Goal: Transaction & Acquisition: Purchase product/service

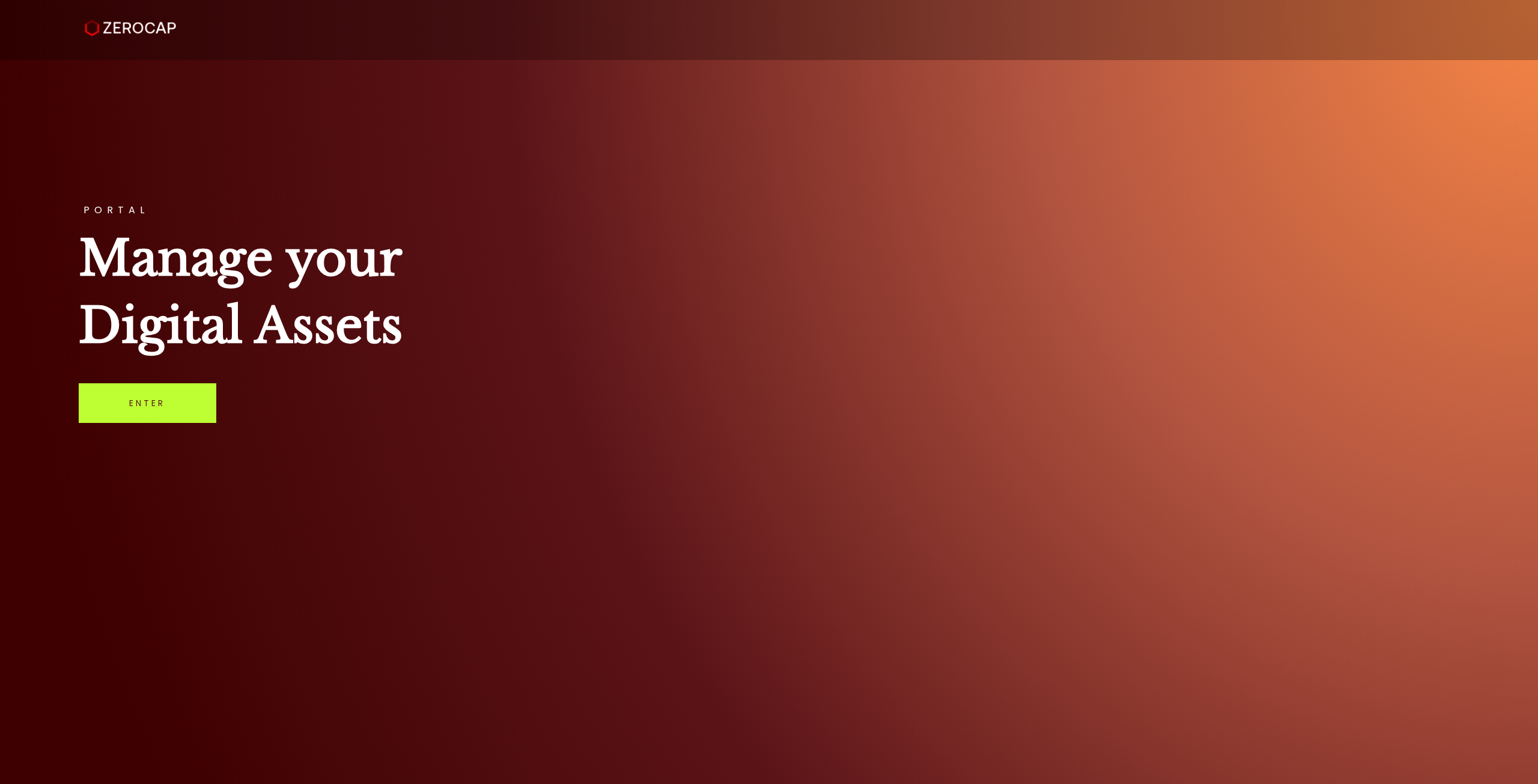
click at [137, 399] on link "Enter" at bounding box center [147, 402] width 138 height 40
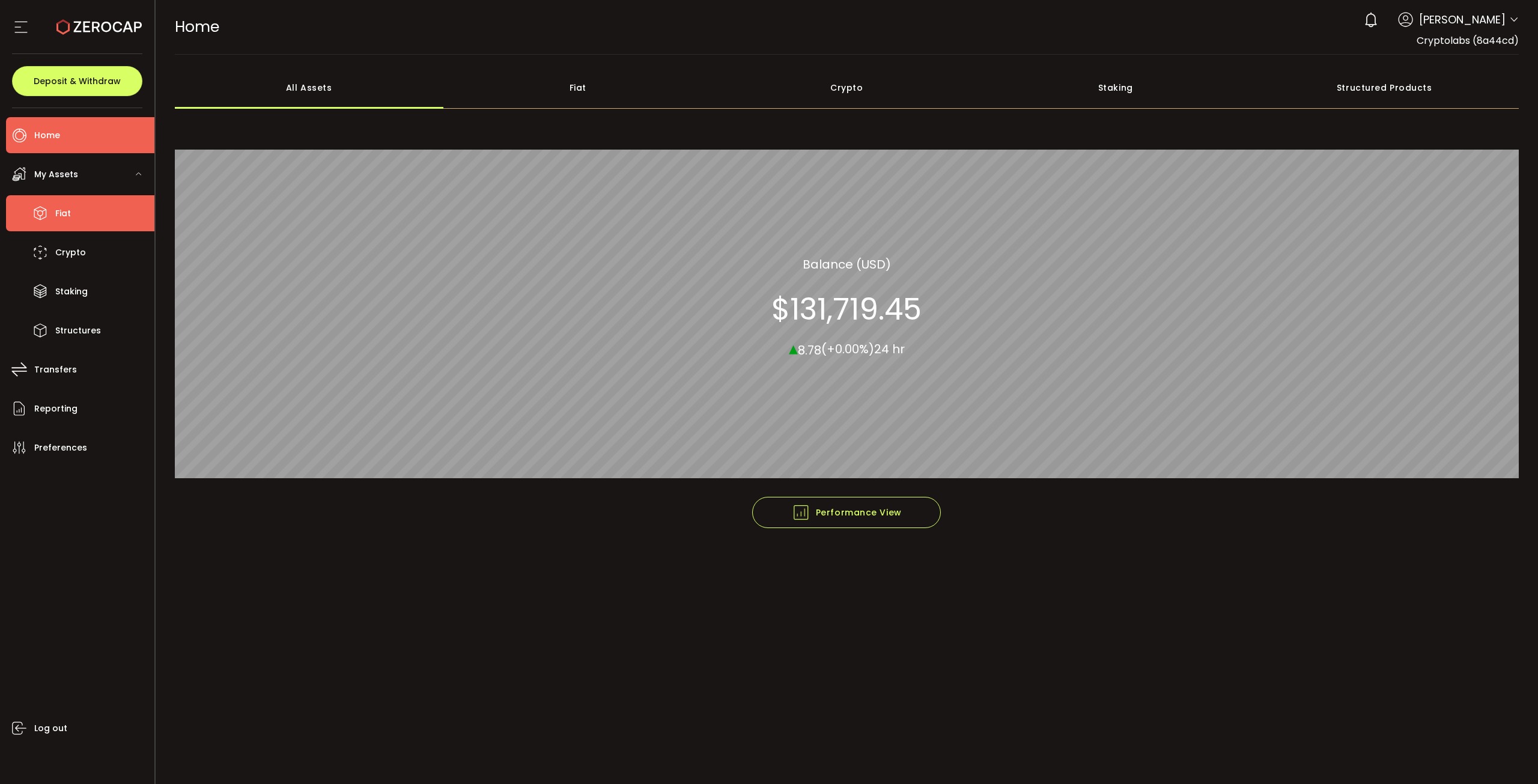
click at [85, 209] on li "Fiat" at bounding box center [81, 213] width 148 height 36
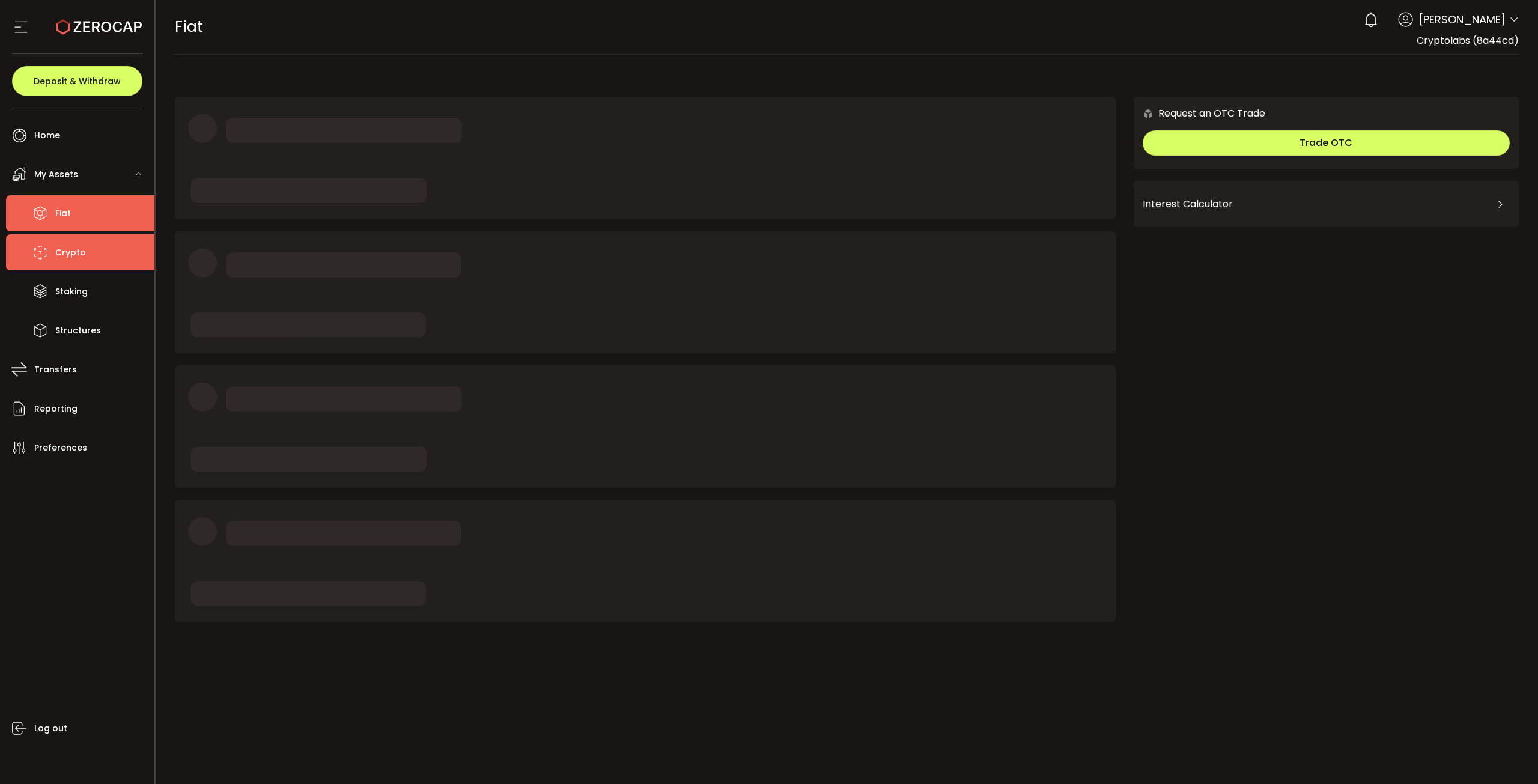
click at [95, 255] on li "Crypto" at bounding box center [81, 252] width 148 height 36
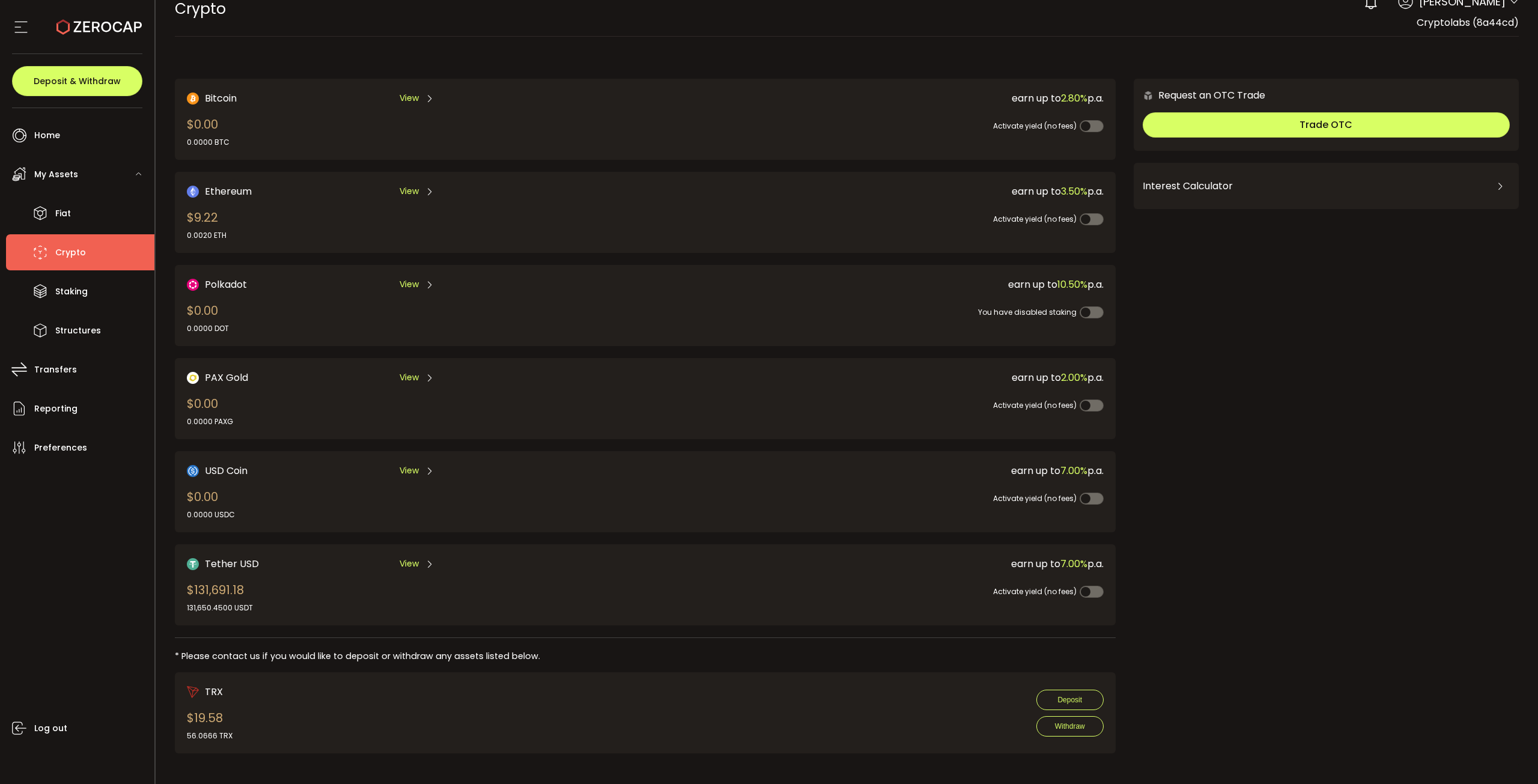
scroll to position [19, 0]
click at [244, 560] on span "Tether USD" at bounding box center [232, 562] width 54 height 15
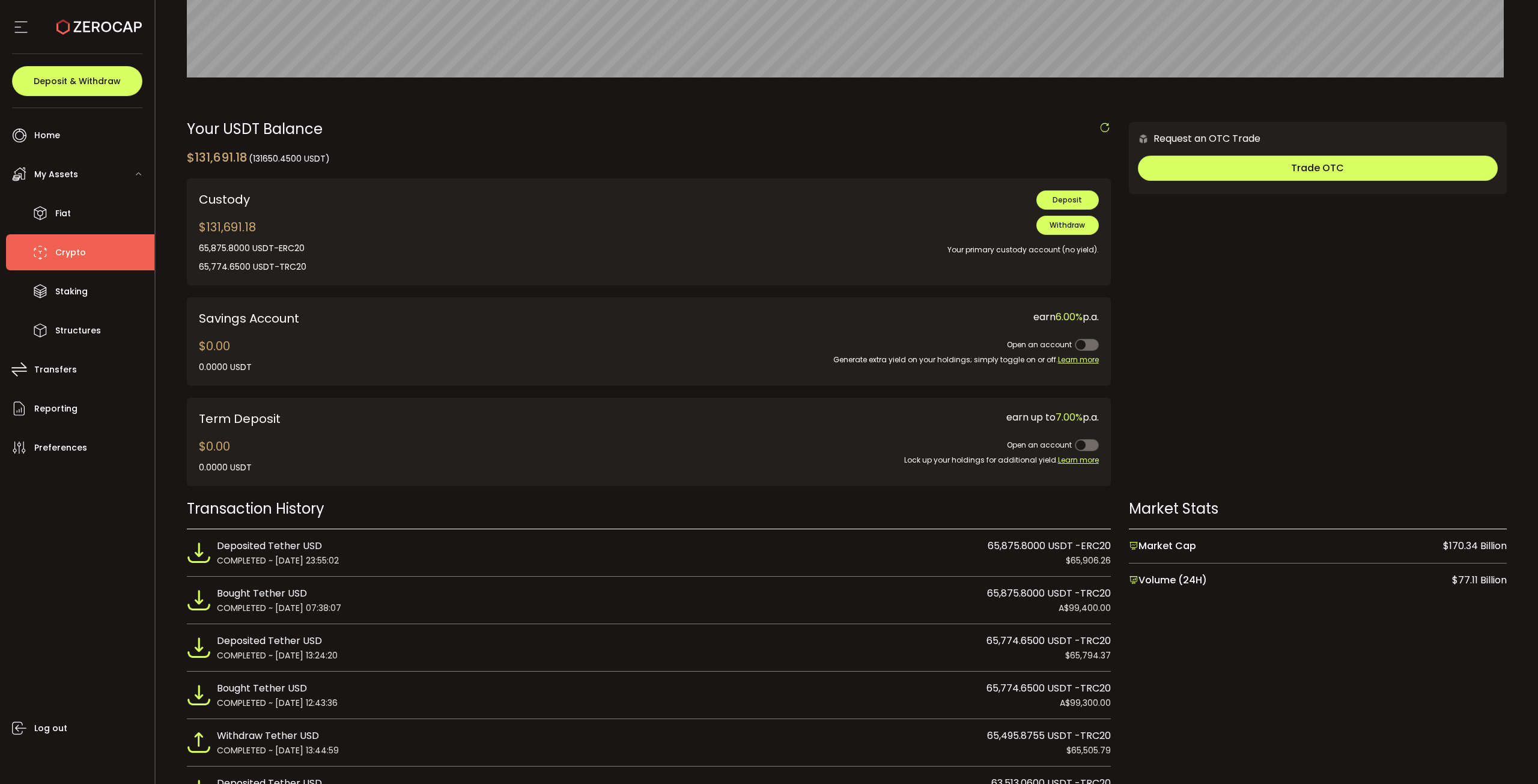
scroll to position [300, 0]
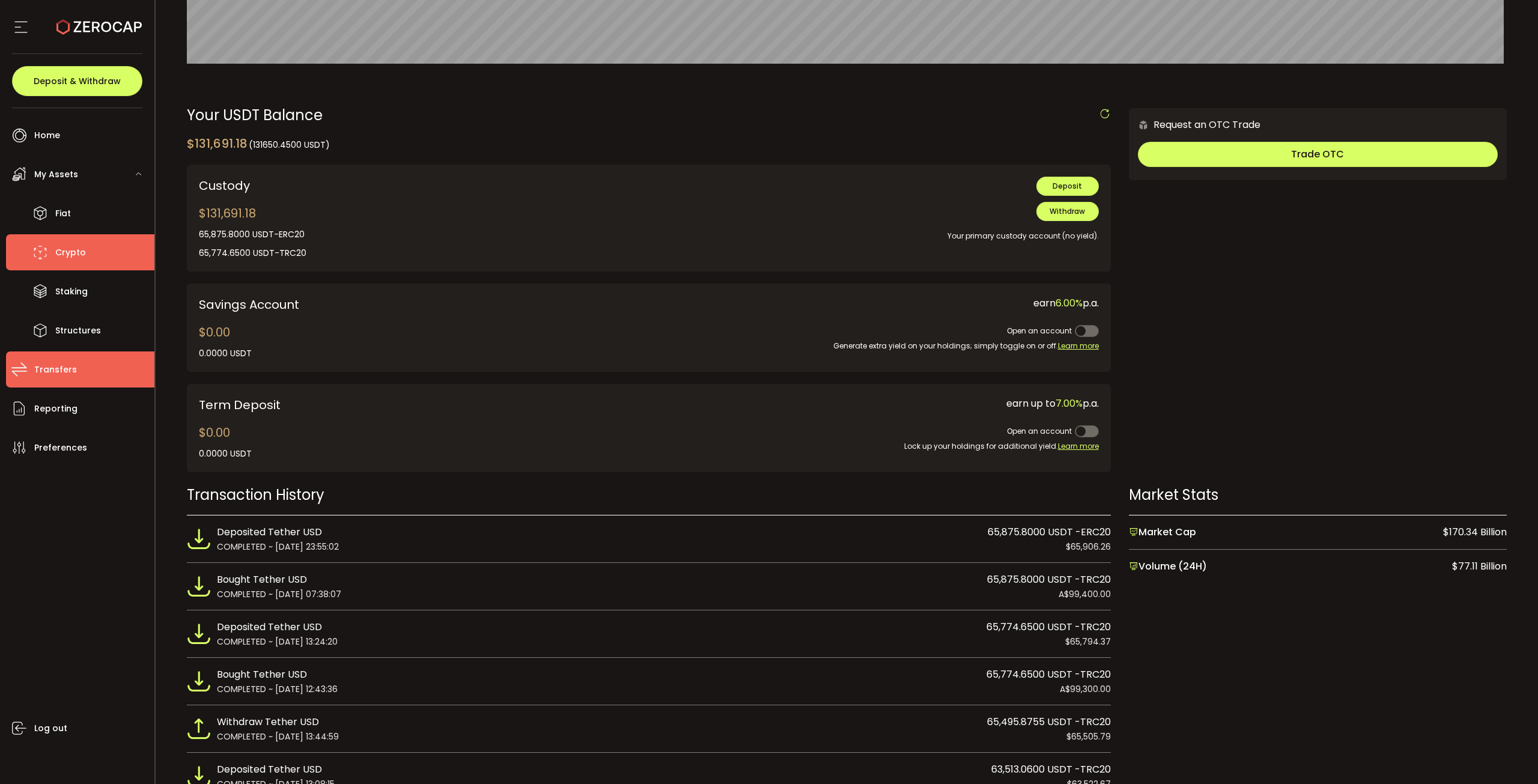
click at [75, 374] on li "Transfers" at bounding box center [81, 369] width 148 height 36
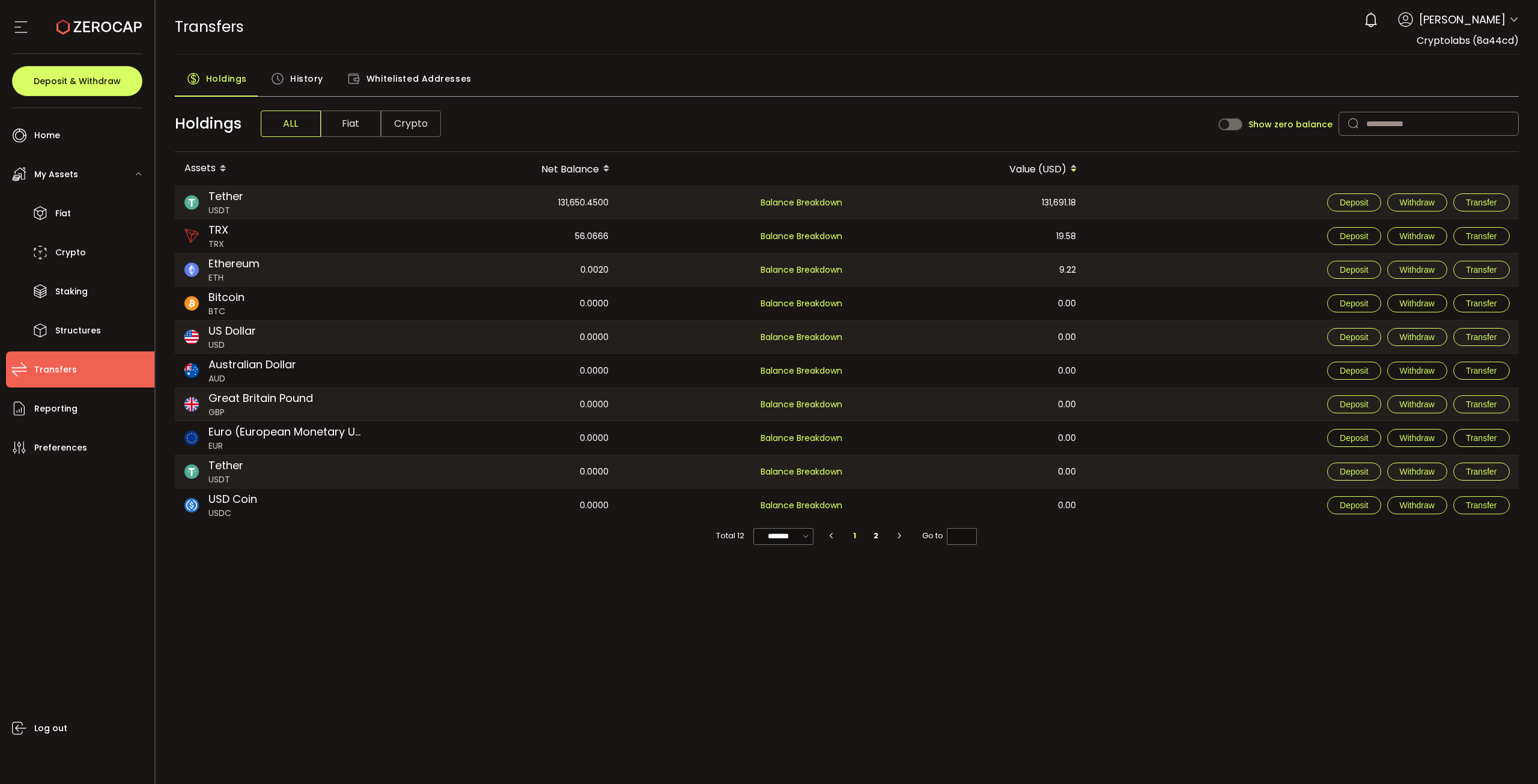
click at [310, 62] on main "Holdings History Whitelisted Addresses Holdings ALL Fiat Crypto Show zero balan…" at bounding box center [846, 308] width 1383 height 507
drag, startPoint x: 290, startPoint y: 98, endPoint x: 299, endPoint y: 74, distance: 25.6
click at [288, 97] on div "Holdings ALL Fiat Crypto Show zero balance" at bounding box center [847, 124] width 1344 height 56
click at [300, 70] on span "History" at bounding box center [306, 78] width 33 height 24
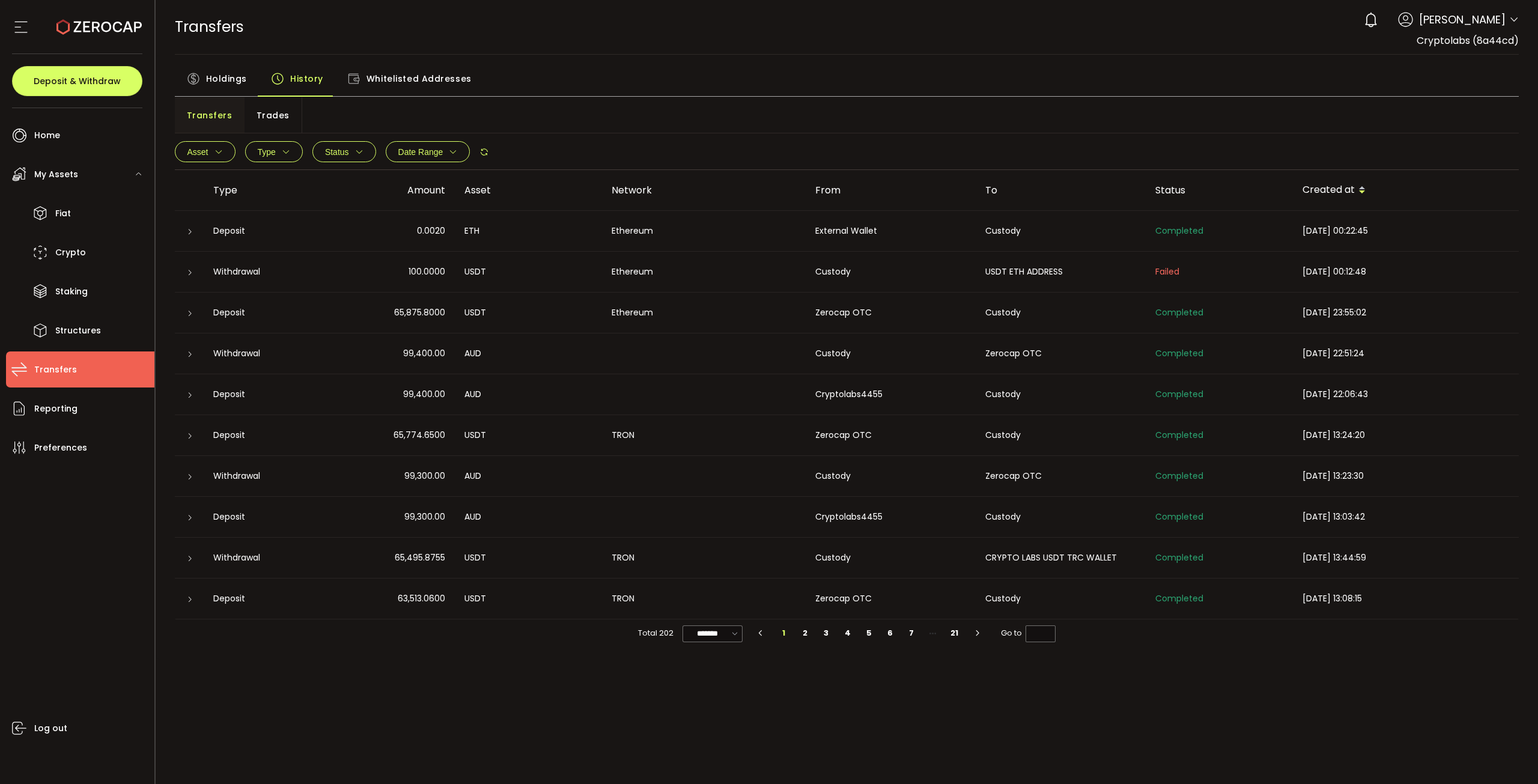
click at [247, 276] on div "Withdrawal" at bounding box center [261, 272] width 116 height 14
click at [186, 273] on icon at bounding box center [190, 272] width 7 height 7
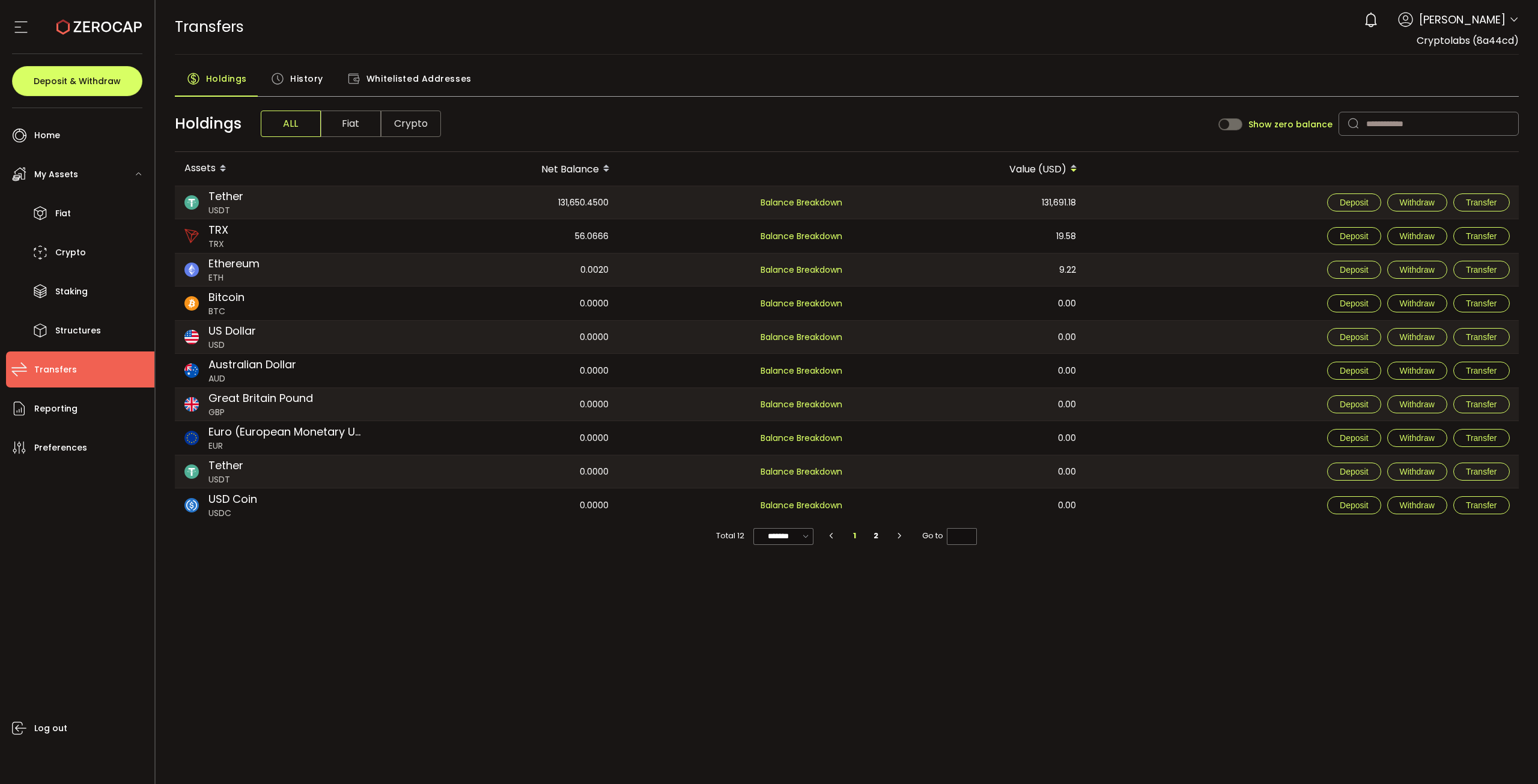
click at [358, 127] on span "Fiat" at bounding box center [351, 124] width 60 height 27
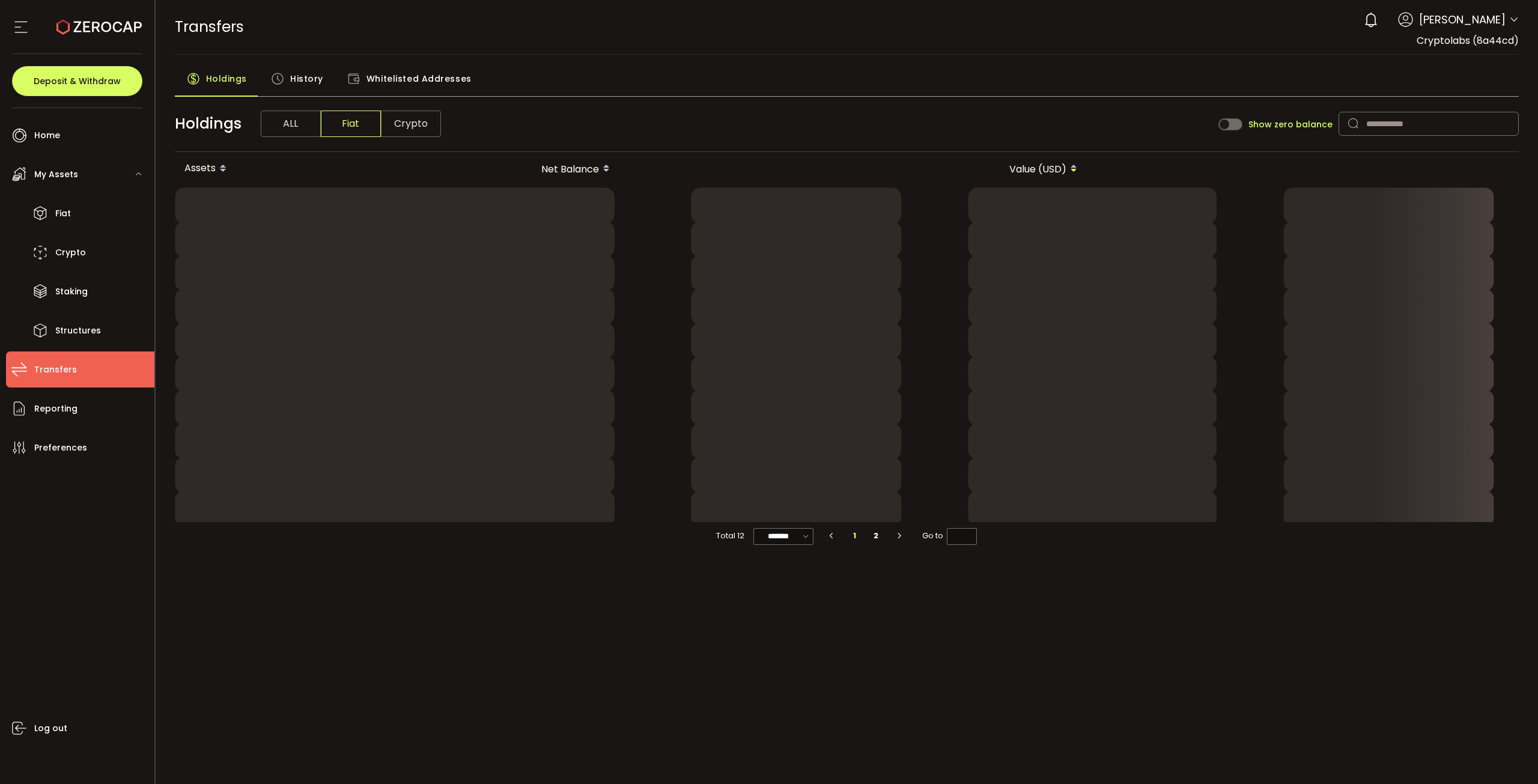
click at [400, 122] on span "Crypto" at bounding box center [411, 124] width 60 height 27
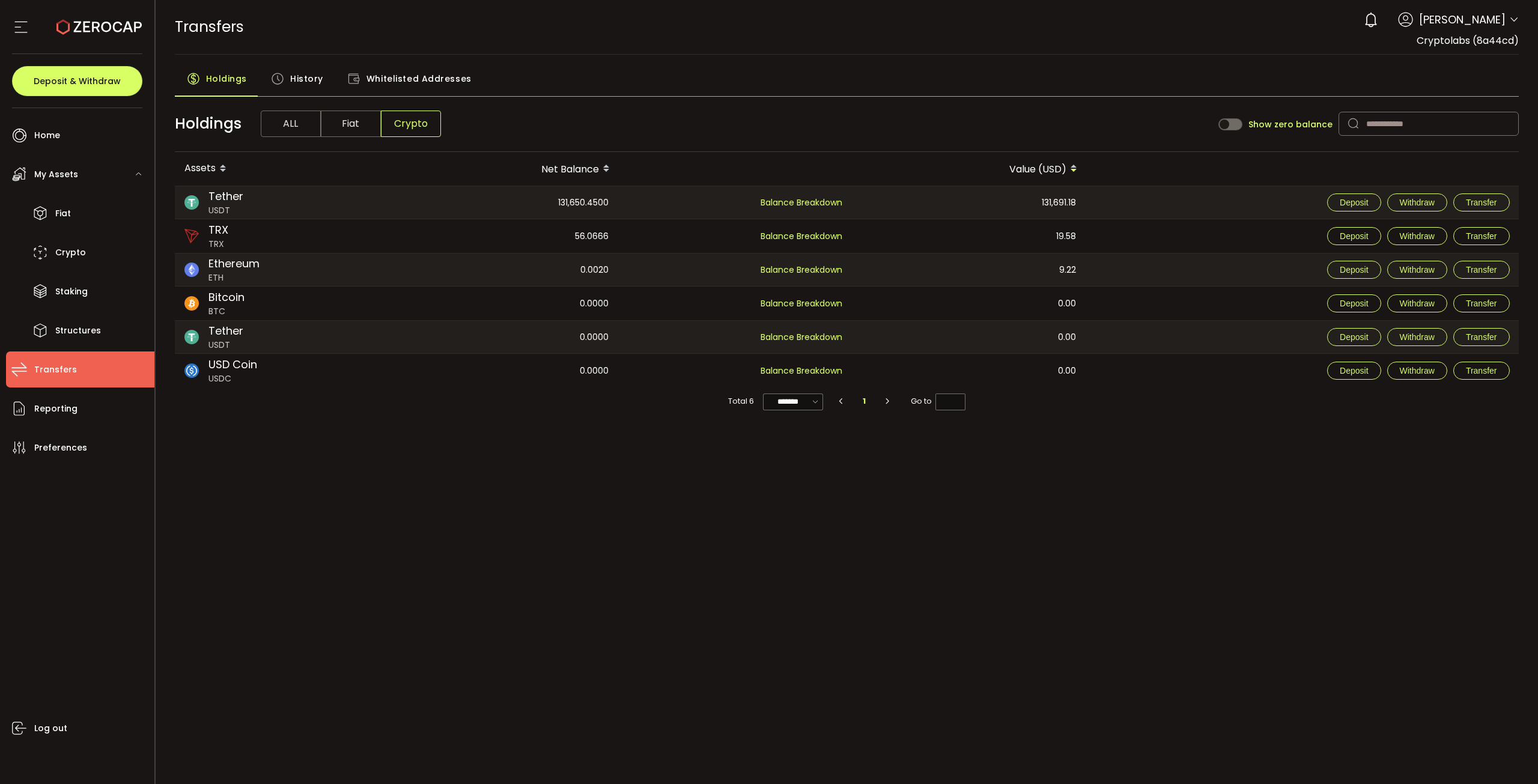
click at [301, 80] on span "History" at bounding box center [306, 78] width 33 height 24
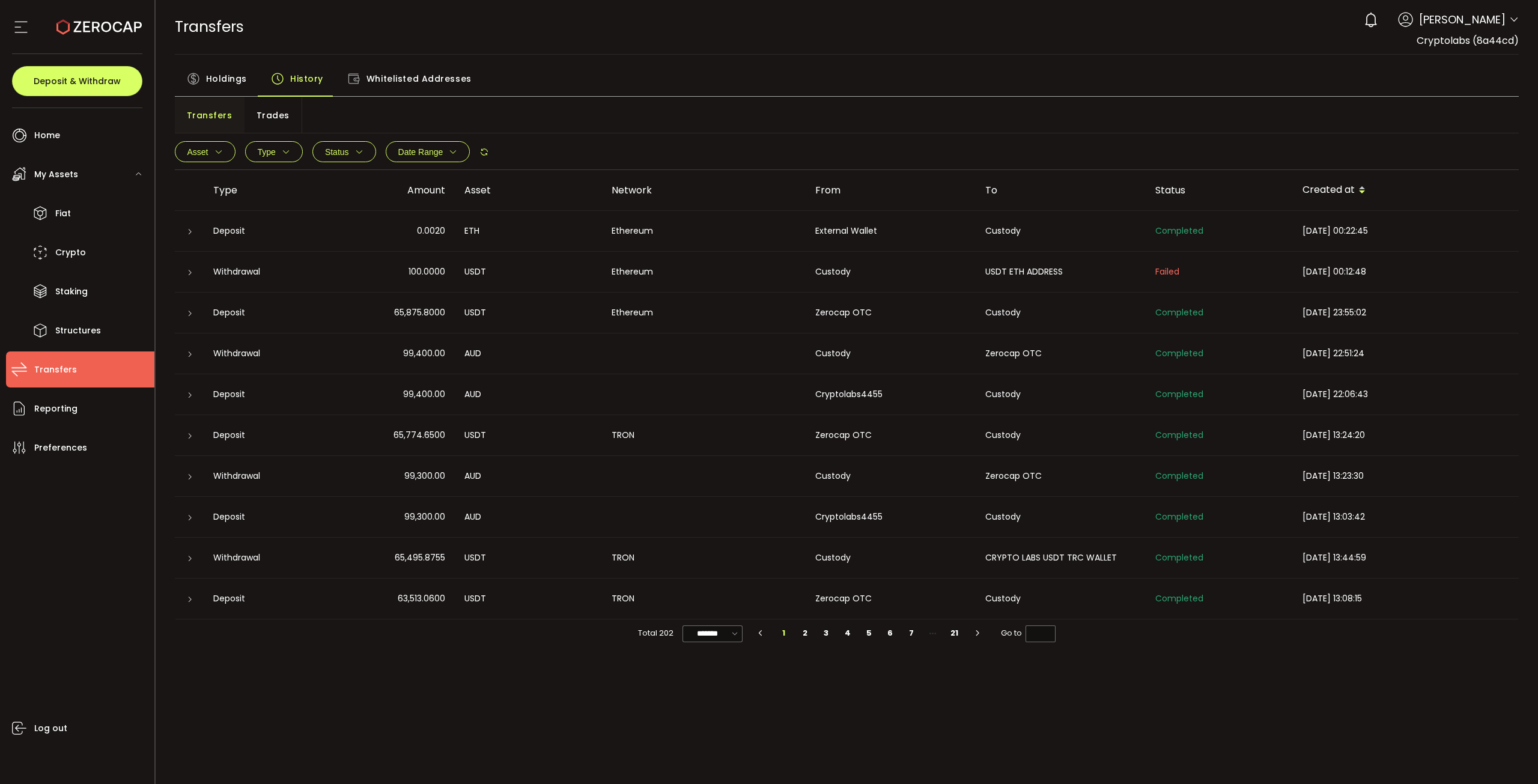
click at [212, 271] on div "Withdrawal" at bounding box center [261, 272] width 116 height 14
click at [187, 267] on div at bounding box center [189, 272] width 10 height 12
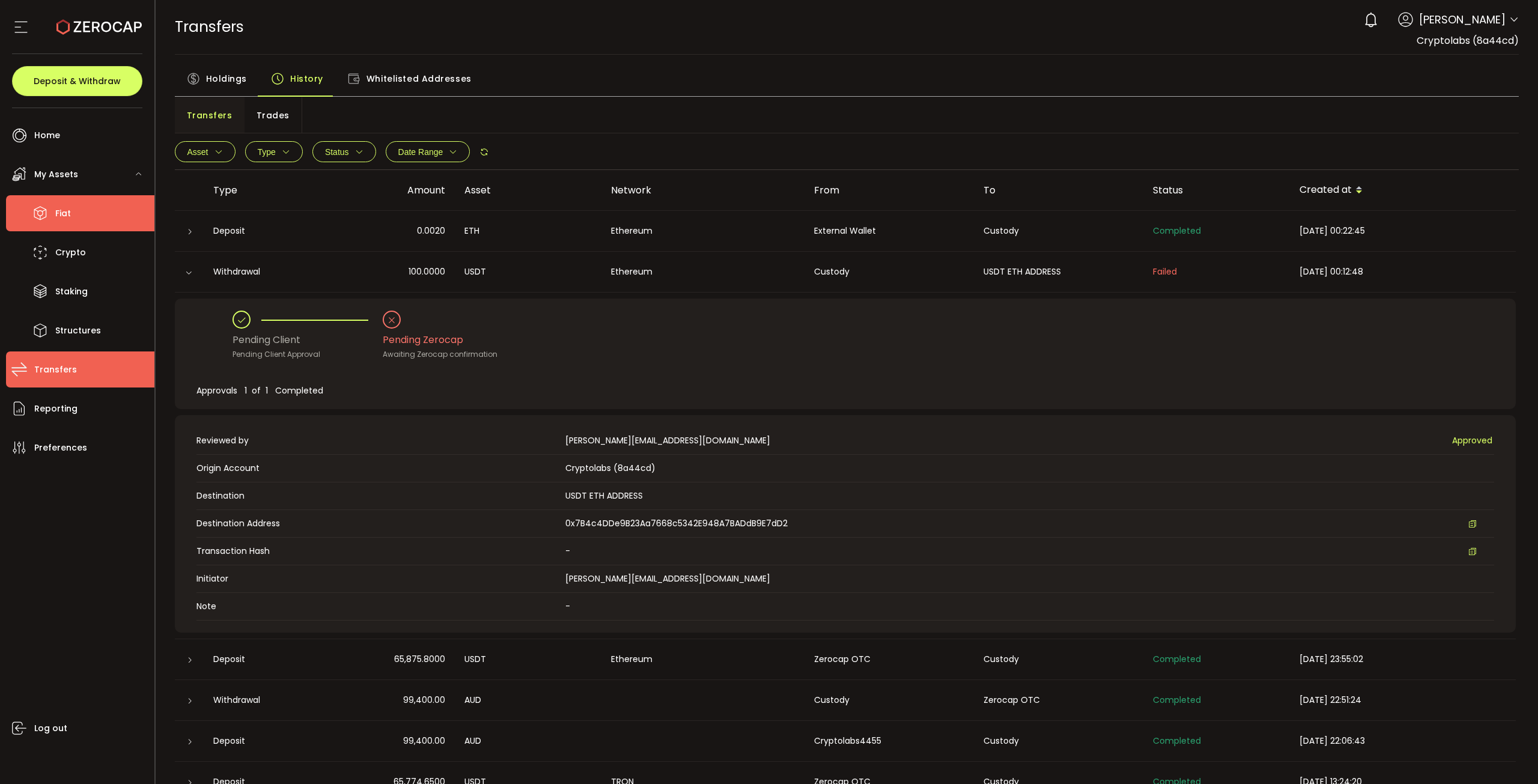
click at [87, 225] on li "Fiat" at bounding box center [81, 213] width 148 height 36
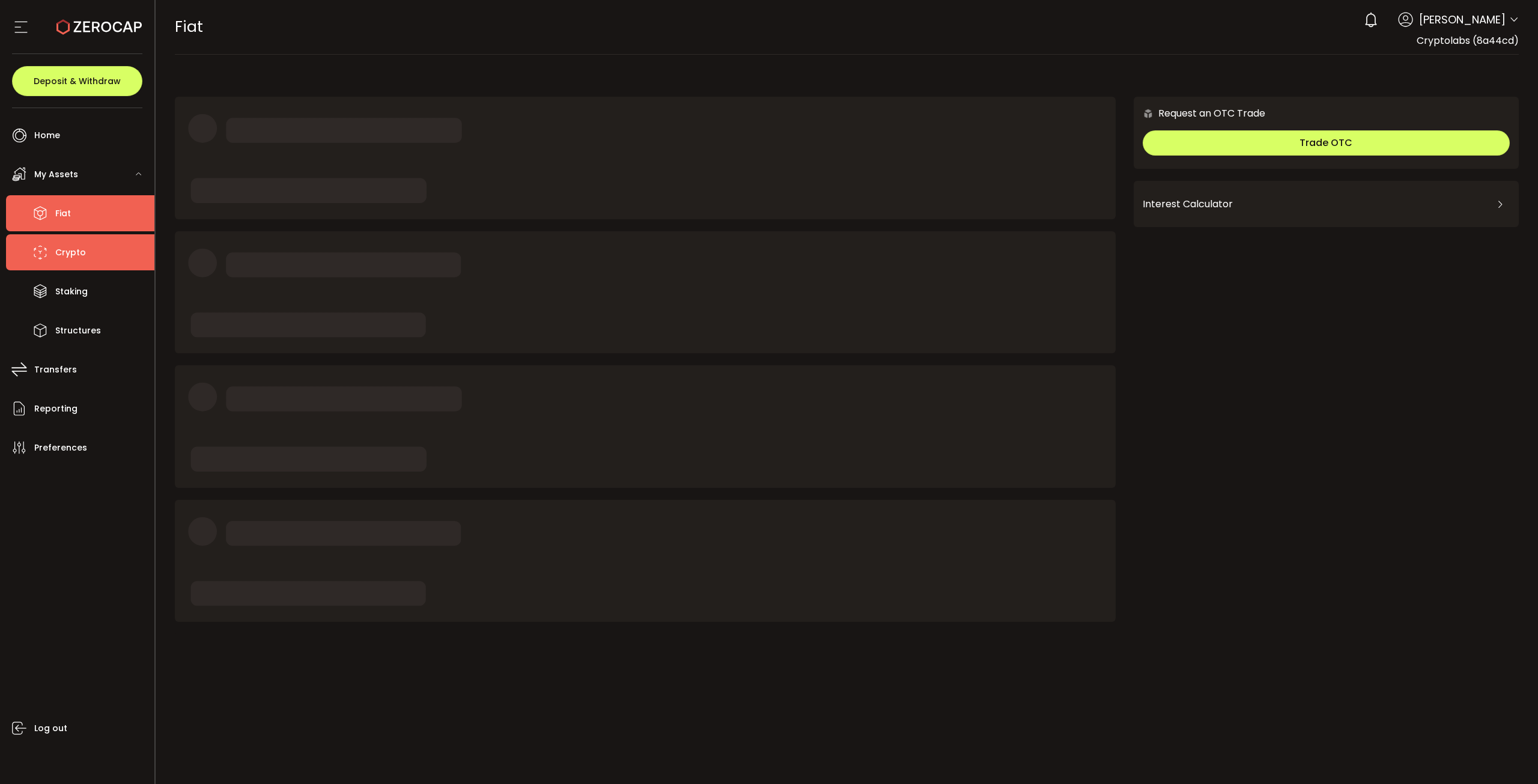
click at [83, 263] on li "Crypto" at bounding box center [81, 252] width 148 height 36
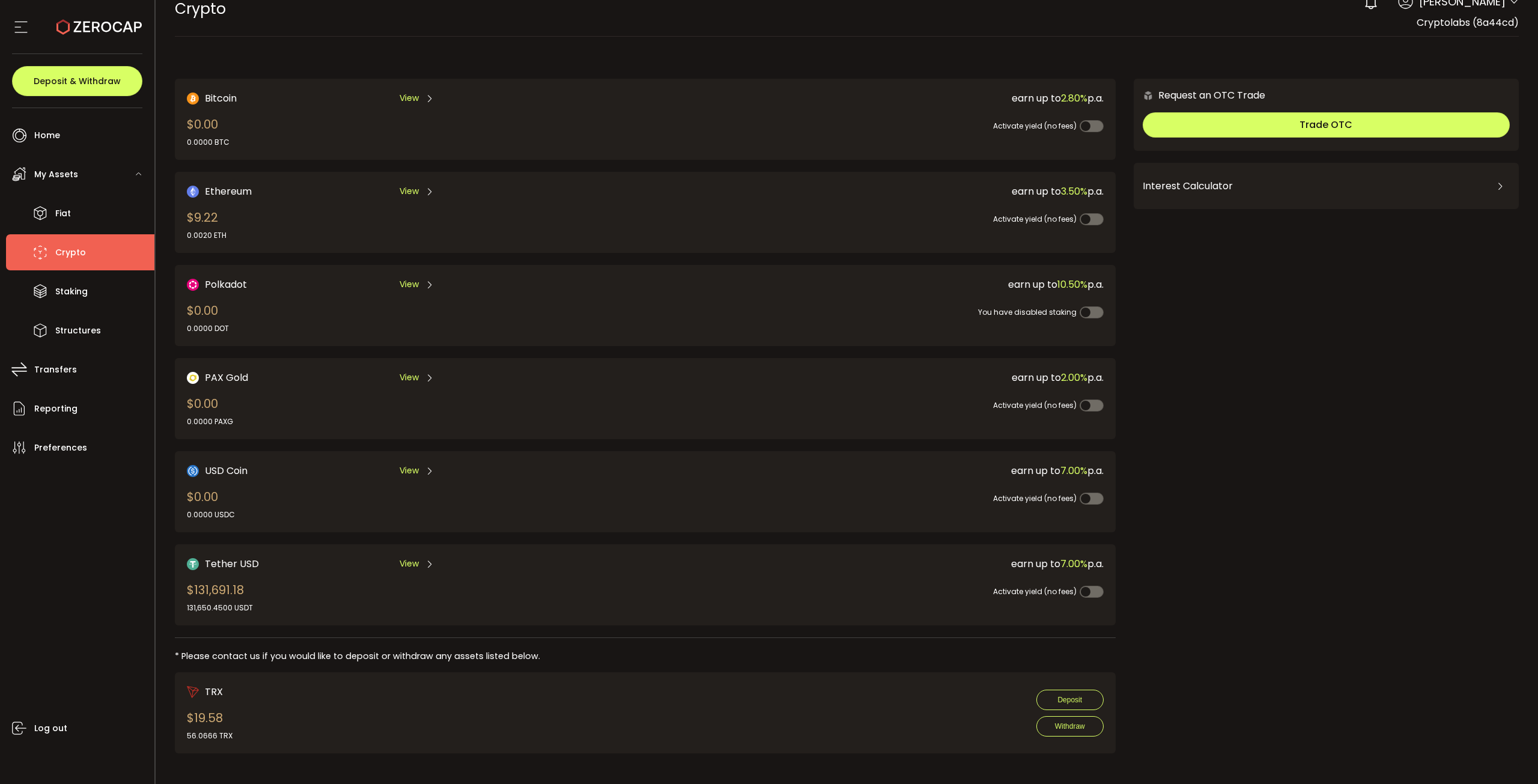
scroll to position [19, 0]
click at [255, 560] on div "Tether USD View" at bounding box center [393, 562] width 413 height 15
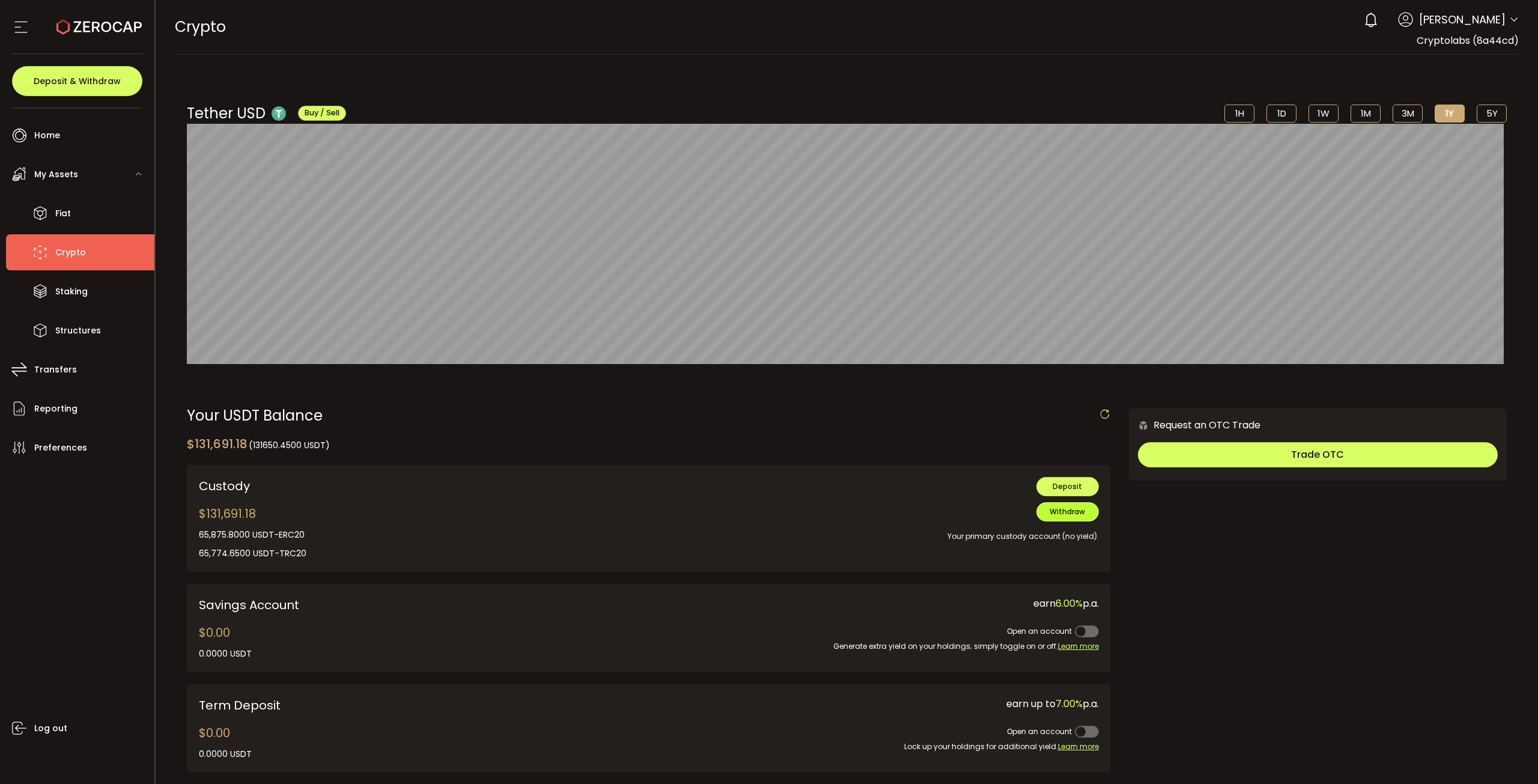
click at [1072, 514] on span "Withdraw" at bounding box center [1067, 511] width 36 height 10
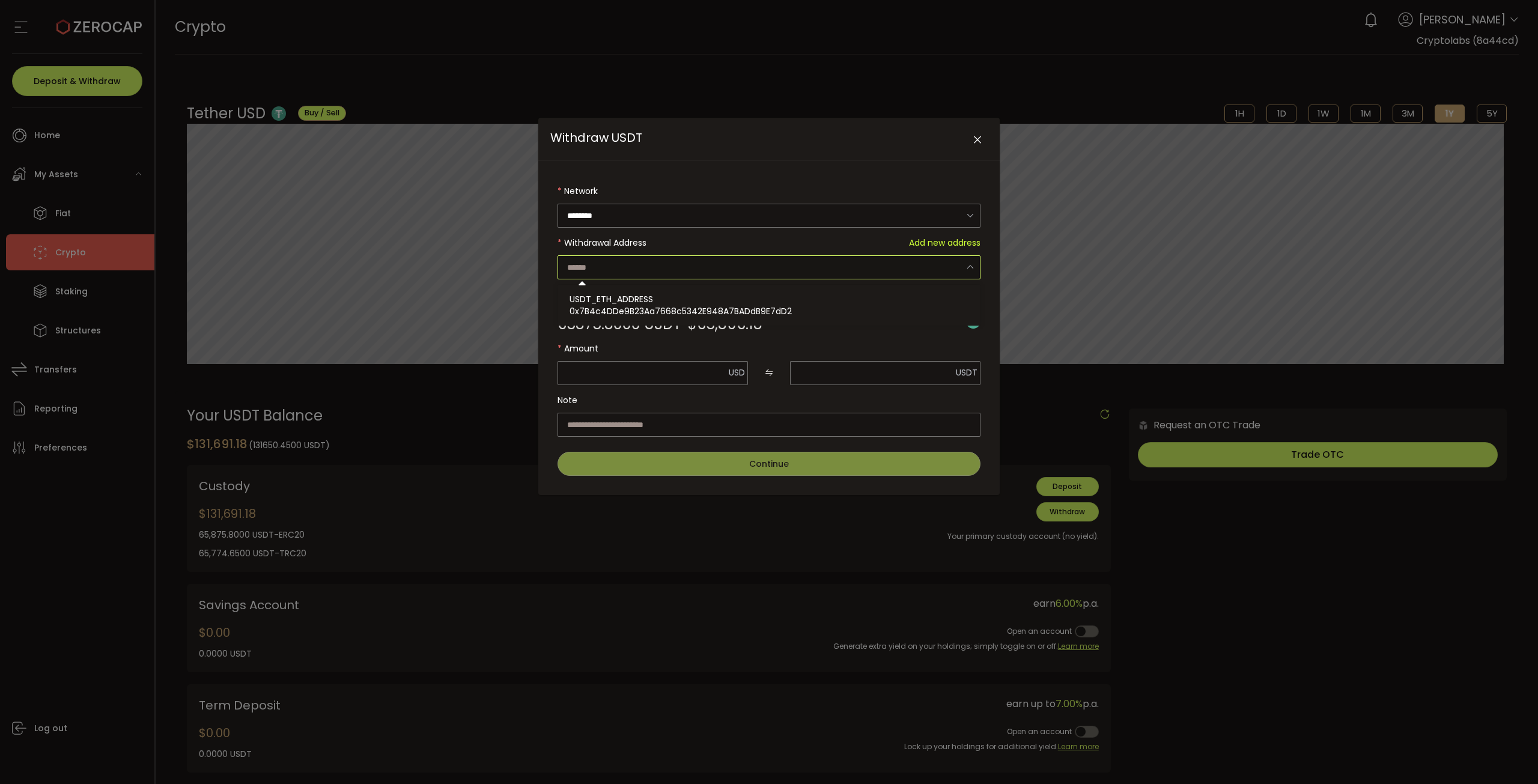
drag, startPoint x: 650, startPoint y: 268, endPoint x: 648, endPoint y: 282, distance: 14.1
click at [650, 268] on input "Withdraw USDT" at bounding box center [769, 267] width 423 height 24
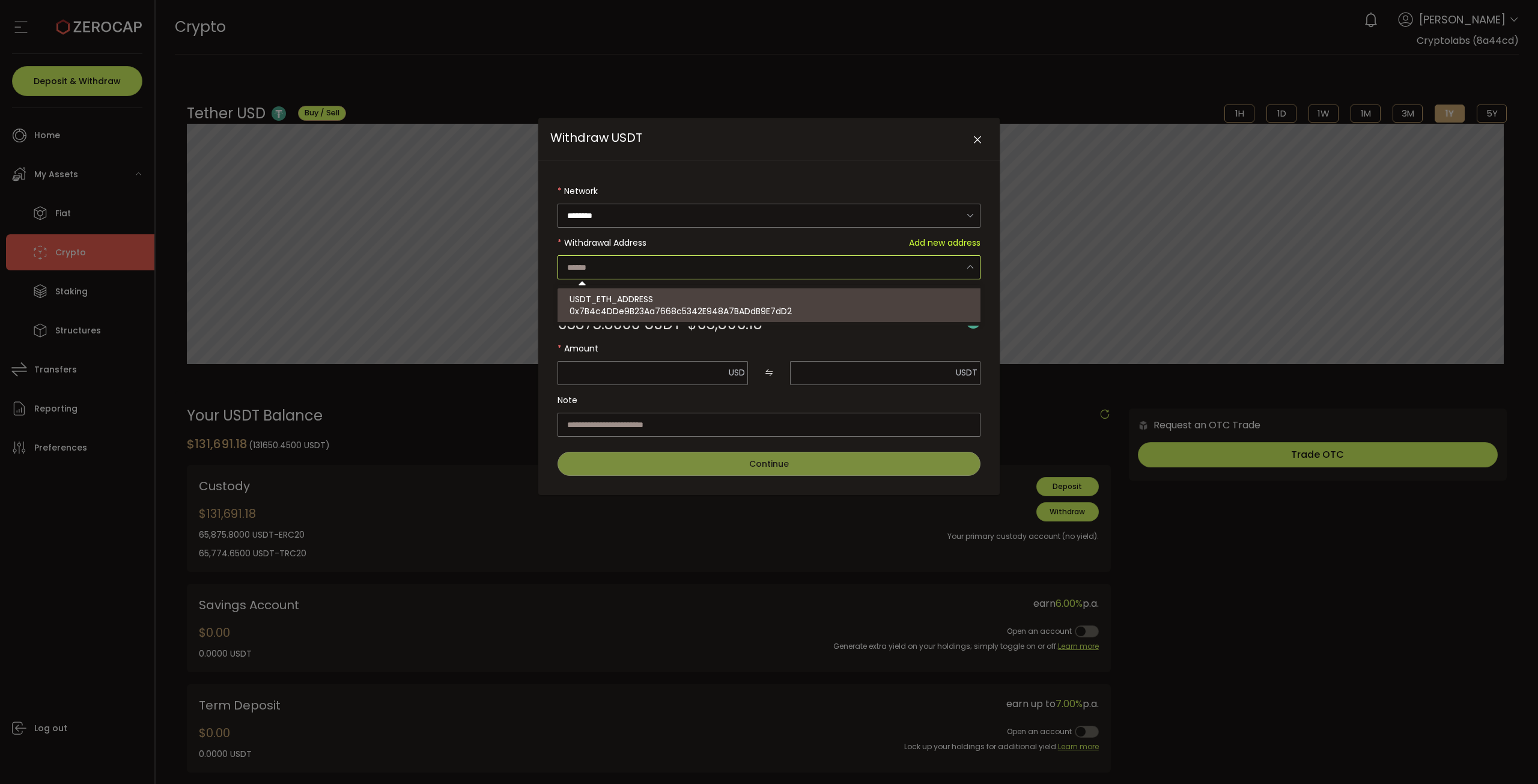
click at [650, 308] on span "0x7B4c4DDe9B23Aa7668c5342E948A7BADdB9E7dD2" at bounding box center [680, 311] width 222 height 12
type input "**********"
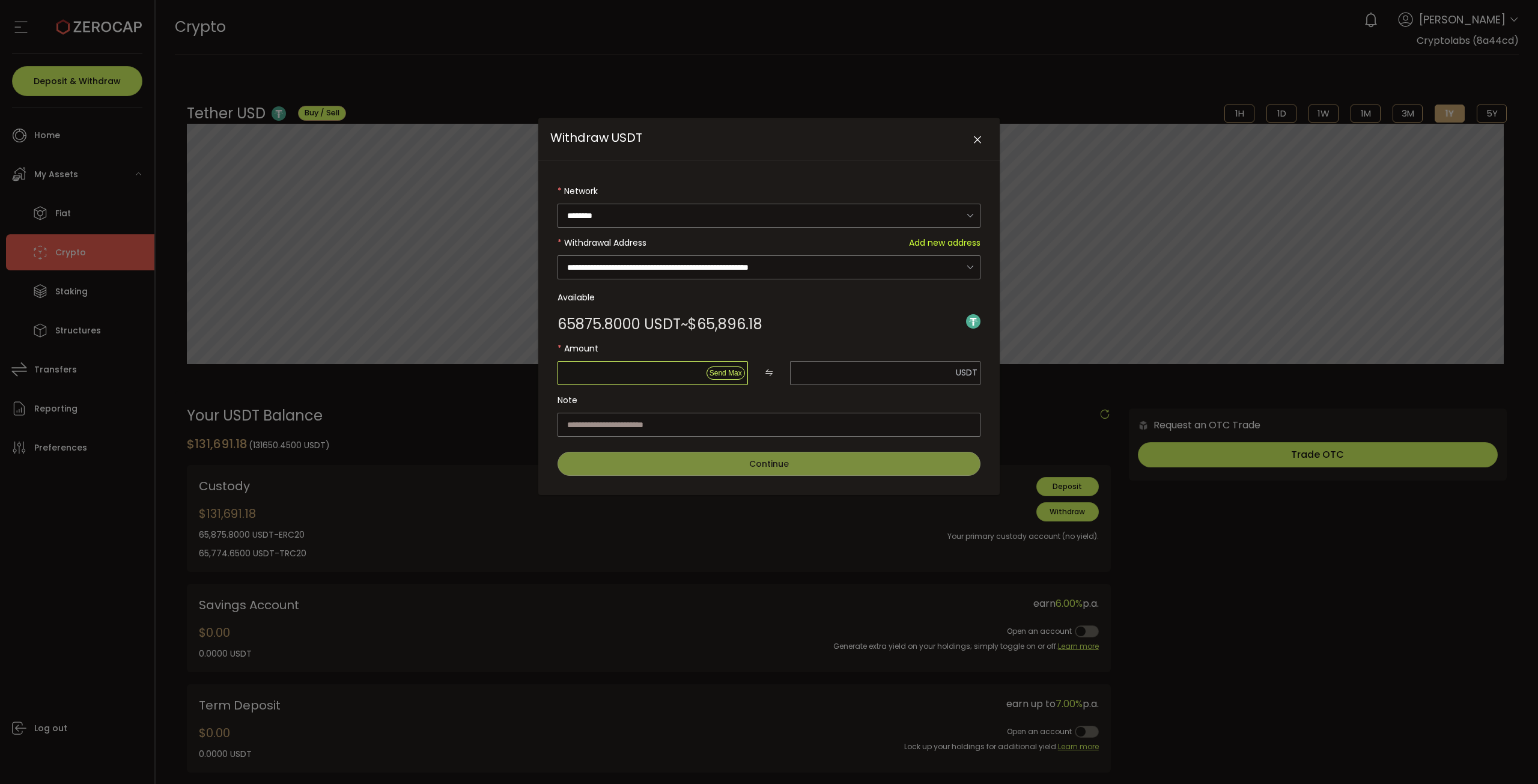
click at [641, 375] on input "Withdraw USDT" at bounding box center [652, 373] width 190 height 24
type input "*"
type input "**"
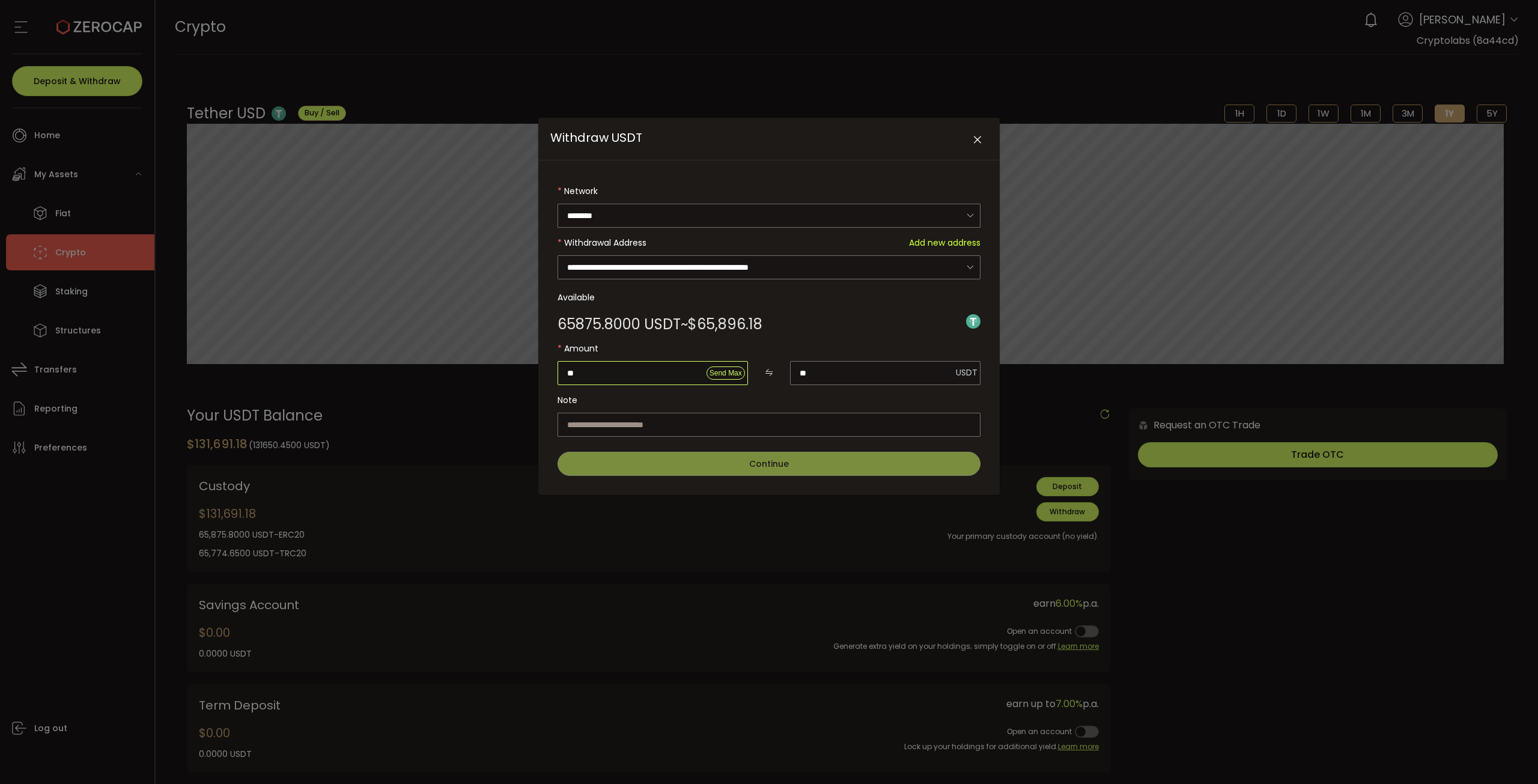
type input "***"
click at [760, 453] on button "Continue" at bounding box center [769, 463] width 423 height 24
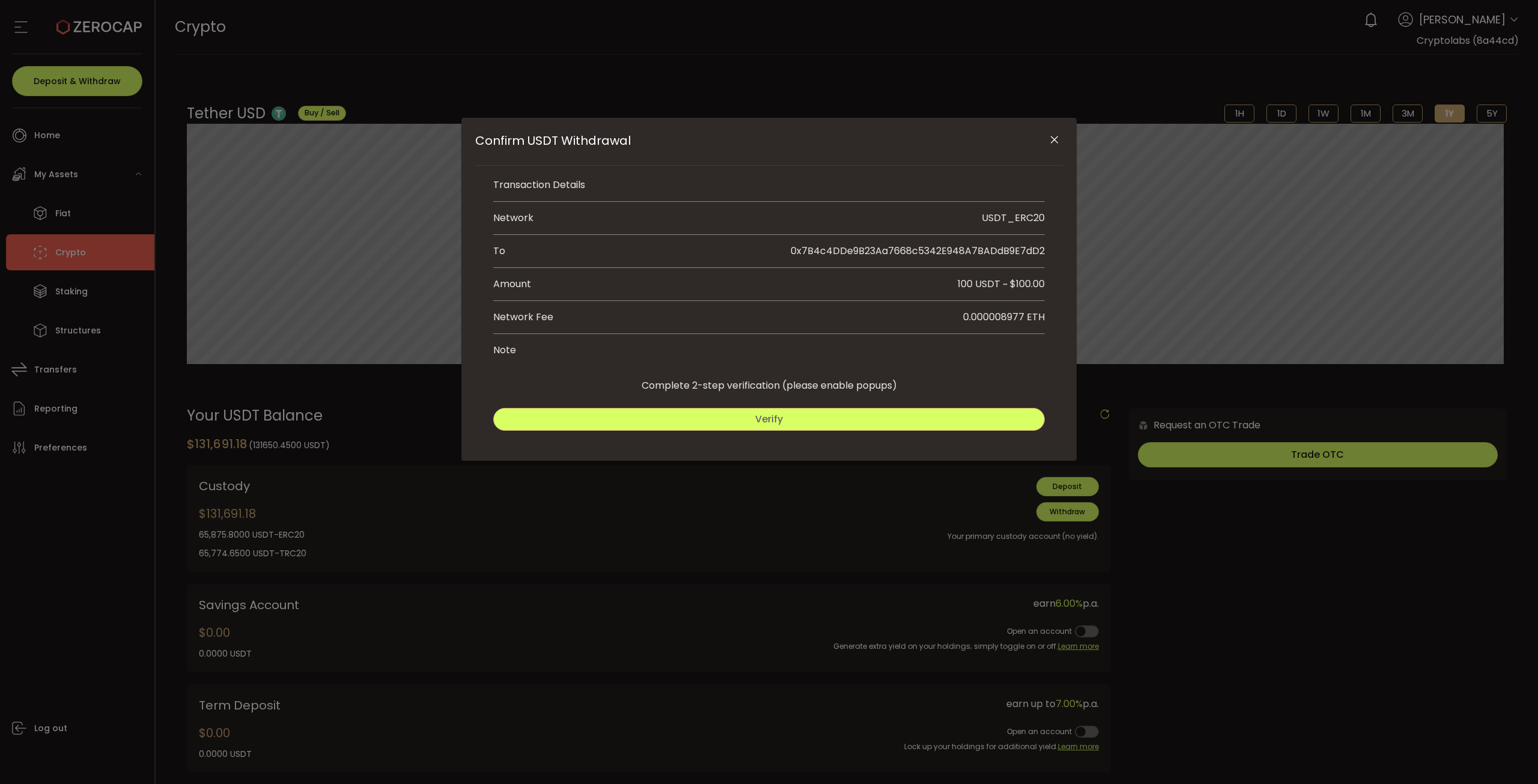
click at [777, 413] on span "Verify" at bounding box center [769, 419] width 27 height 14
click at [886, 400] on div "Go Back Submit" at bounding box center [769, 416] width 552 height 41
click at [880, 405] on div "Go Back Submit" at bounding box center [769, 416] width 552 height 41
click at [874, 421] on button "Submit" at bounding box center [909, 419] width 273 height 23
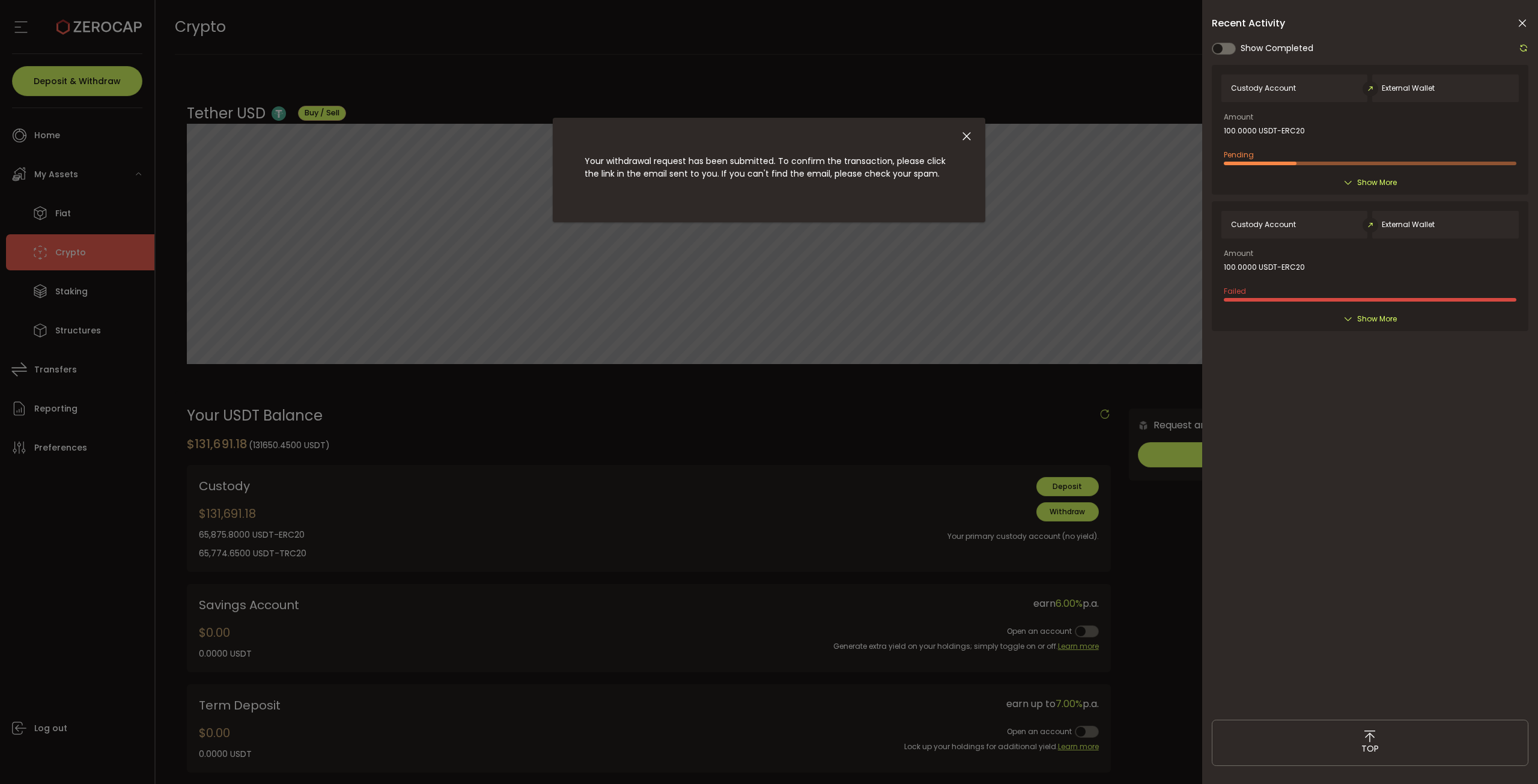
click at [1382, 313] on span "Show More" at bounding box center [1376, 318] width 40 height 12
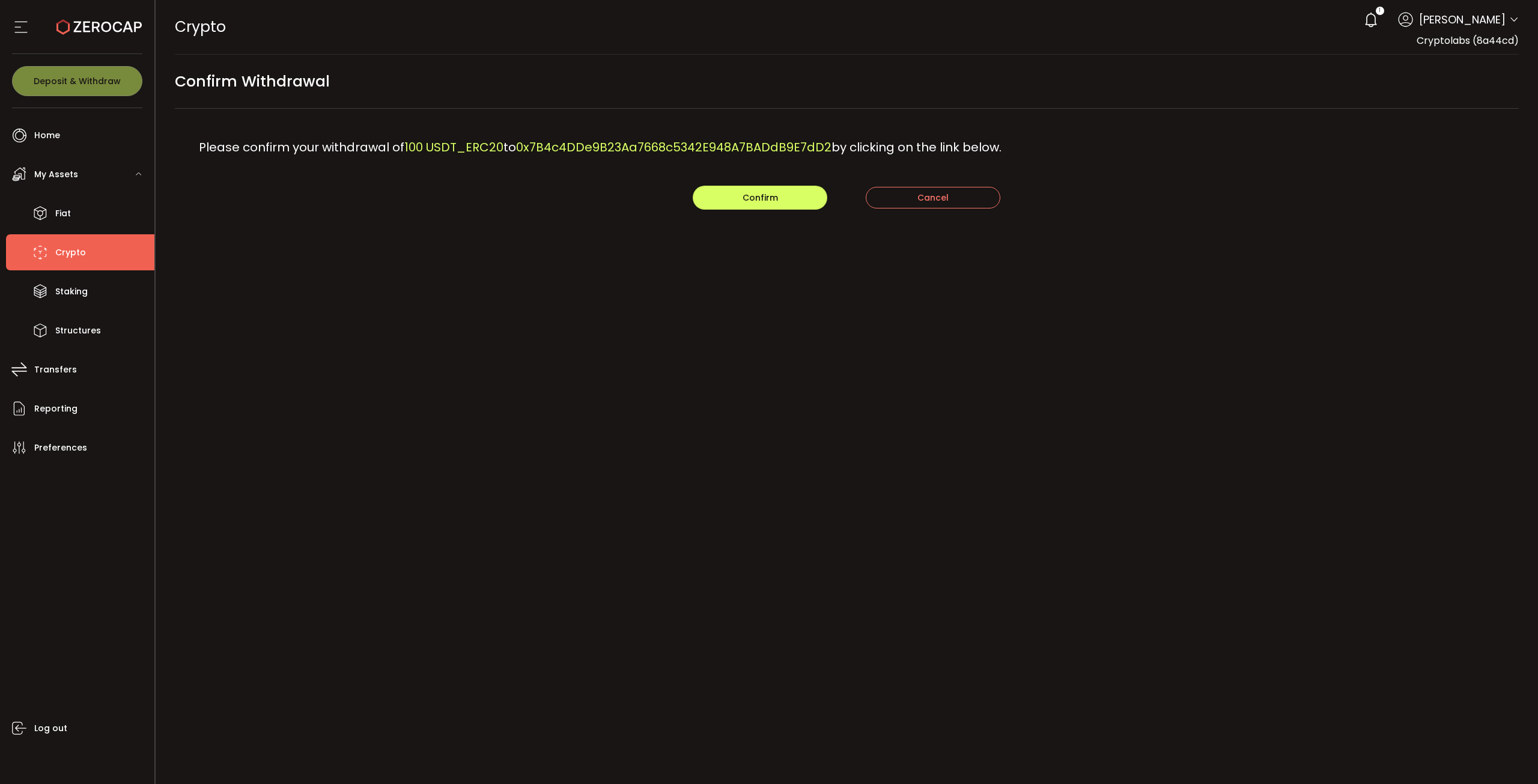
click at [958, 281] on div "PDF is being processed and will download to your computer CRYPTO Buy Power $0.0…" at bounding box center [846, 392] width 1383 height 784
click at [768, 189] on button "Confirm" at bounding box center [760, 197] width 134 height 24
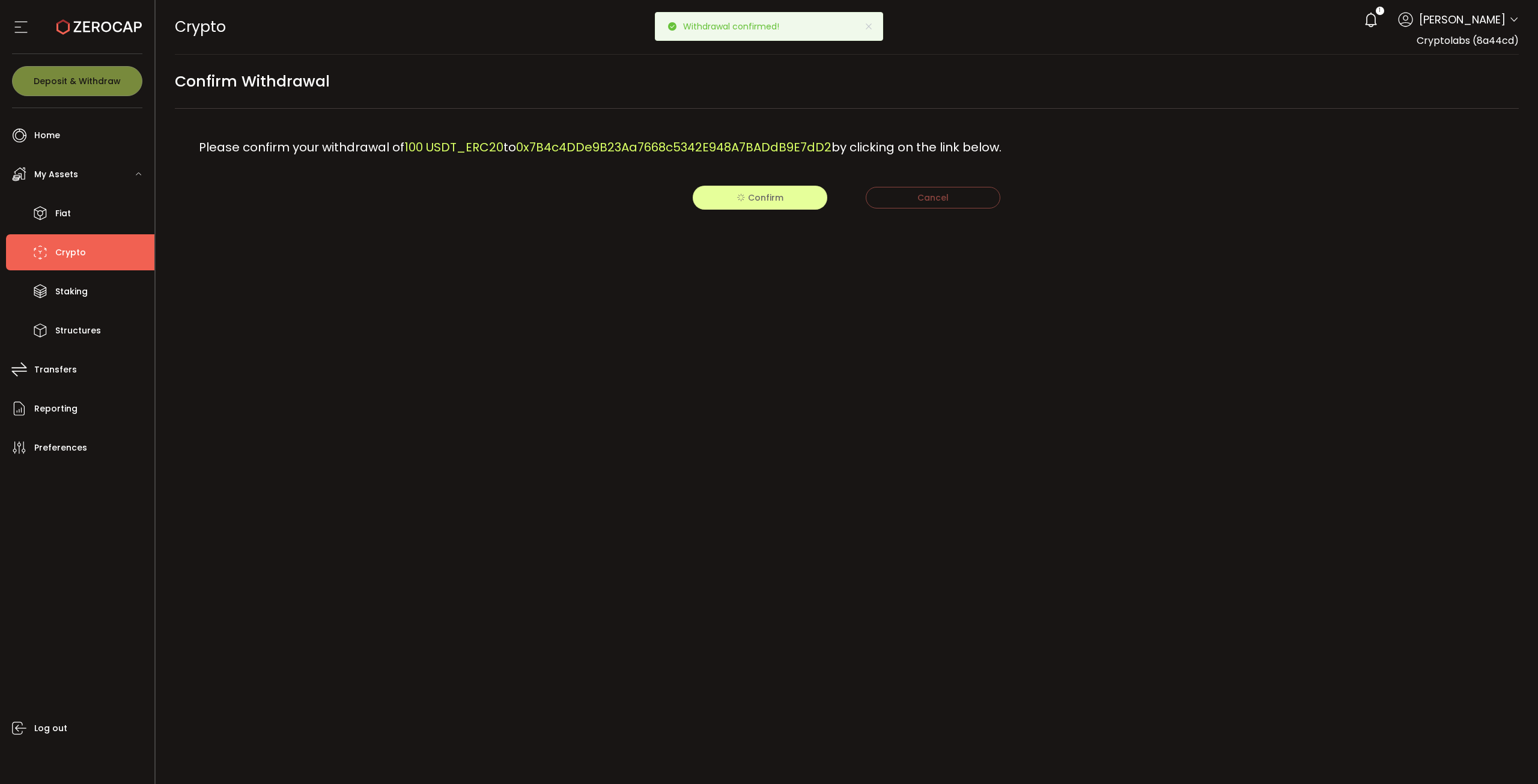
click at [77, 256] on span "Crypto" at bounding box center [71, 252] width 31 height 18
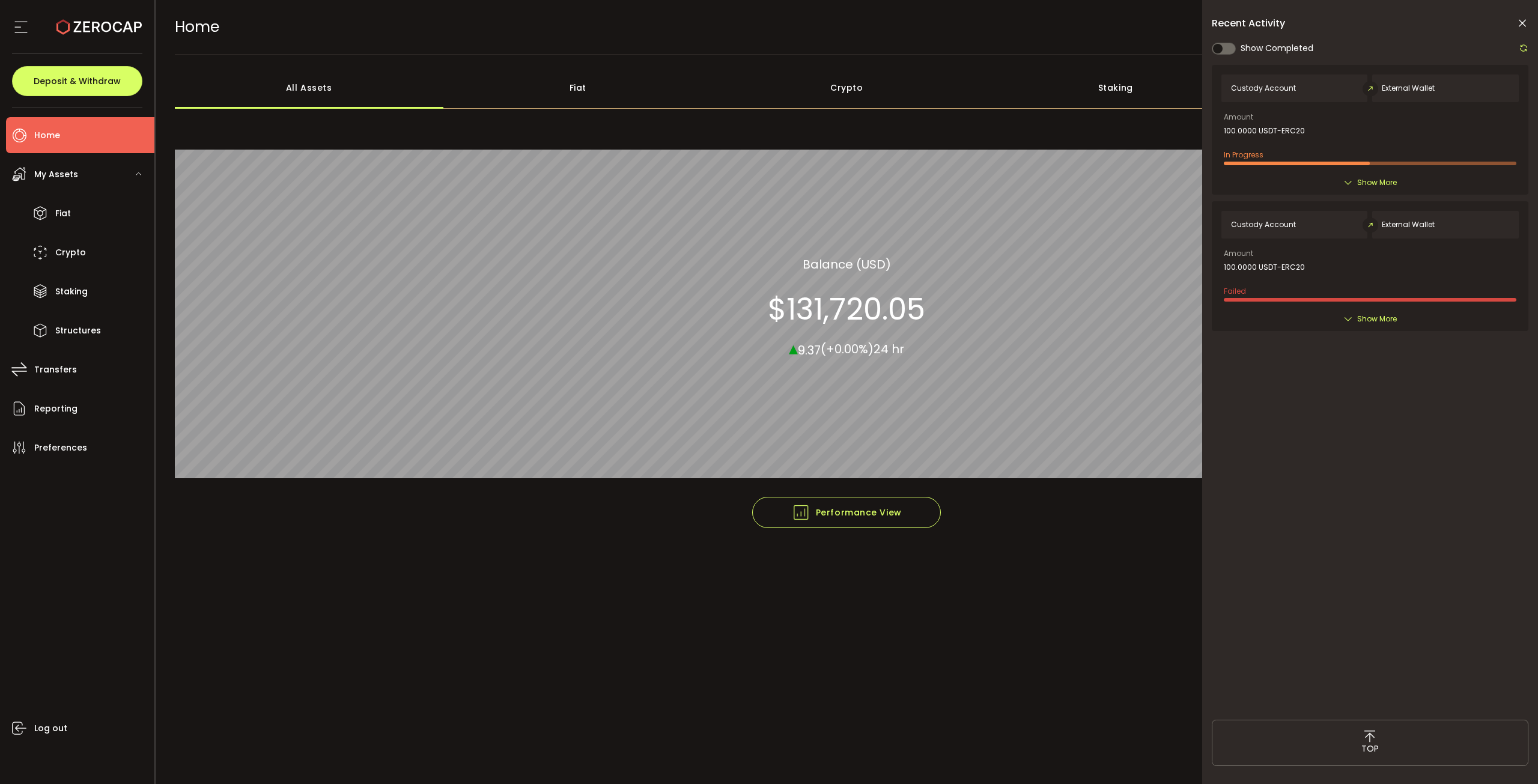
click at [1343, 180] on icon at bounding box center [1348, 183] width 10 height 10
click at [1354, 183] on div "Show More" at bounding box center [1369, 182] width 298 height 12
click at [1371, 180] on span "Show More" at bounding box center [1376, 182] width 40 height 12
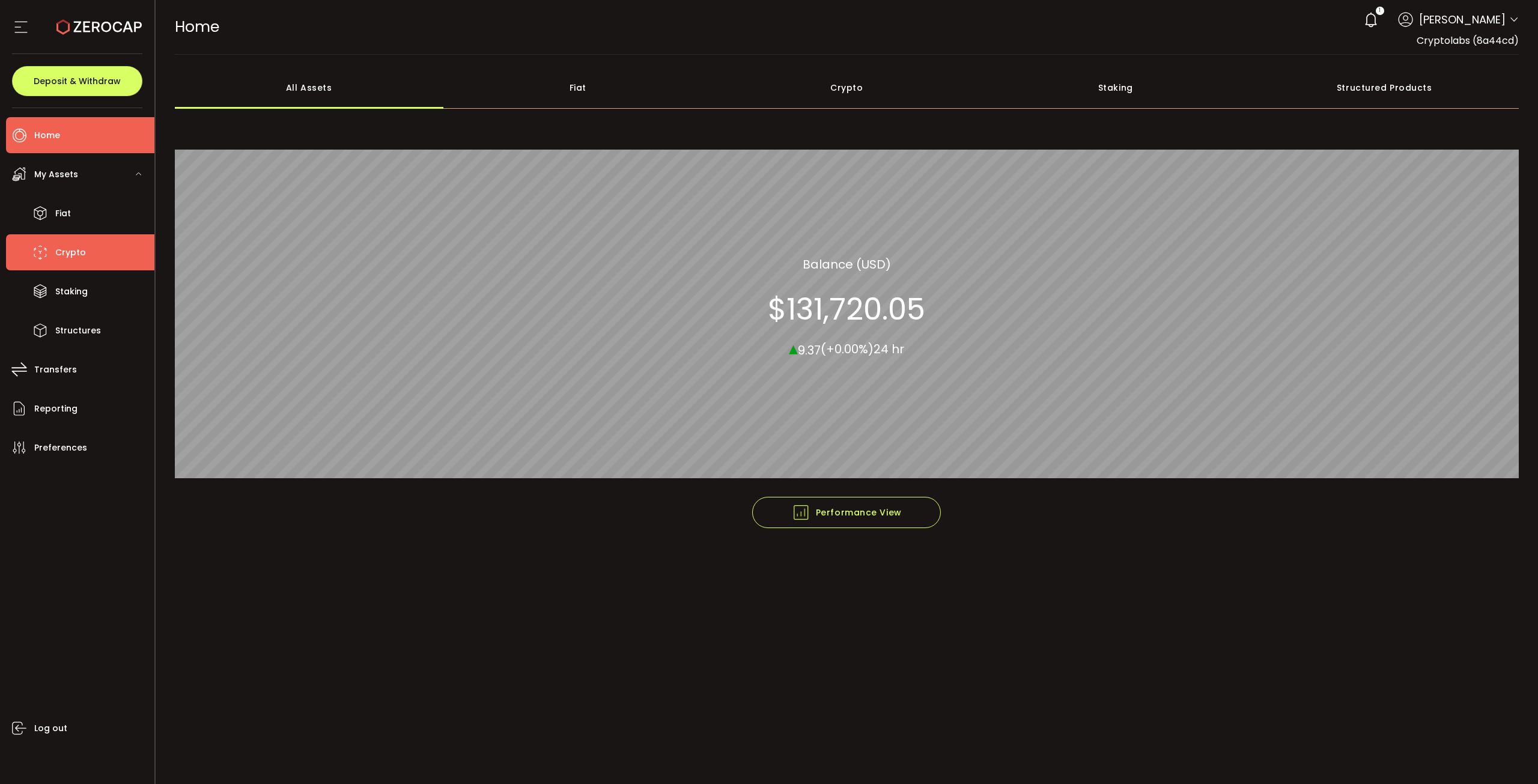
click at [104, 251] on li "Crypto" at bounding box center [81, 252] width 148 height 36
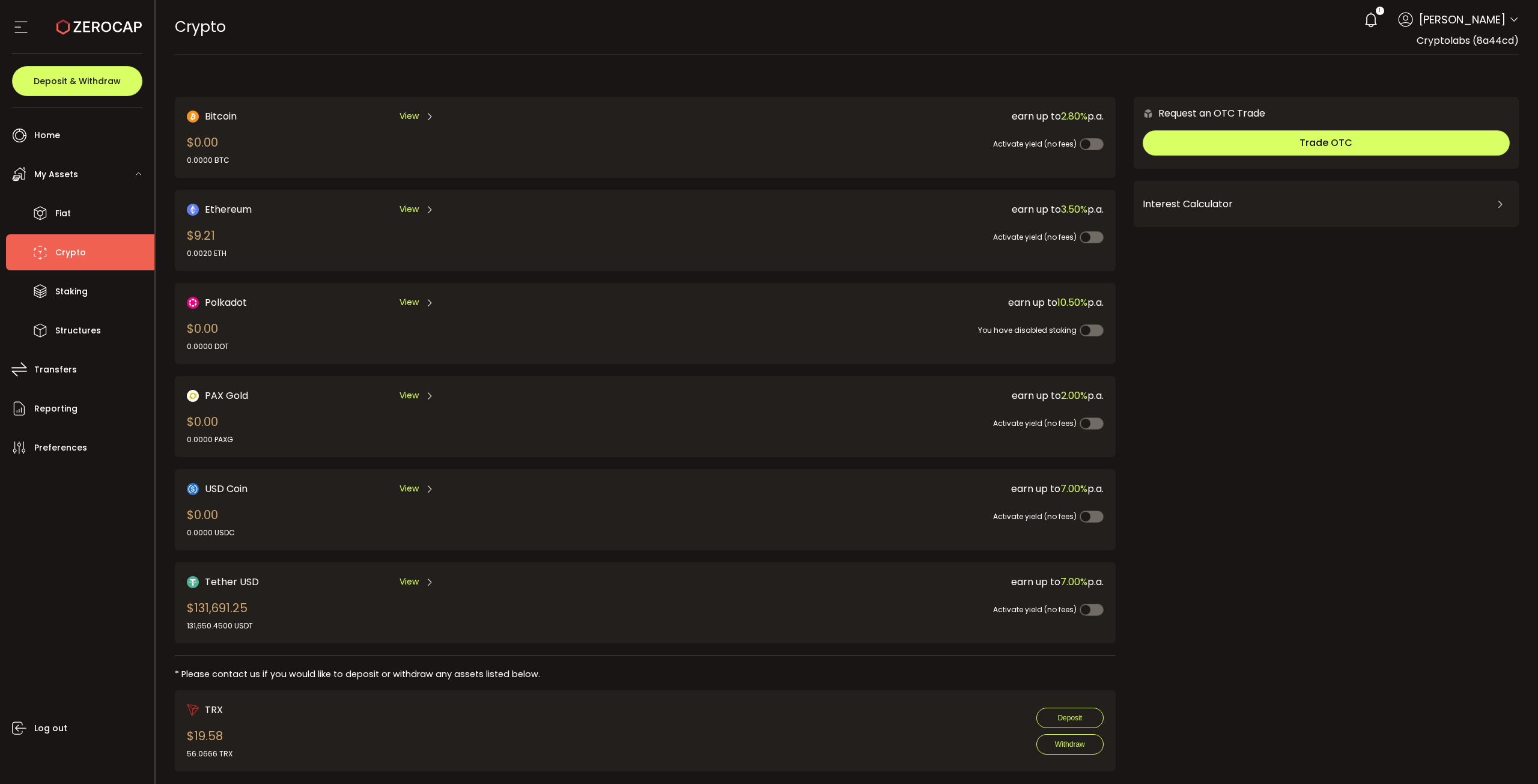
click at [253, 582] on span "Tether USD" at bounding box center [232, 581] width 54 height 15
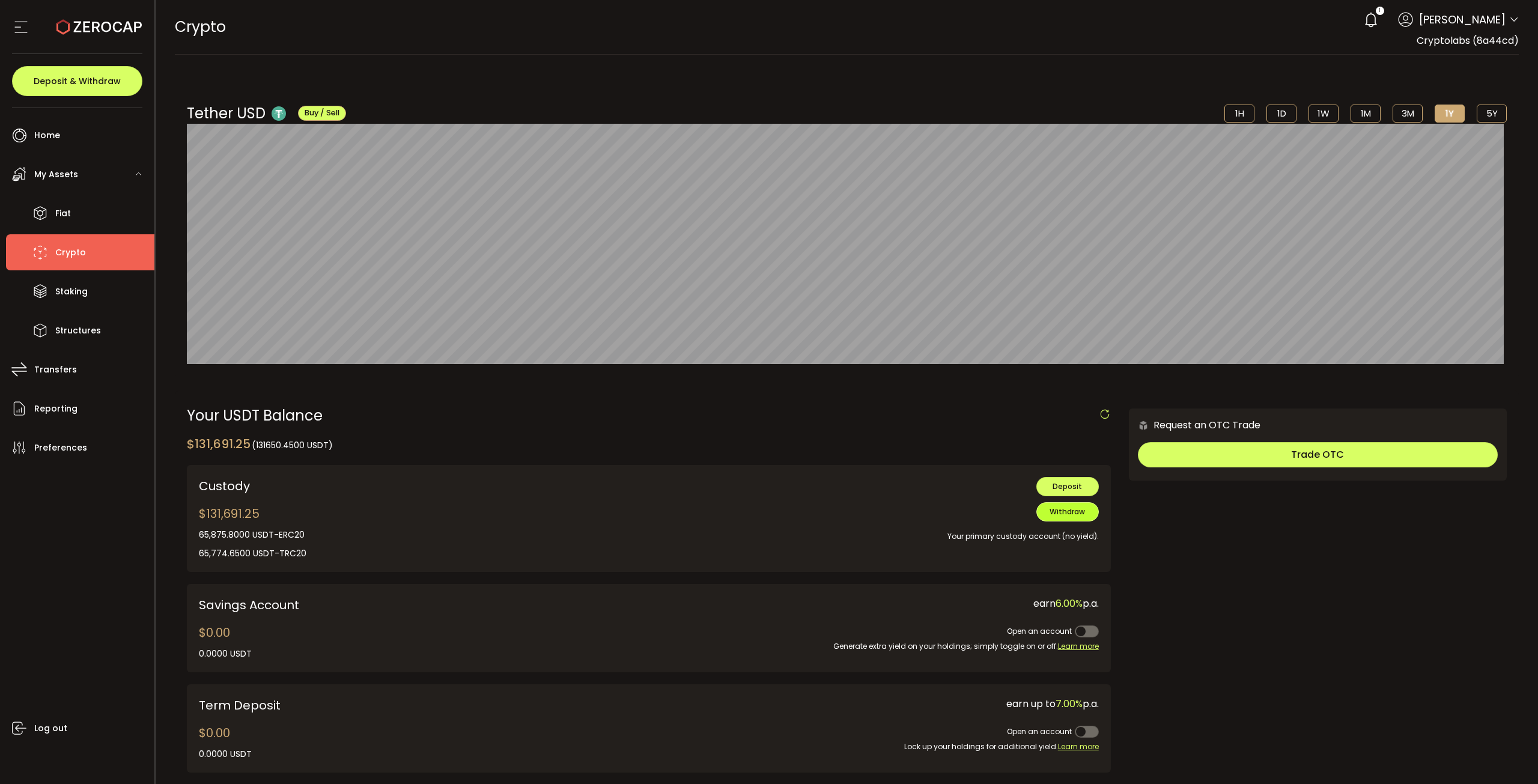
click at [1073, 514] on span "Withdraw" at bounding box center [1067, 511] width 36 height 10
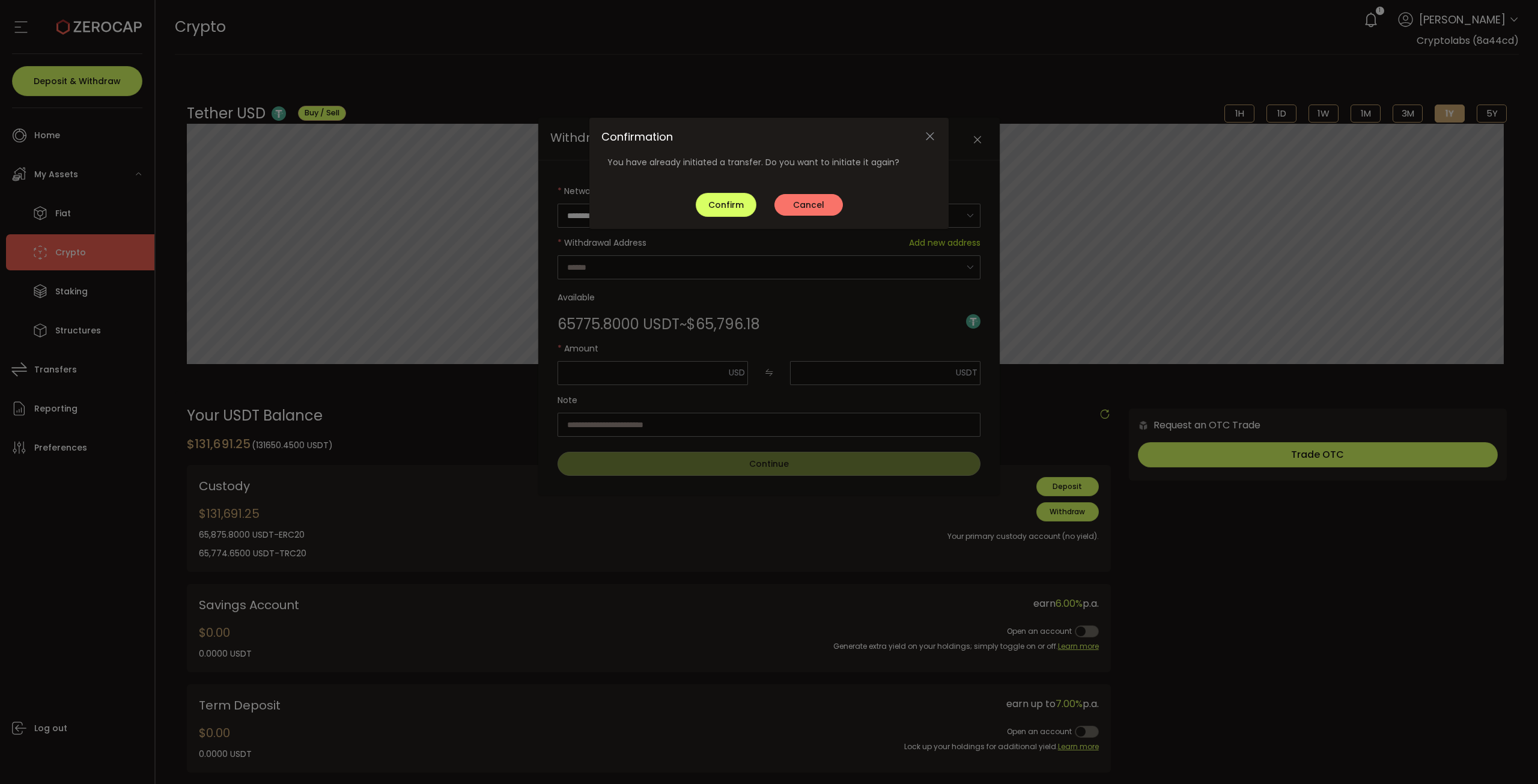
click at [800, 202] on span "Cancel" at bounding box center [809, 204] width 32 height 12
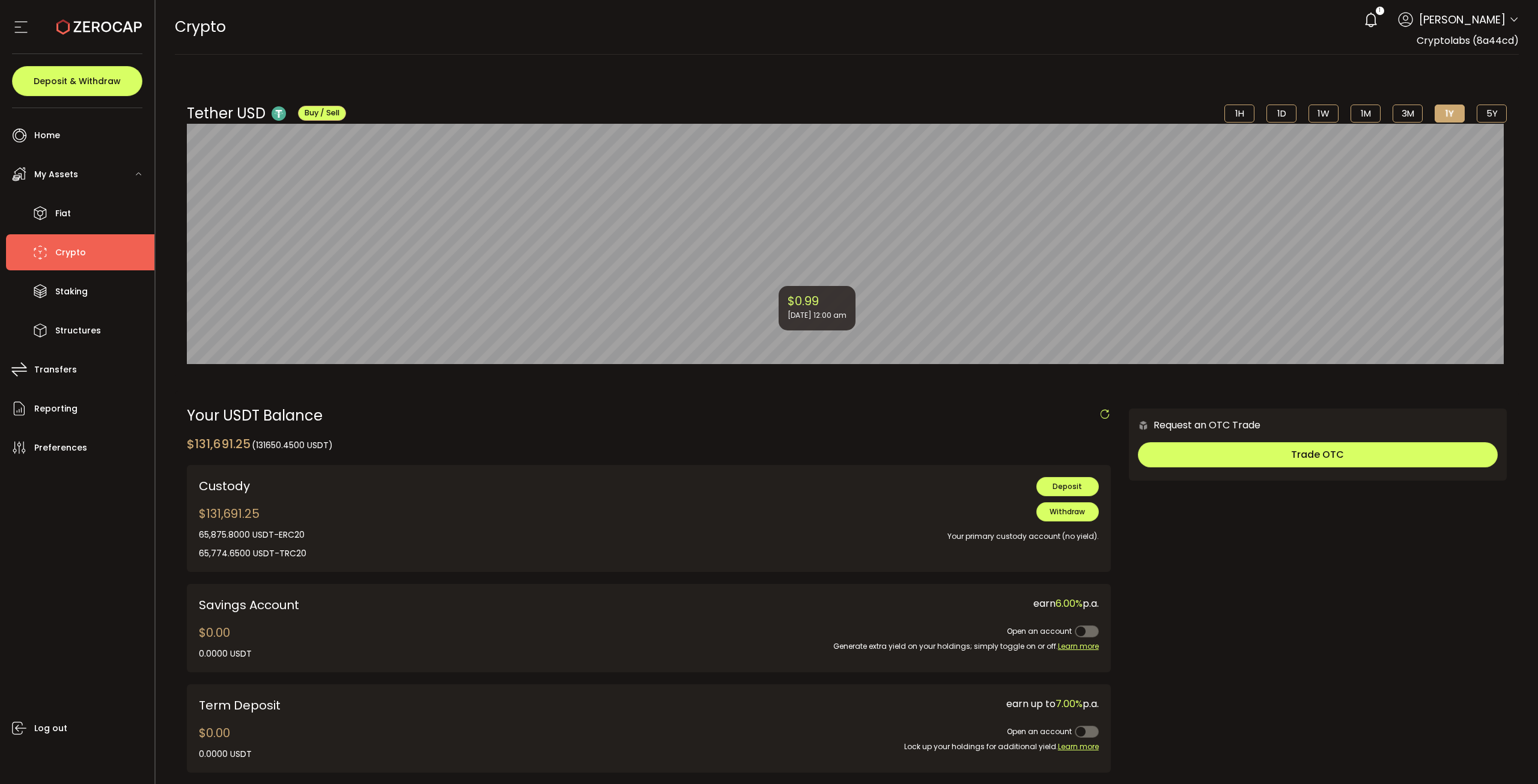
drag, startPoint x: 798, startPoint y: 202, endPoint x: 1333, endPoint y: 588, distance: 659.7
click at [1333, 588] on div "Request an OTC Trade Trade OTC Buy Sell Crypto *** BTC ETH USDT USDC PAXG DOT F…" at bounding box center [1317, 596] width 378 height 376
click at [1319, 589] on div "Request an OTC Trade Trade OTC Buy Sell Crypto *** BTC ETH USDT USDC PAXG DOT F…" at bounding box center [1317, 596] width 378 height 376
click at [213, 516] on div "$131,691.25 65,875.8000 USDT 0.0000 USDT 65,875.8000 USDT-ERC20 65,774.6500 USD…" at bounding box center [253, 532] width 108 height 55
click at [227, 491] on div "Custody" at bounding box center [379, 486] width 360 height 18
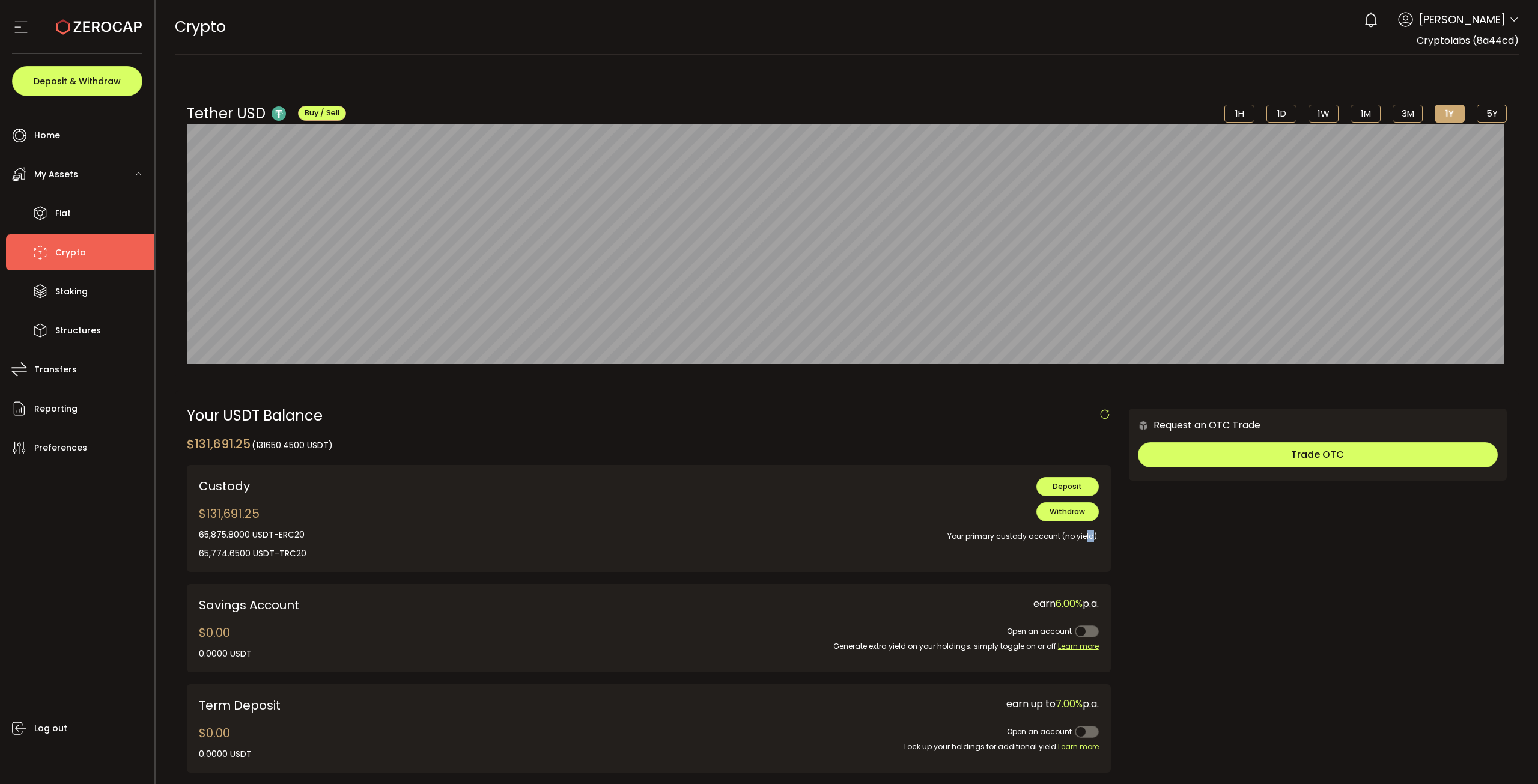
click at [1047, 540] on div "Your primary custody account (no yield)." at bounding box center [838, 532] width 522 height 21
click at [1069, 540] on div "Your primary custody account (no yield)." at bounding box center [838, 532] width 522 height 21
click at [1073, 512] on span "Withdraw" at bounding box center [1067, 511] width 36 height 10
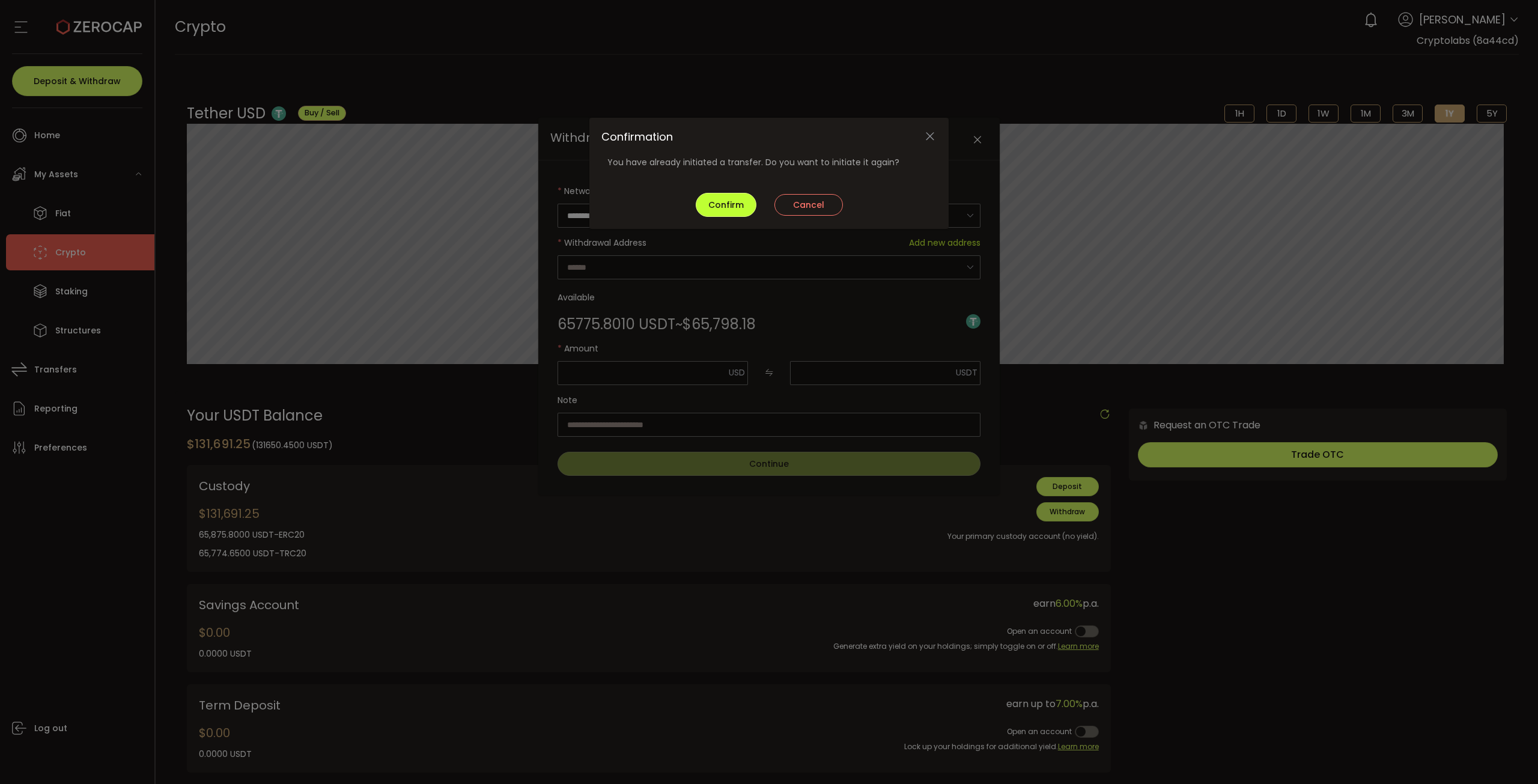
click at [732, 202] on span "Confirm" at bounding box center [726, 204] width 36 height 12
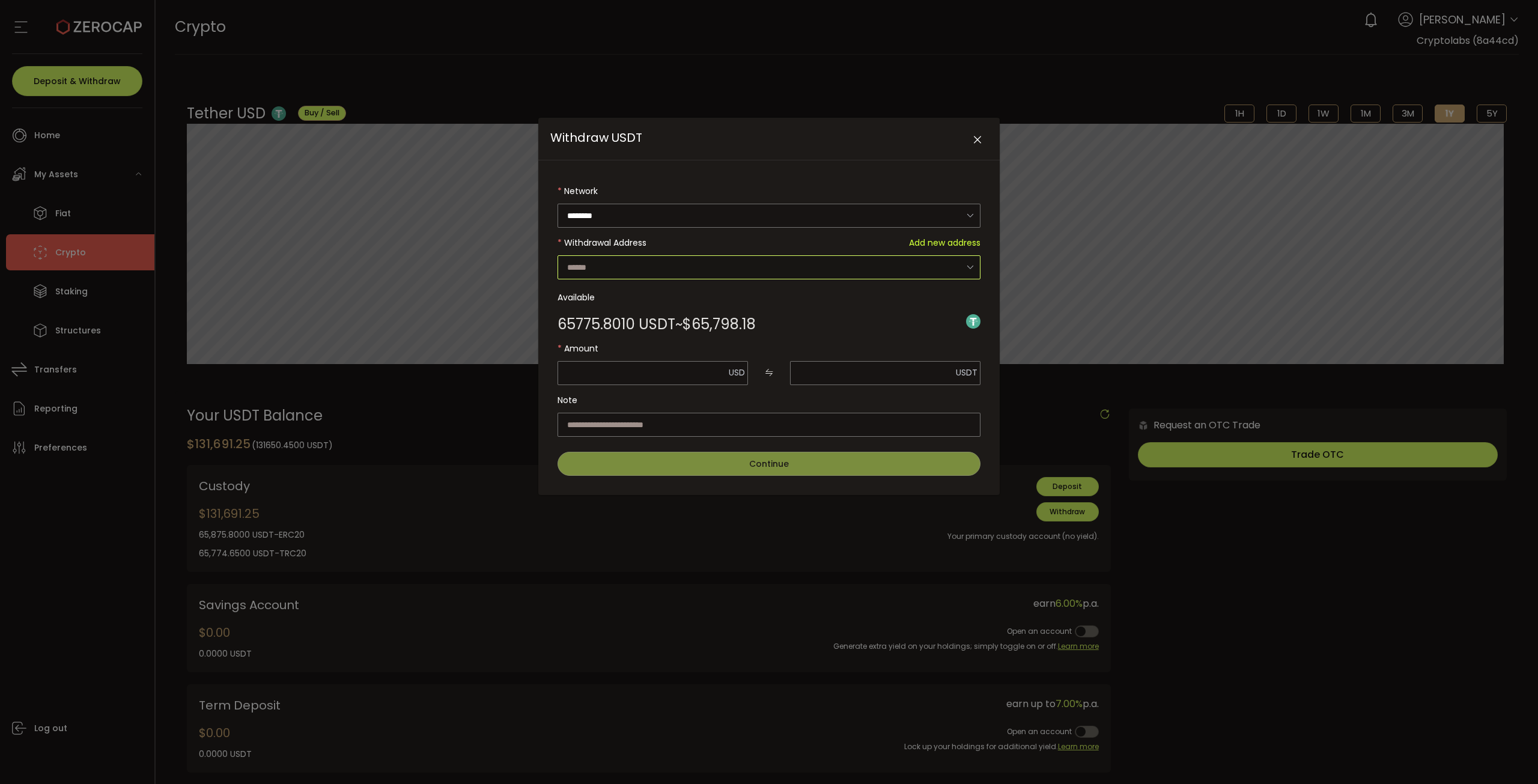
click at [676, 266] on input "Withdraw USDT" at bounding box center [769, 267] width 423 height 24
click at [688, 306] on span "0x7B4c4DDe9B23Aa7668c5342E948A7BADdB9E7dD2" at bounding box center [680, 311] width 222 height 12
type input "**********"
click at [727, 369] on span "Send Max" at bounding box center [725, 373] width 32 height 8
type input "********"
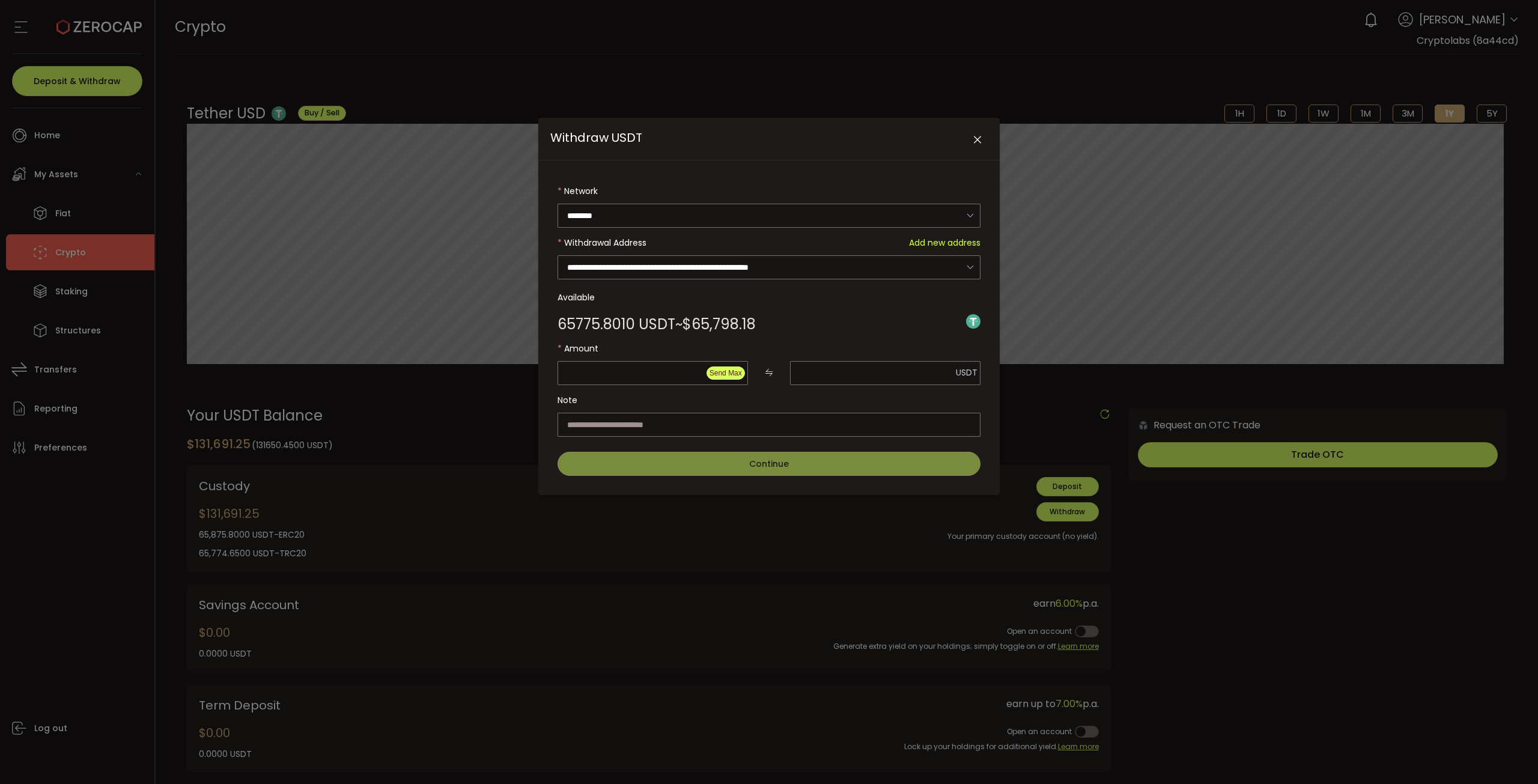
type input "*********"
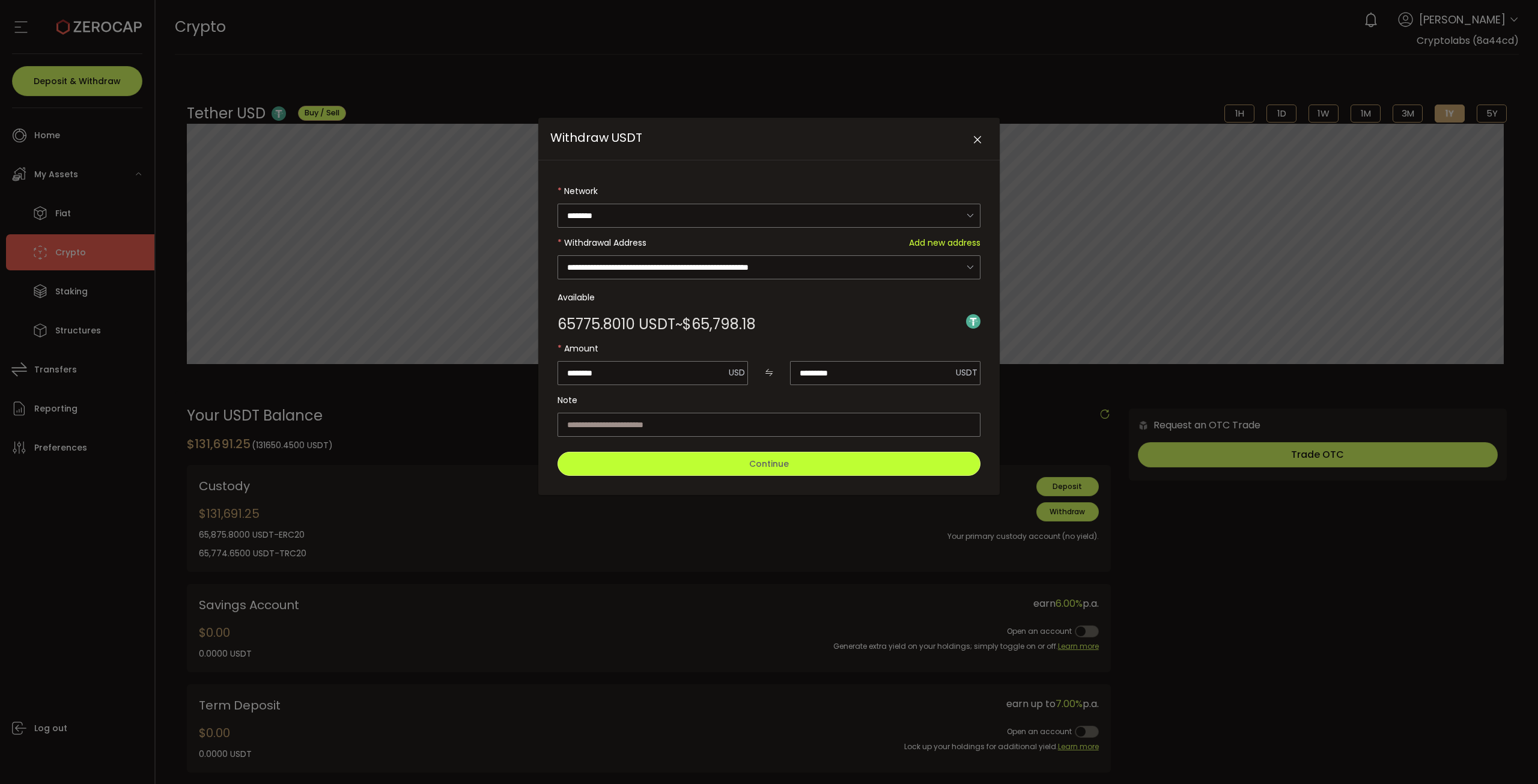
click at [694, 458] on button "Continue" at bounding box center [769, 463] width 423 height 24
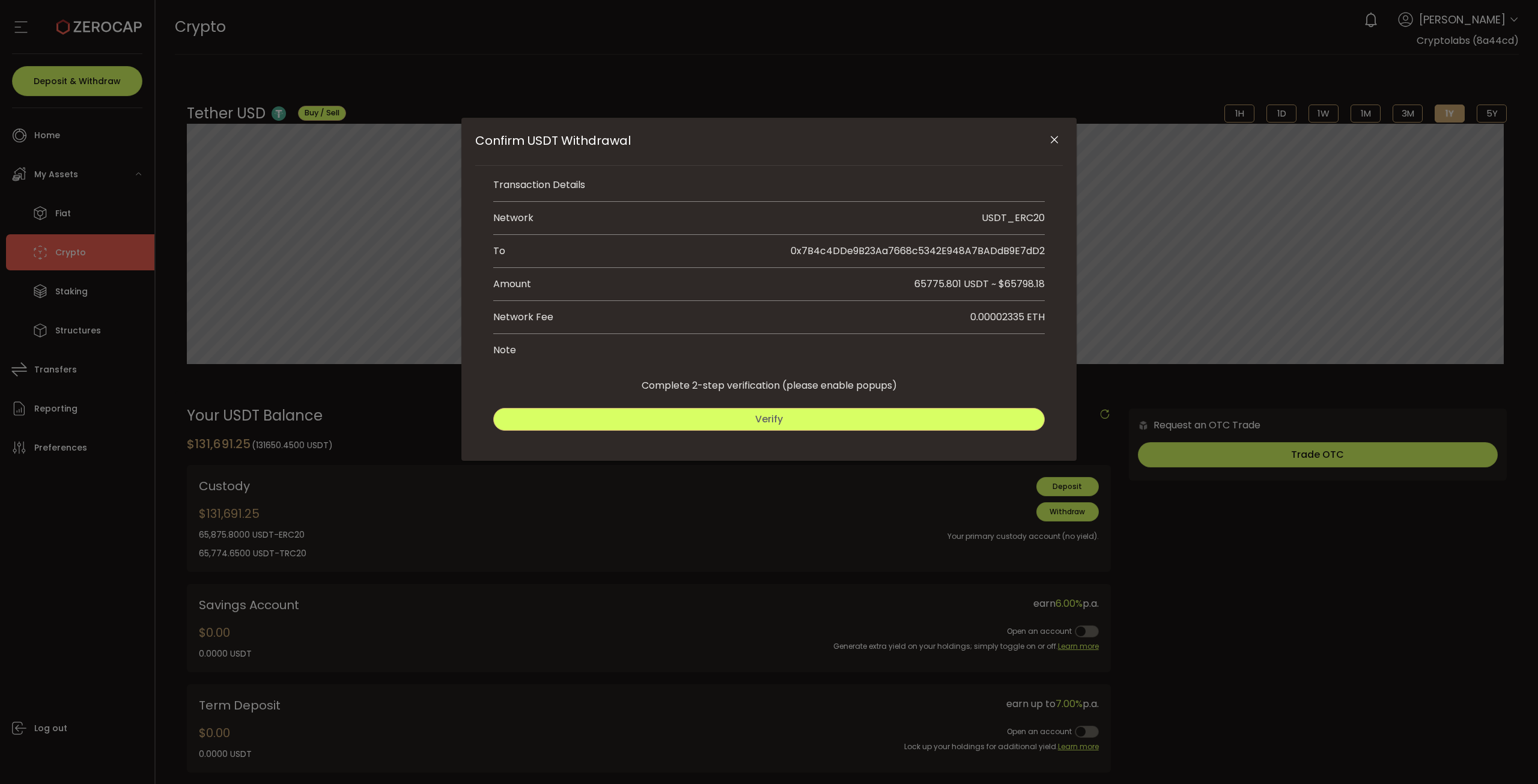
click at [802, 421] on button "Verify" at bounding box center [769, 419] width 552 height 23
click at [856, 416] on button "Submit" at bounding box center [909, 419] width 273 height 23
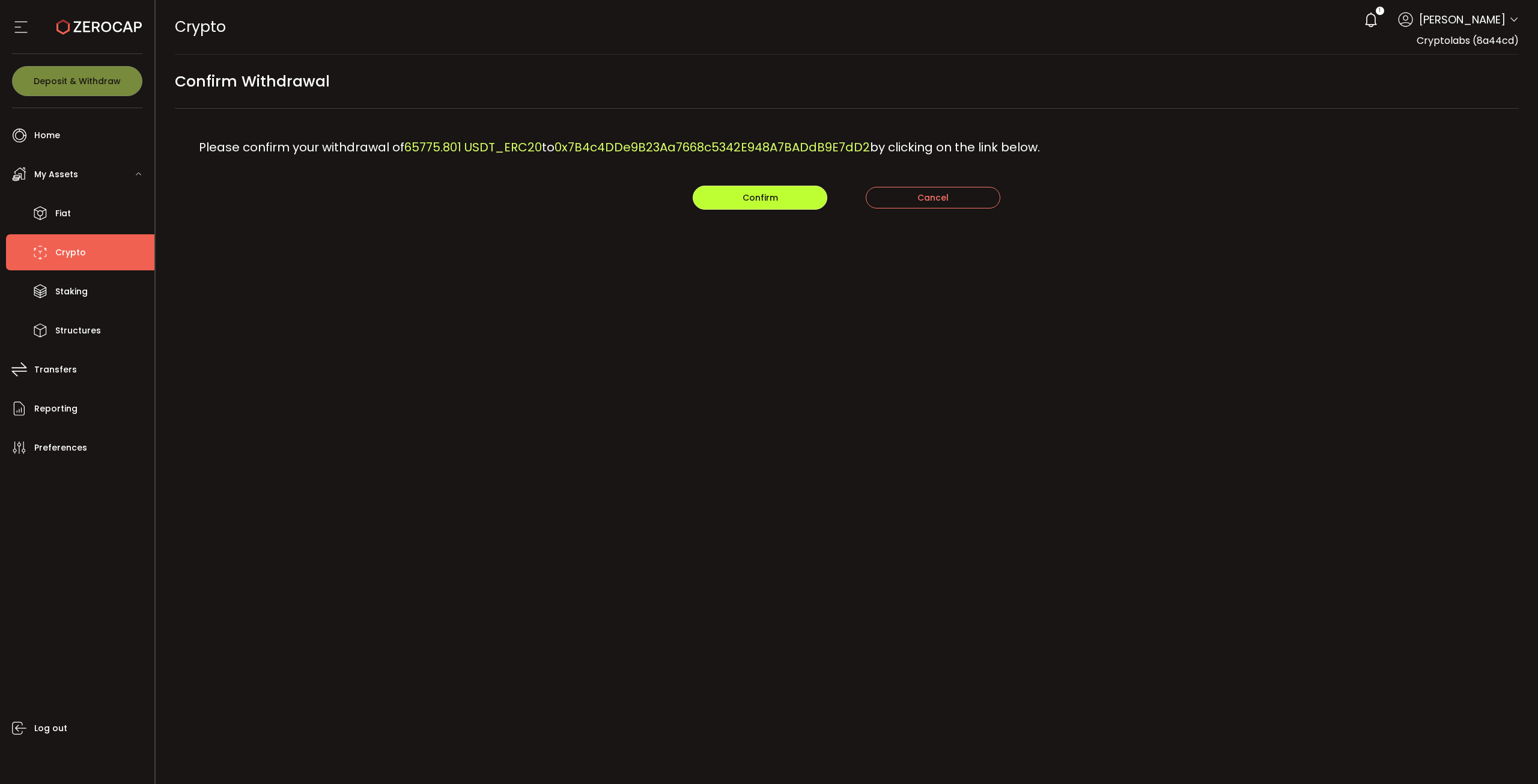
click at [768, 201] on span "Confirm" at bounding box center [760, 197] width 36 height 12
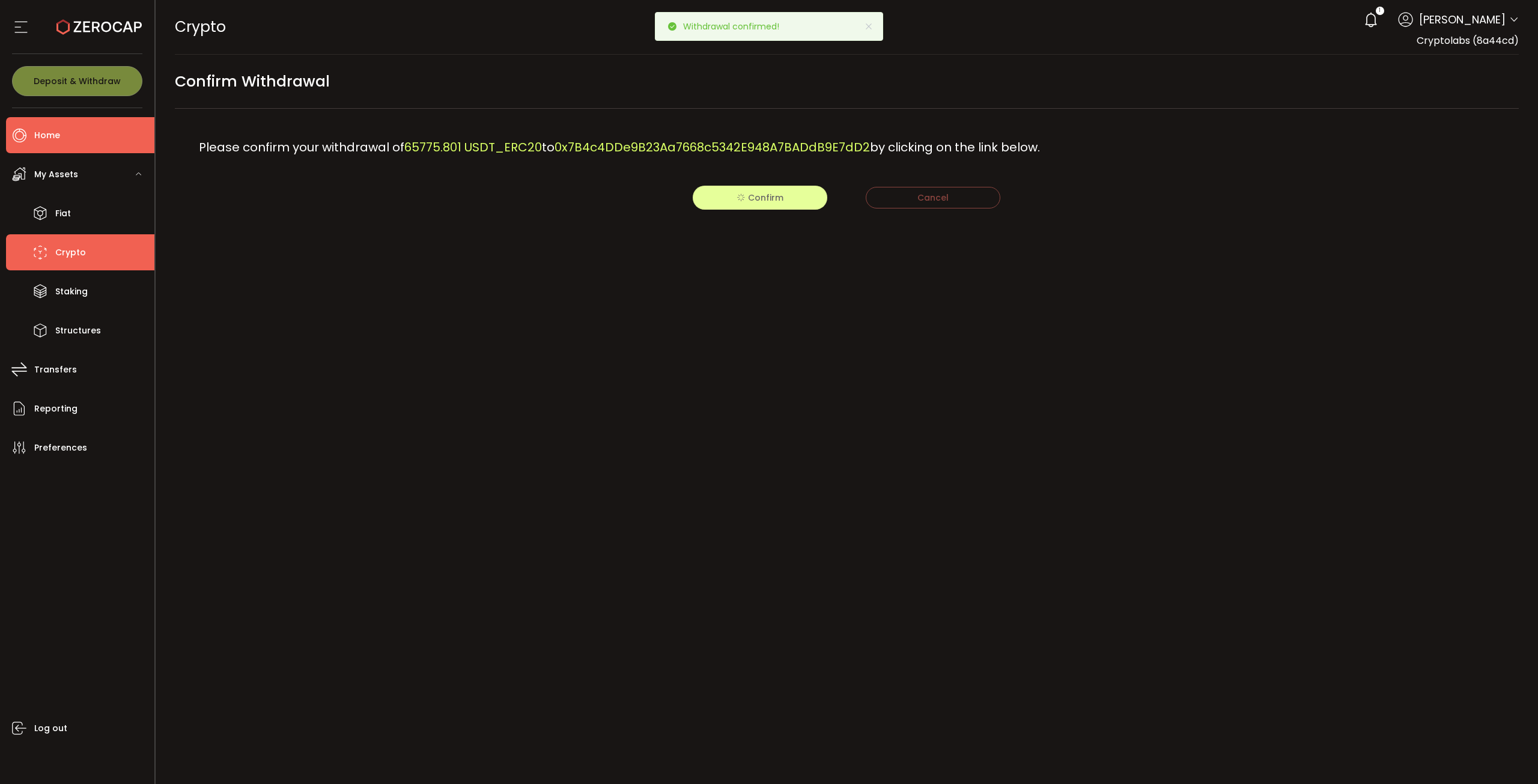
click at [59, 144] on span "Home" at bounding box center [47, 135] width 26 height 18
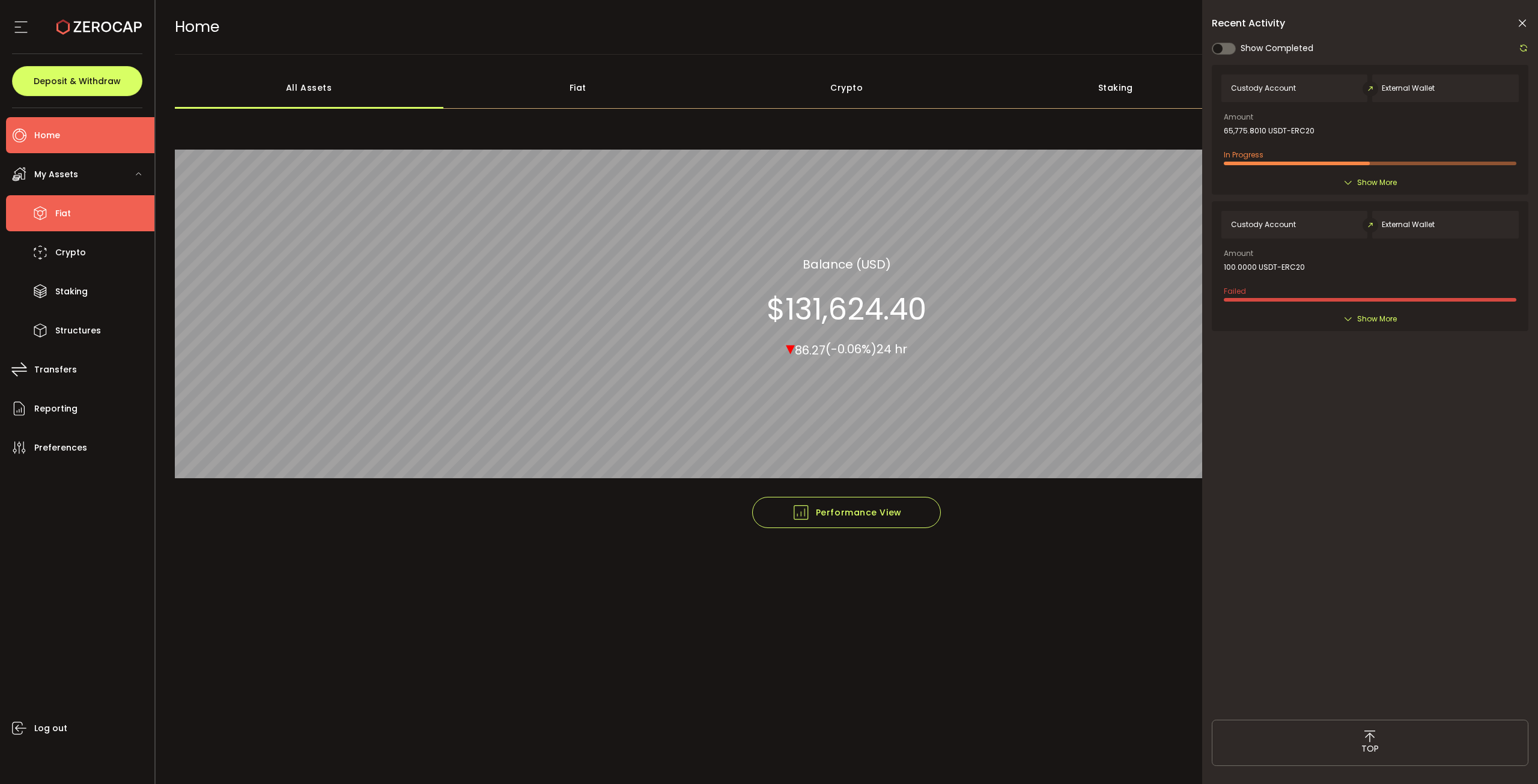
click at [122, 206] on li "Fiat" at bounding box center [81, 213] width 148 height 36
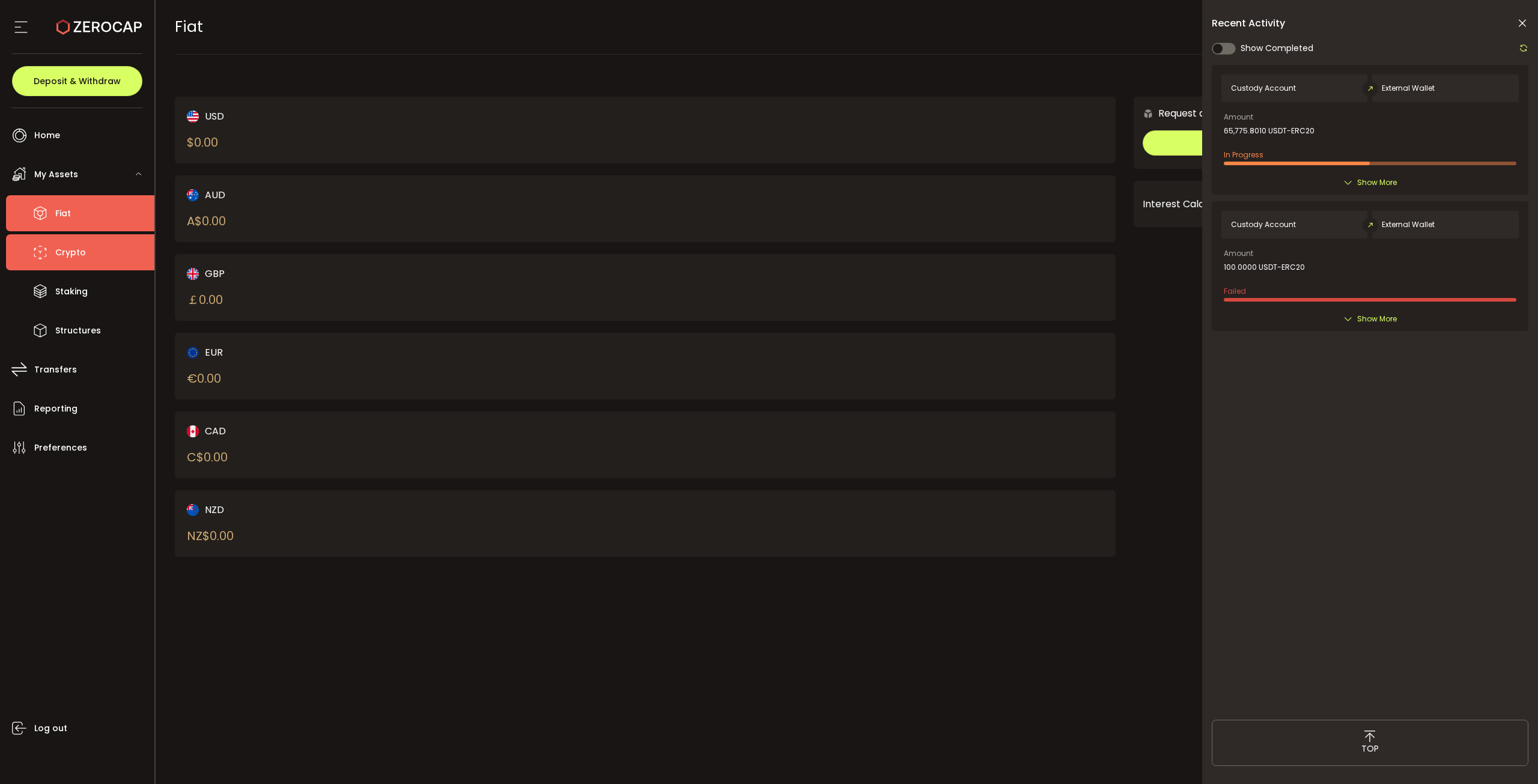
click at [99, 259] on li "Crypto" at bounding box center [81, 252] width 148 height 36
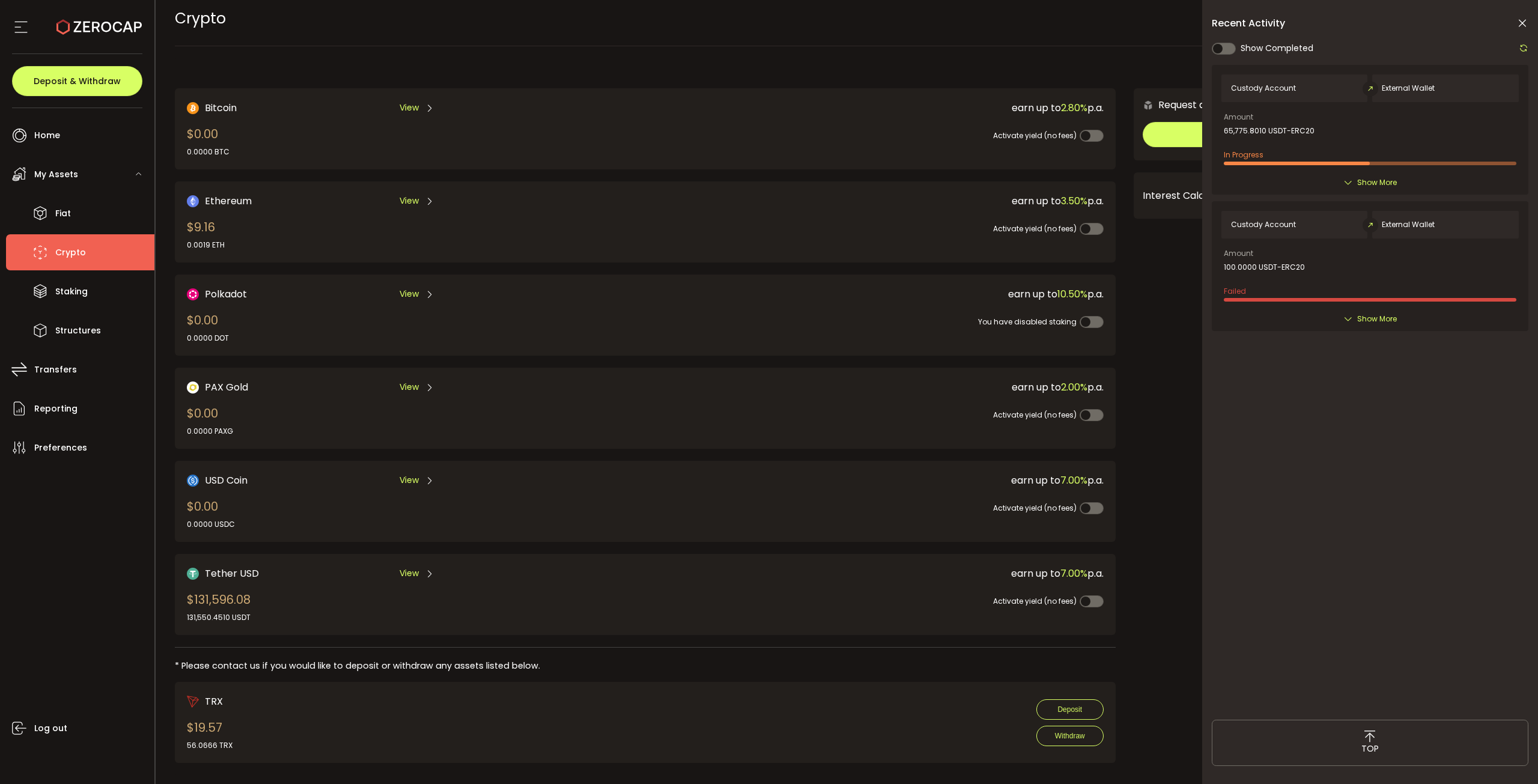
scroll to position [19, 0]
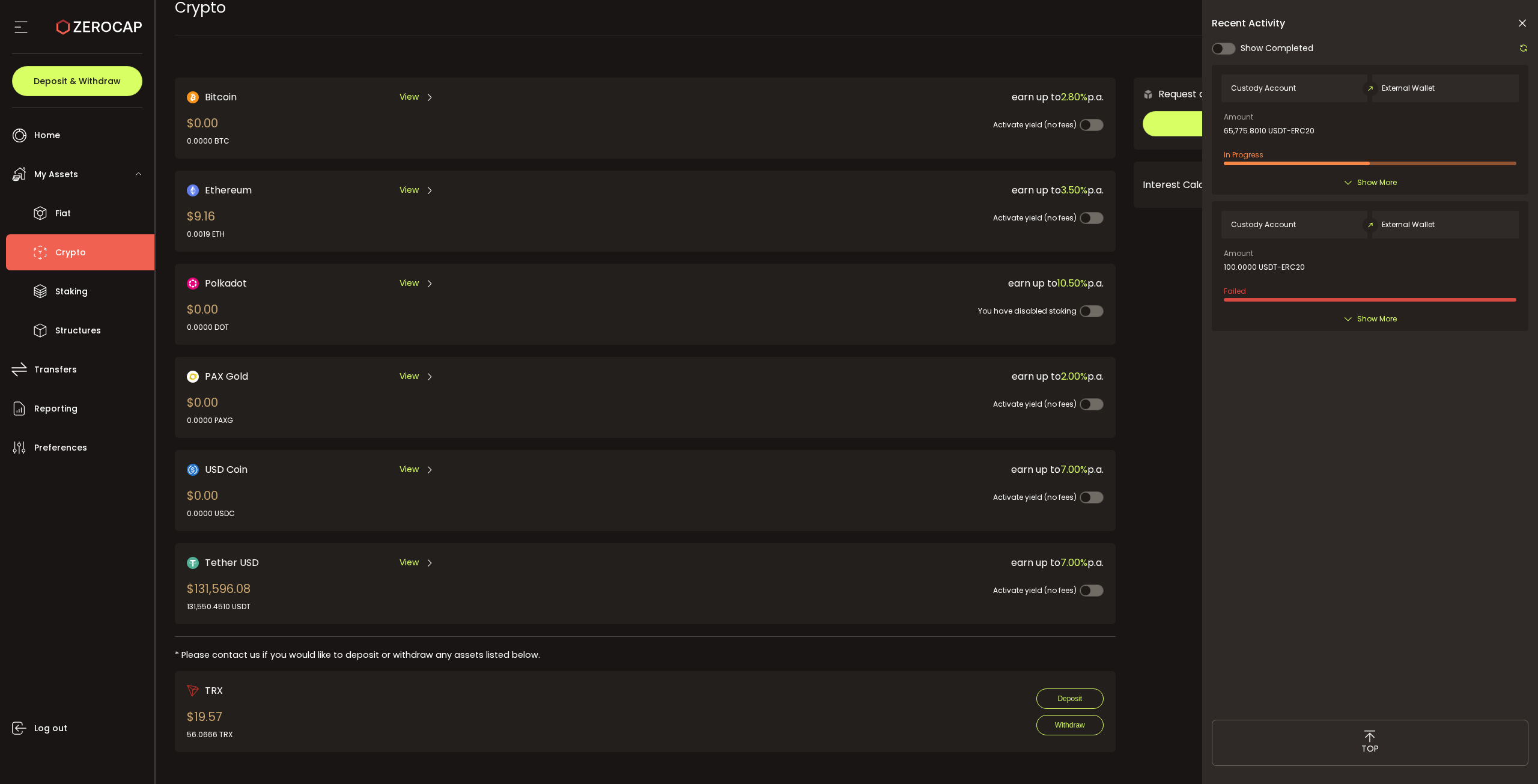
click at [252, 561] on span "Tether USD" at bounding box center [232, 562] width 54 height 15
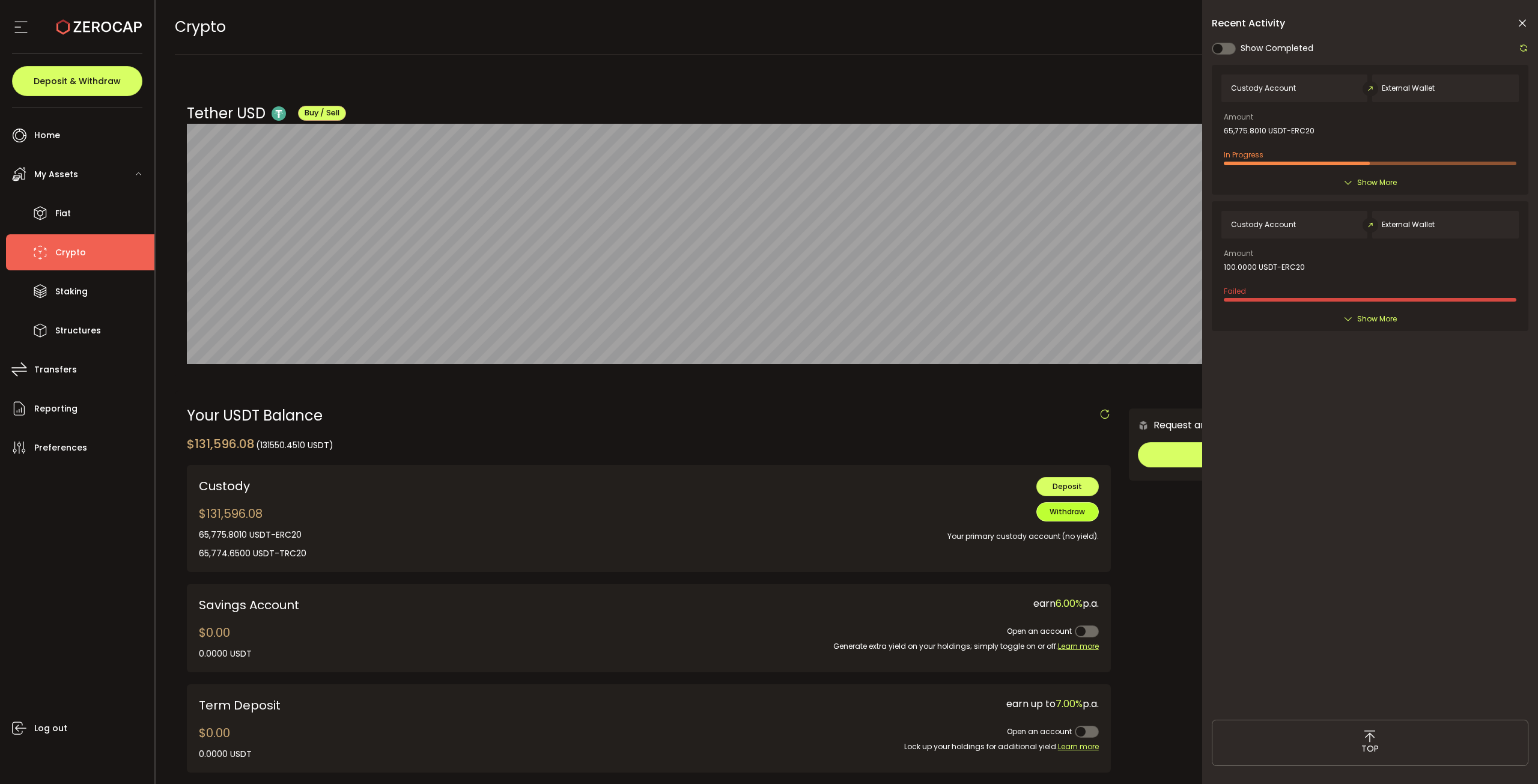
click at [1062, 517] on button "Withdraw" at bounding box center [1067, 511] width 62 height 19
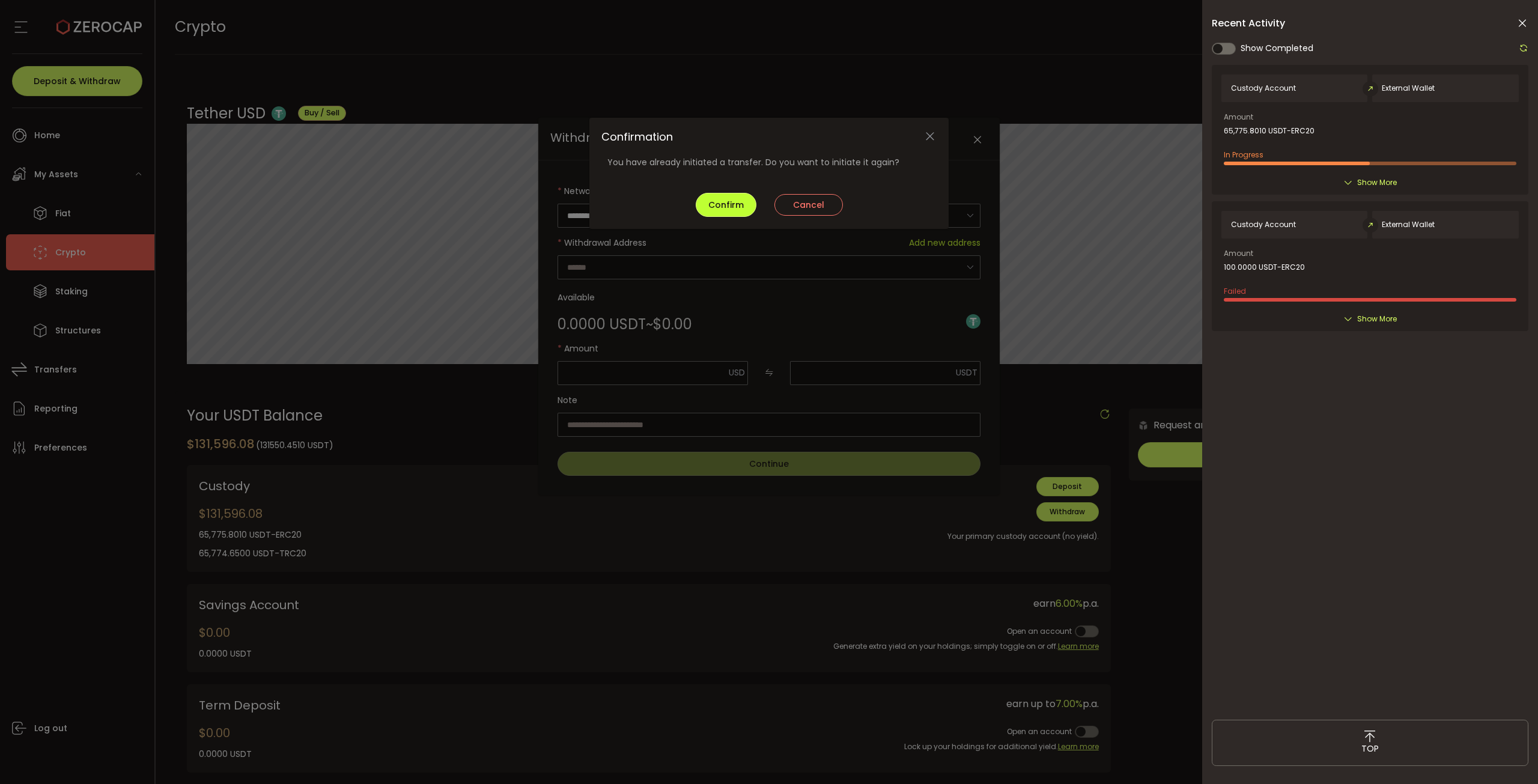
click at [750, 201] on button "Confirm" at bounding box center [726, 204] width 61 height 24
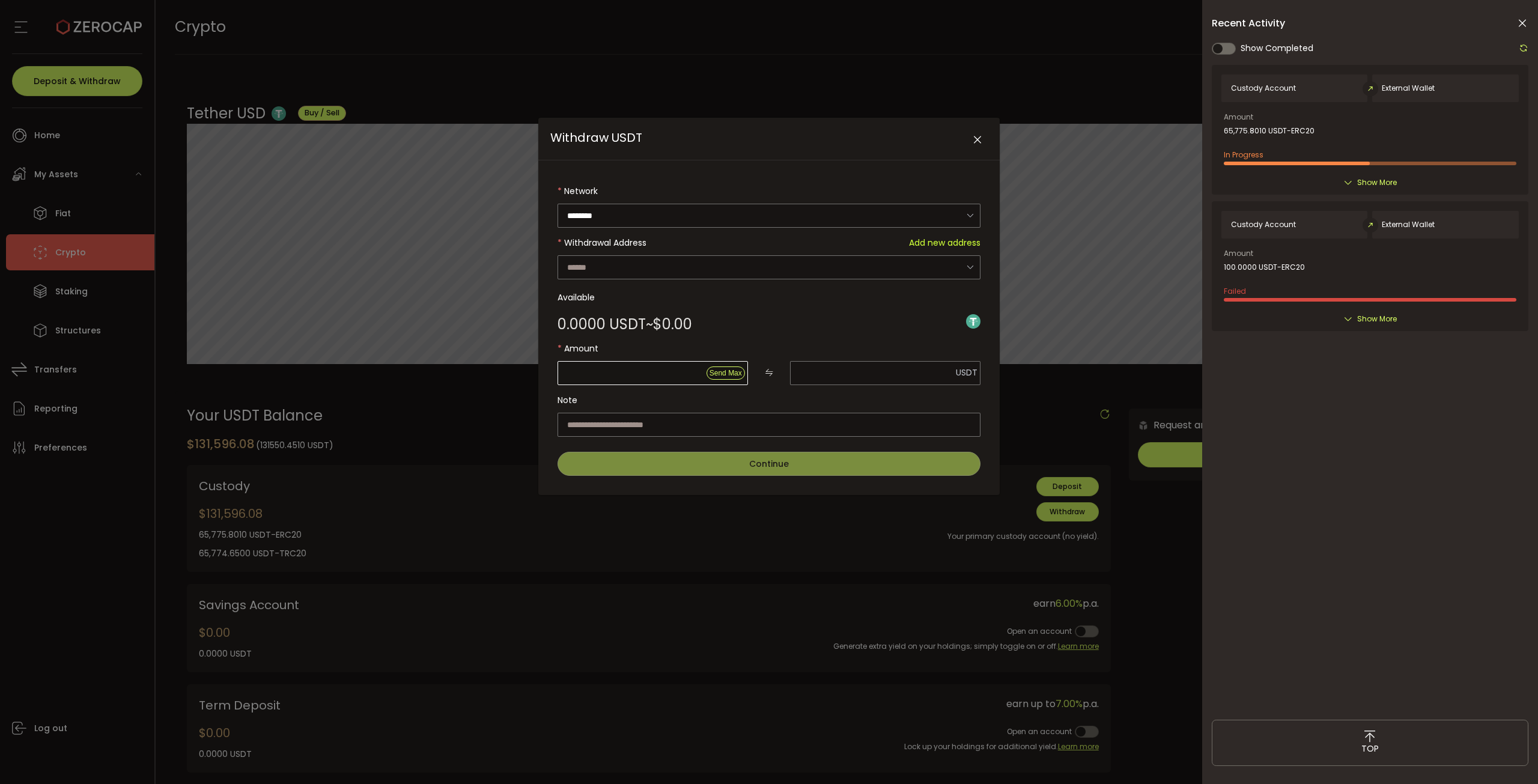
click at [718, 369] on span "Send Max" at bounding box center [725, 373] width 32 height 8
type input "****"
type input "***"
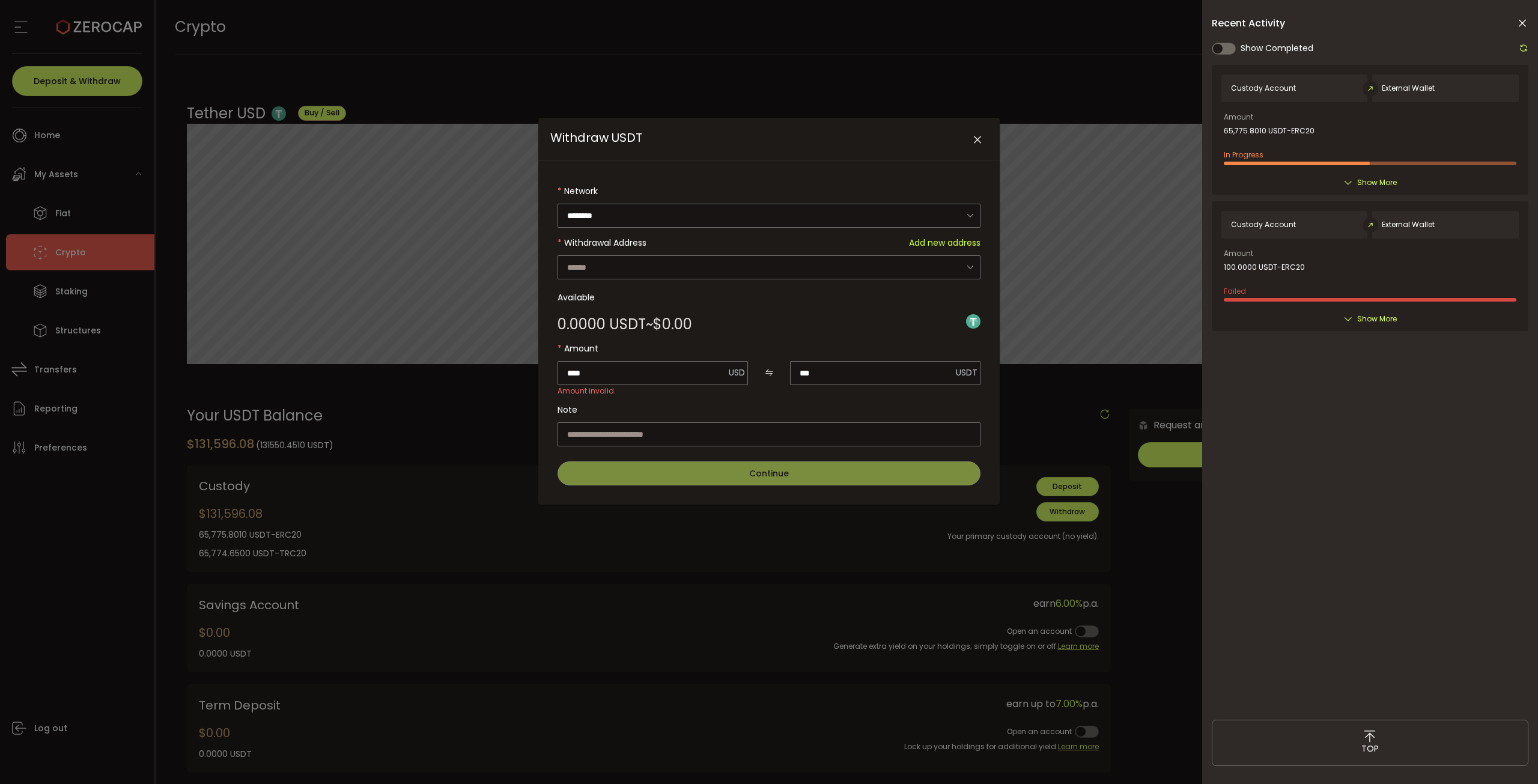
click at [974, 139] on icon "Close" at bounding box center [977, 139] width 12 height 12
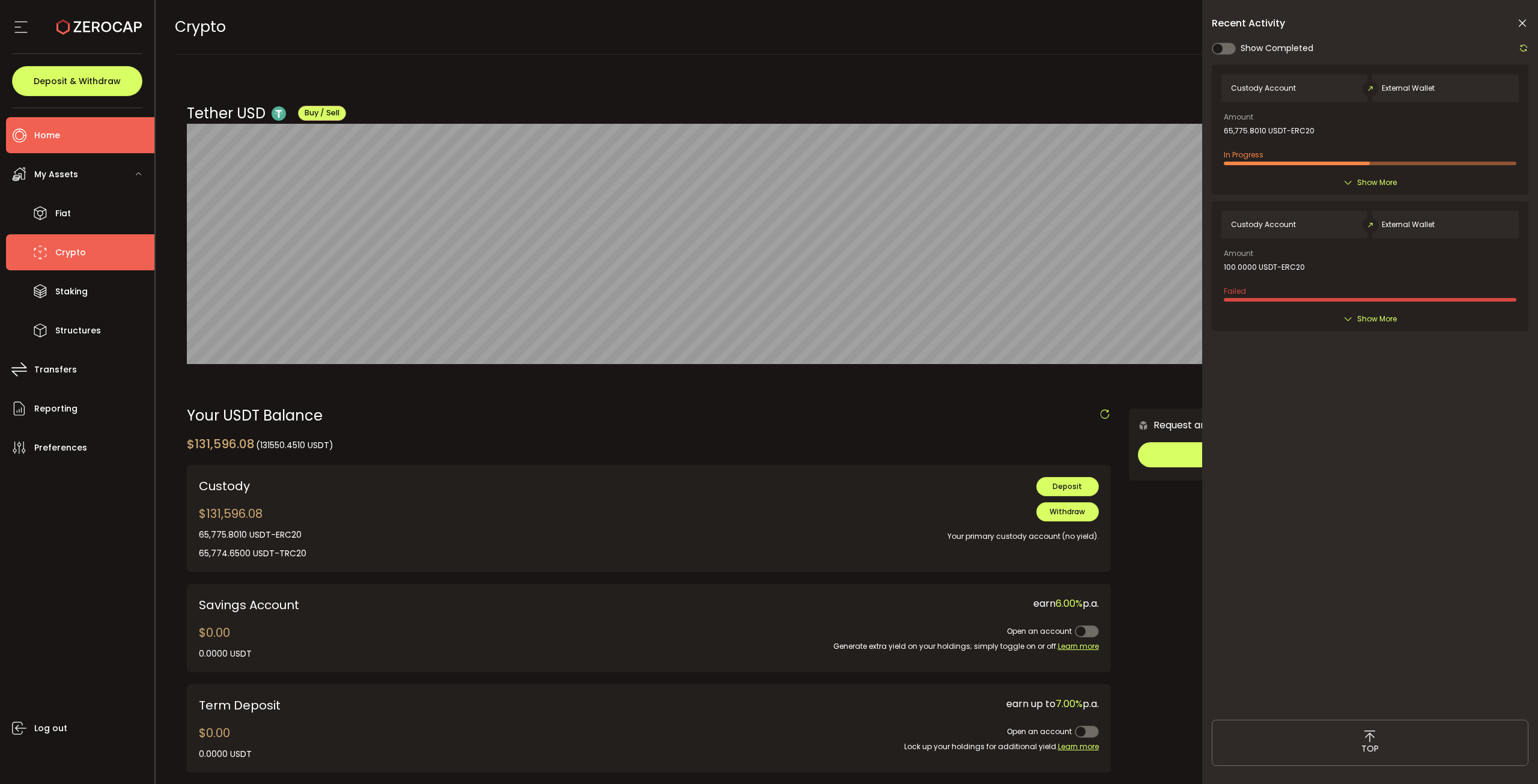
click at [118, 136] on li "Home" at bounding box center [81, 134] width 148 height 36
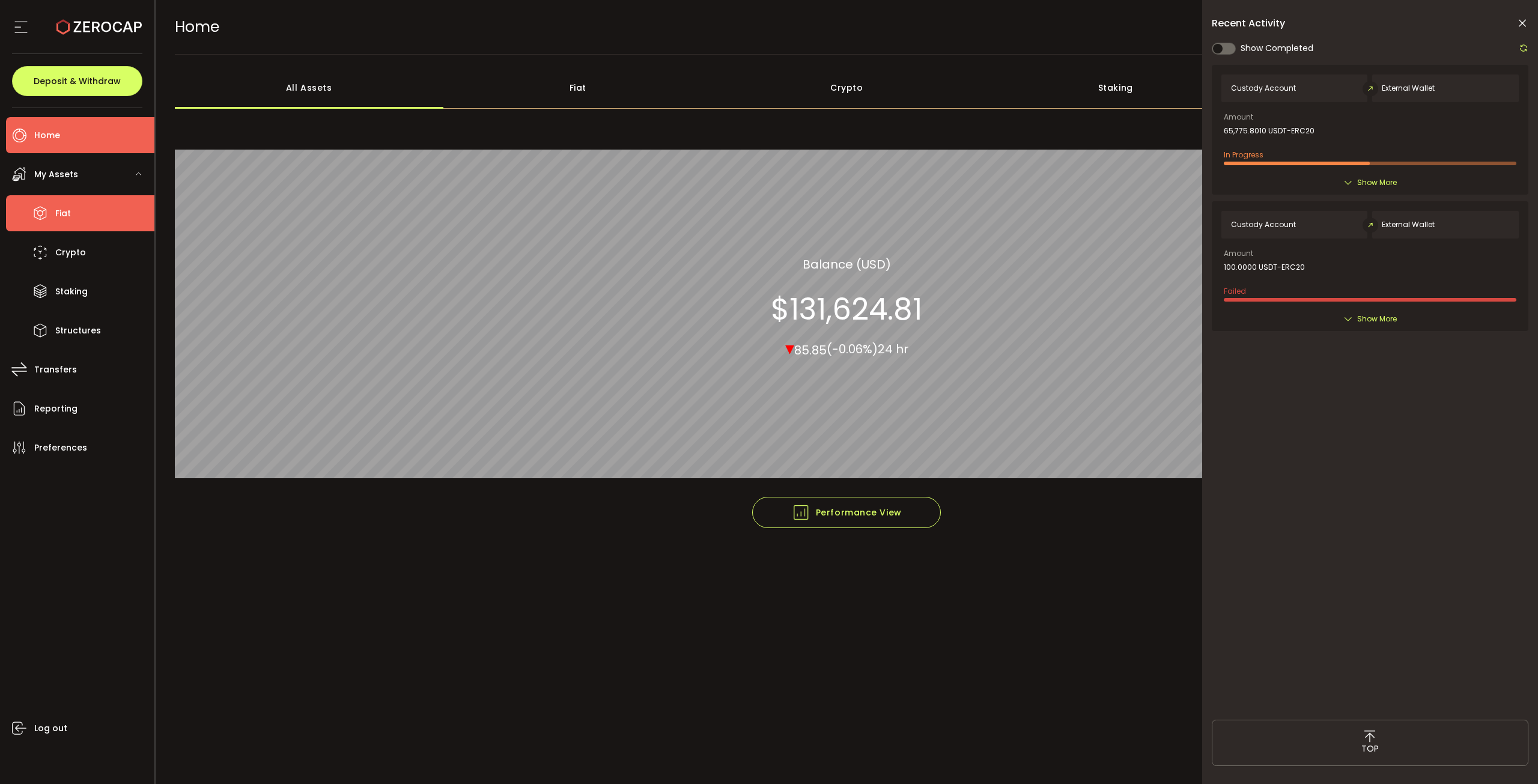
click at [91, 212] on li "Fiat" at bounding box center [81, 213] width 148 height 36
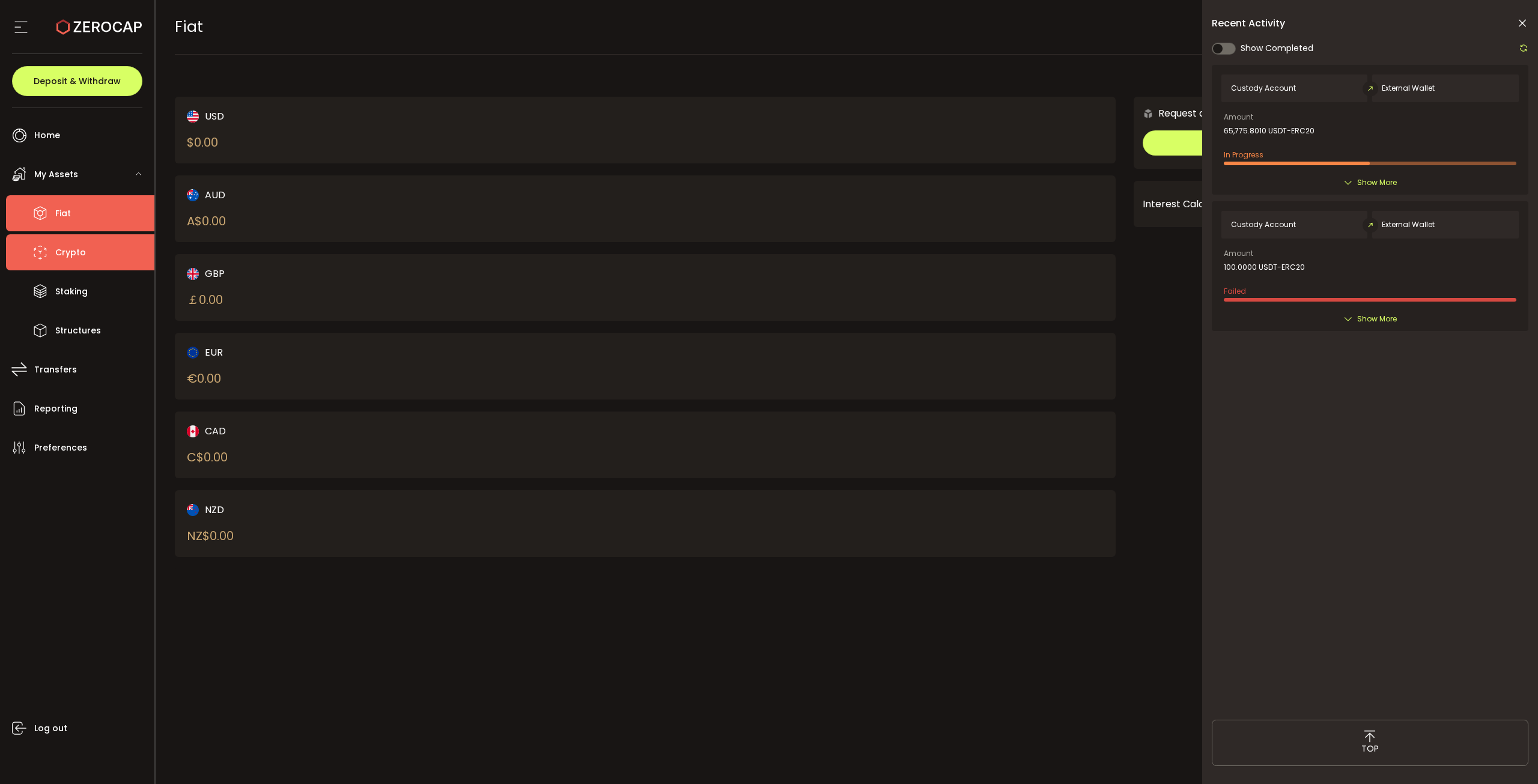
click at [92, 261] on li "Crypto" at bounding box center [81, 252] width 148 height 36
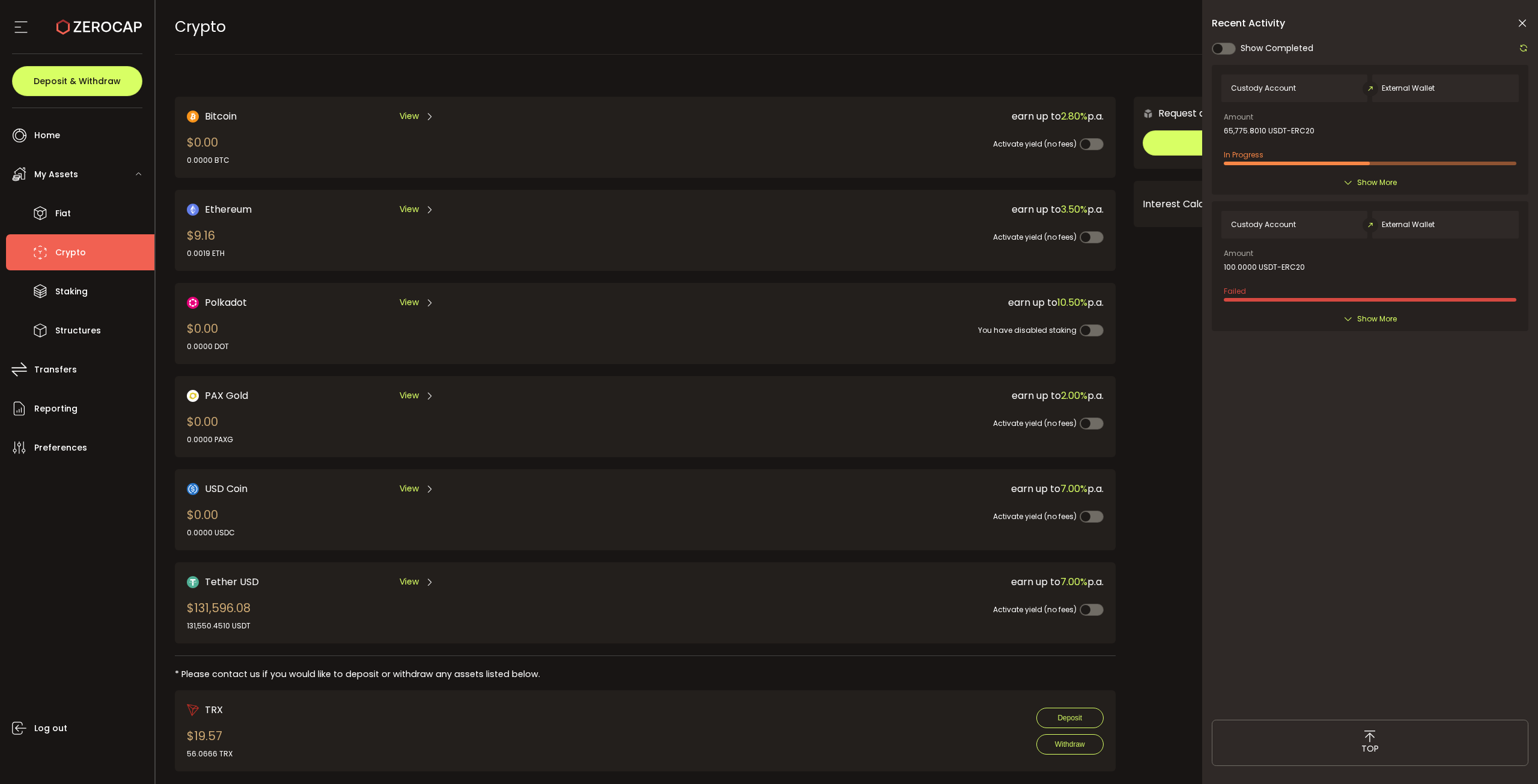
click at [260, 562] on div "Tether USD View $131,596.08 131,550.4510 USDT earn up to 7.00% p.a. Activate yi…" at bounding box center [645, 603] width 941 height 81
click at [415, 582] on span "View" at bounding box center [409, 582] width 19 height 13
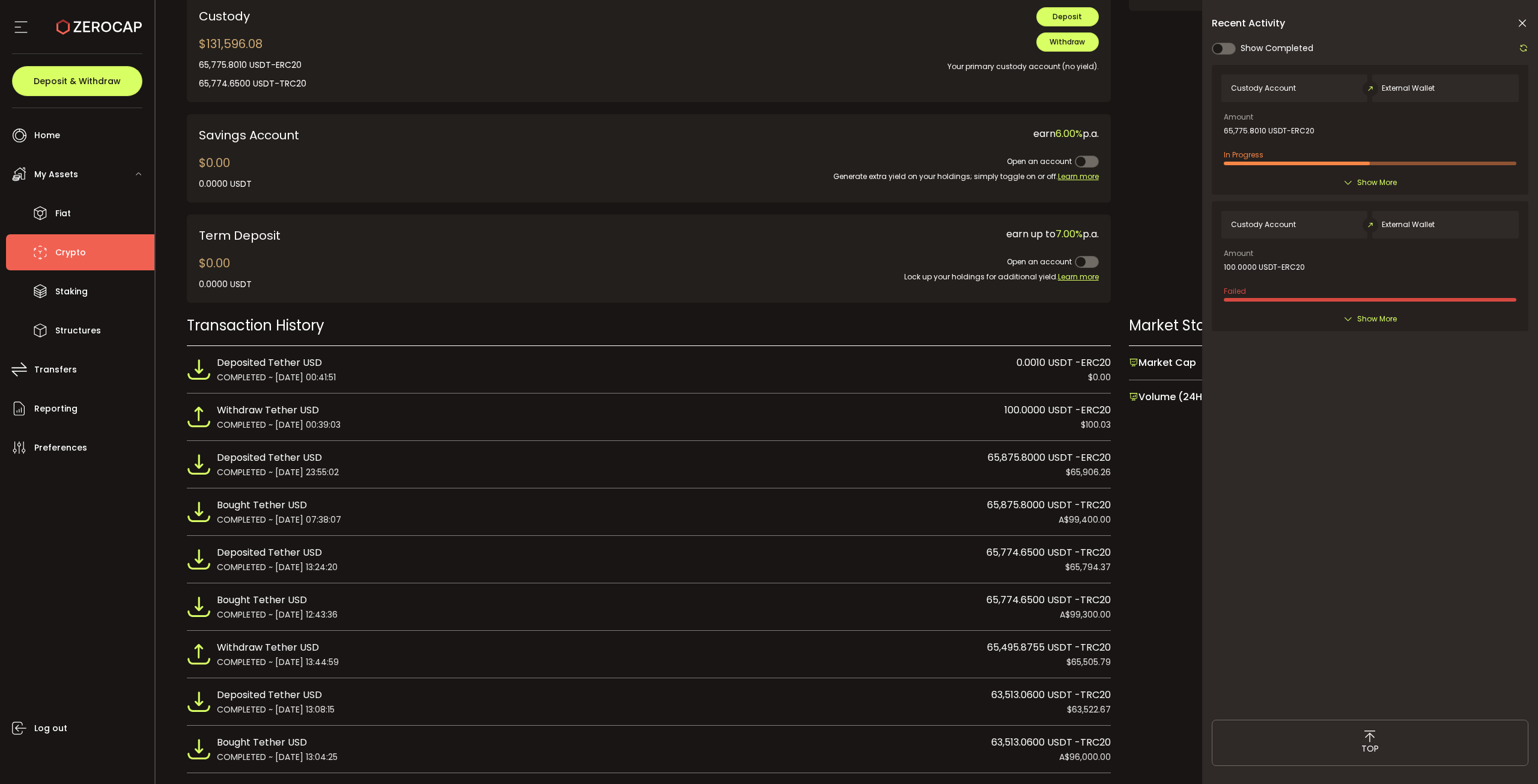
scroll to position [480, 0]
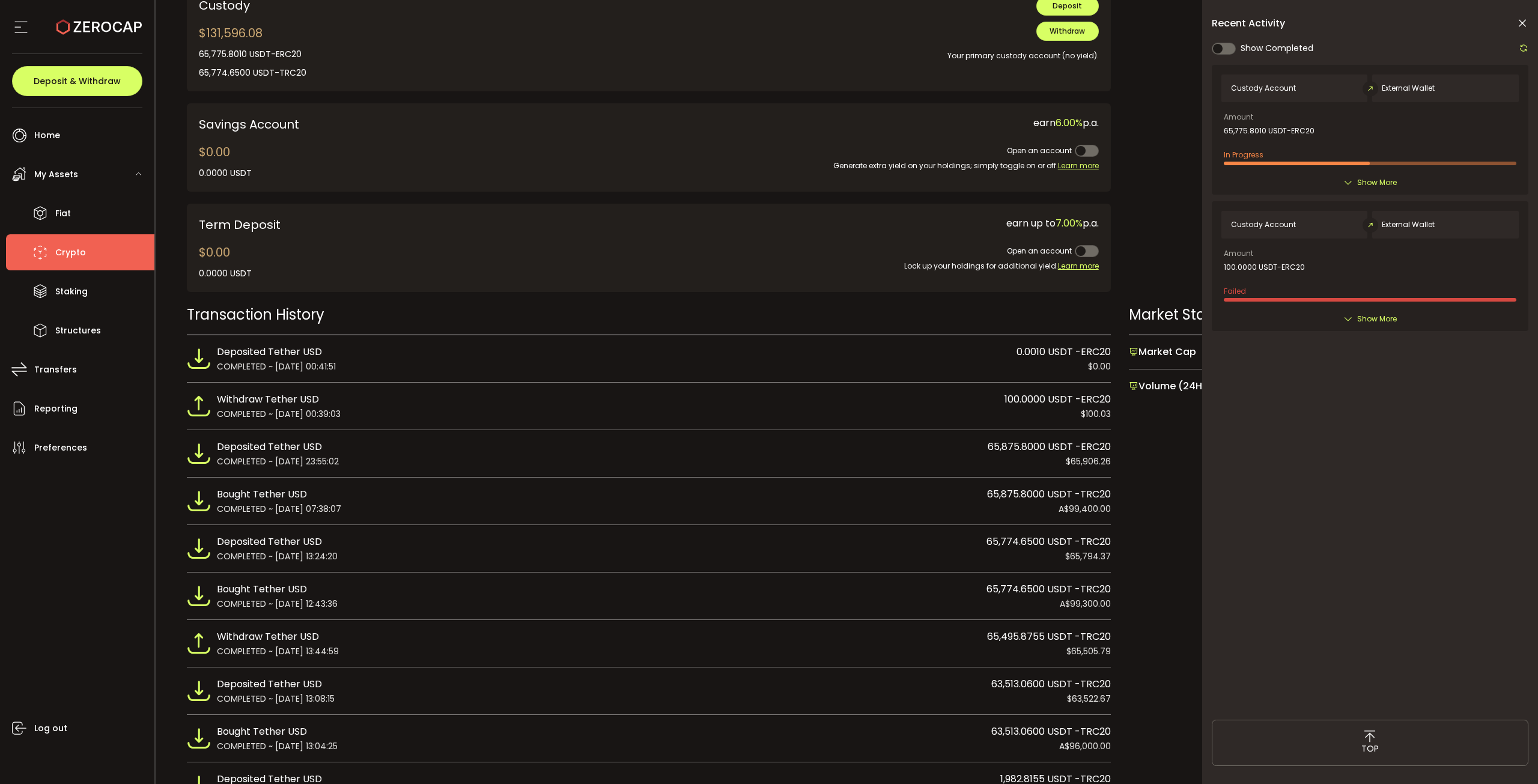
click at [1524, 19] on icon at bounding box center [1522, 23] width 12 height 12
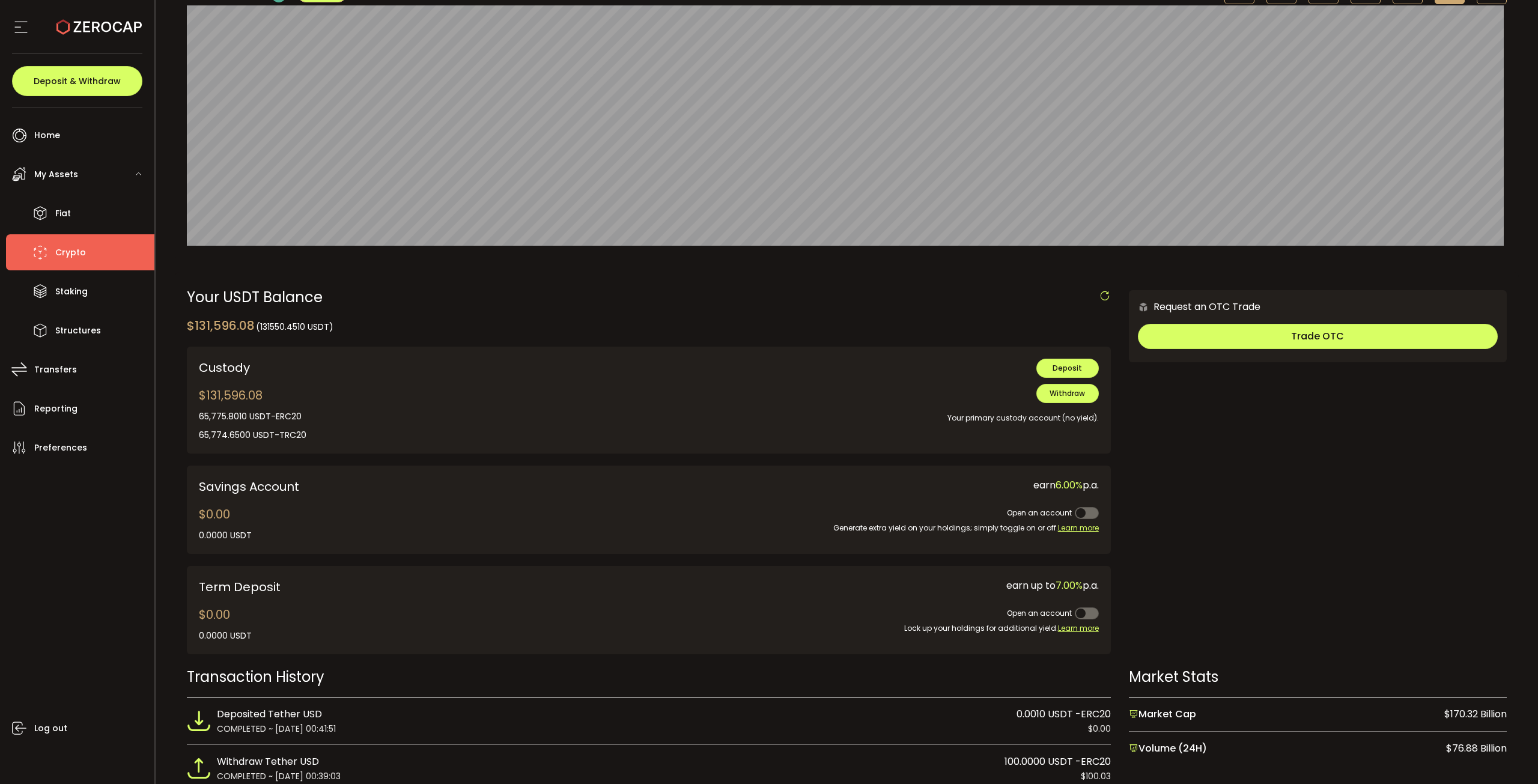
scroll to position [120, 0]
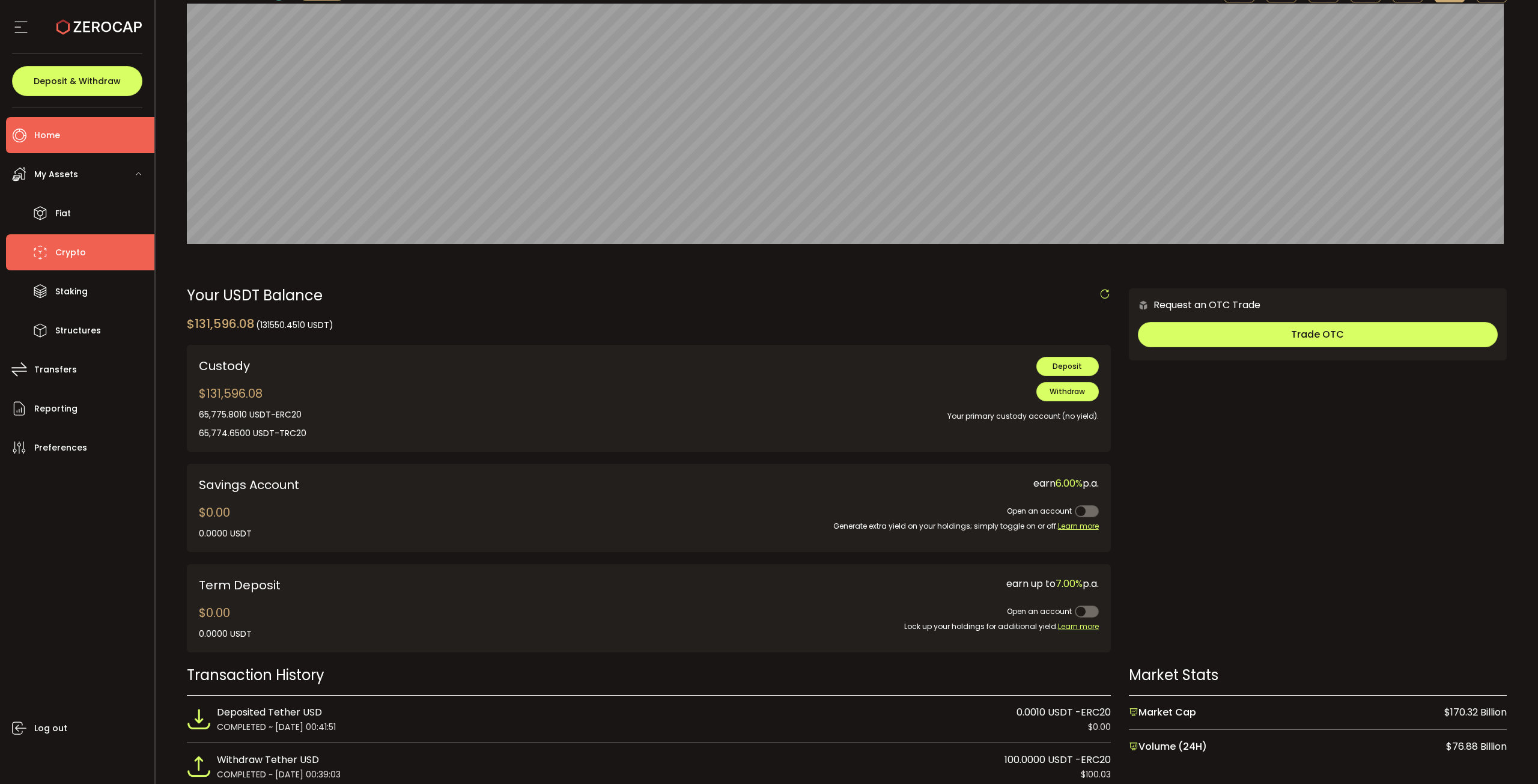
click at [122, 127] on li "Home" at bounding box center [81, 134] width 148 height 36
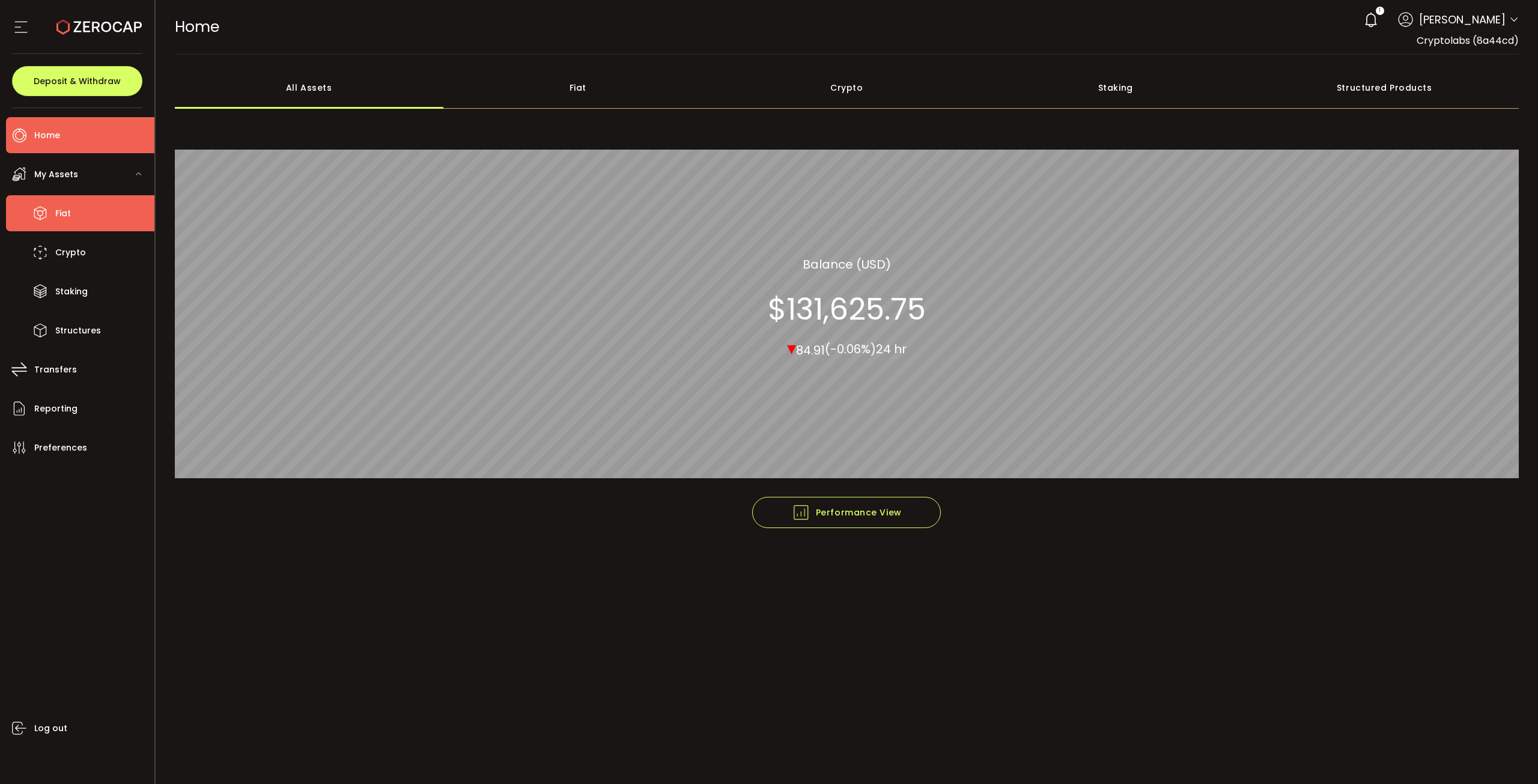
click at [87, 214] on li "Fiat" at bounding box center [81, 213] width 148 height 36
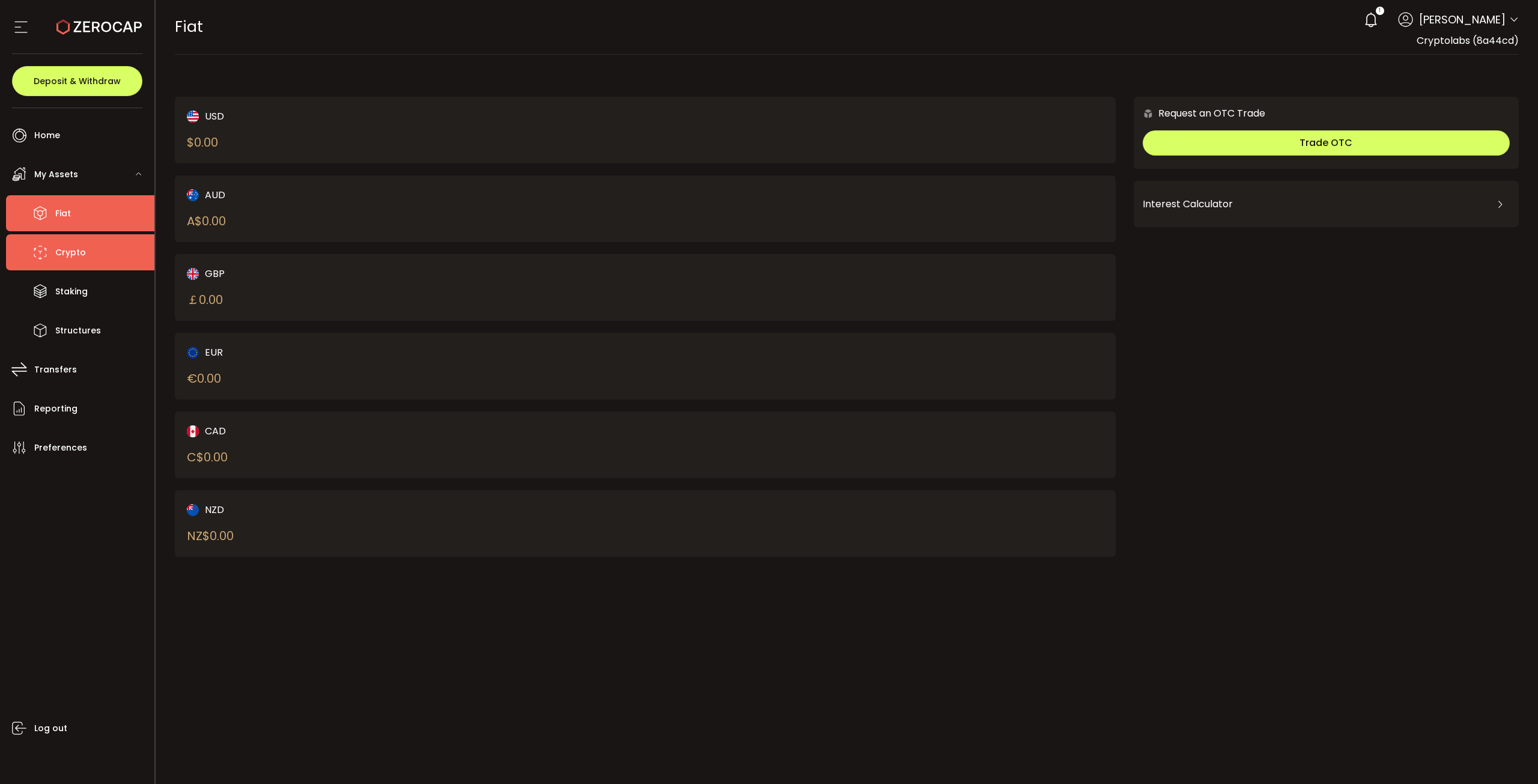
click at [104, 260] on li "Crypto" at bounding box center [81, 252] width 148 height 36
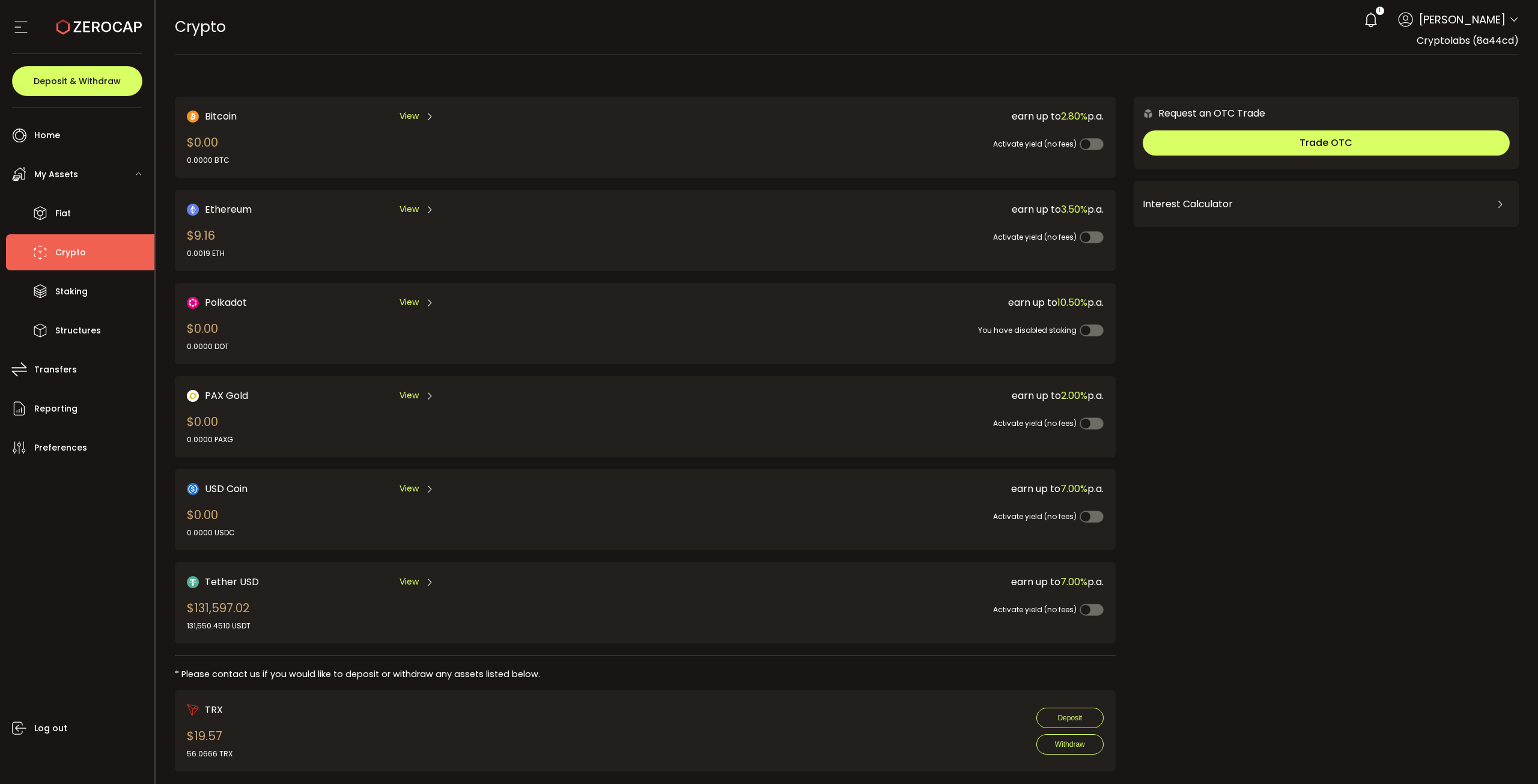
click at [391, 575] on div "Tether USD View" at bounding box center [393, 581] width 413 height 15
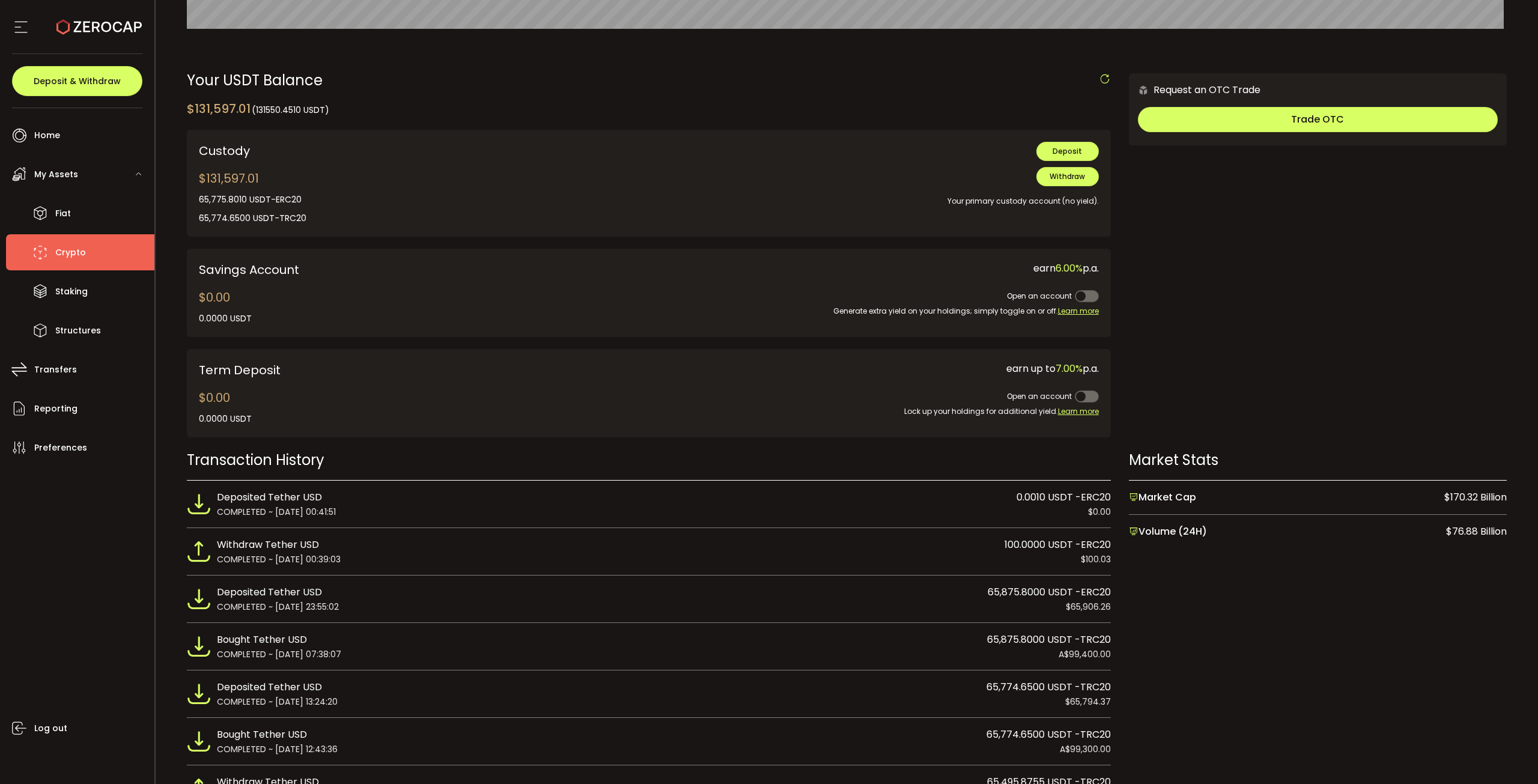
scroll to position [360, 0]
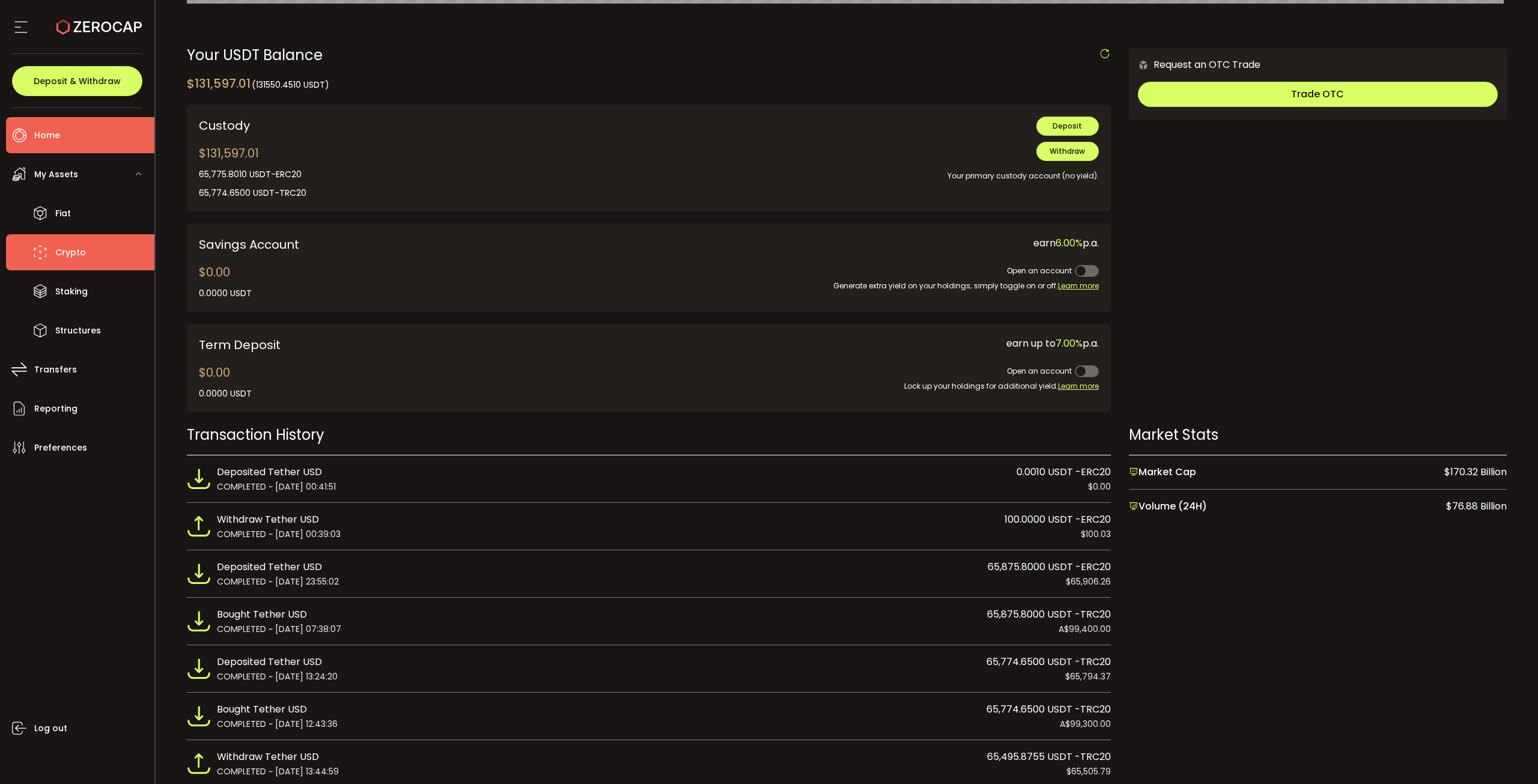
click at [58, 134] on span "Home" at bounding box center [47, 135] width 26 height 18
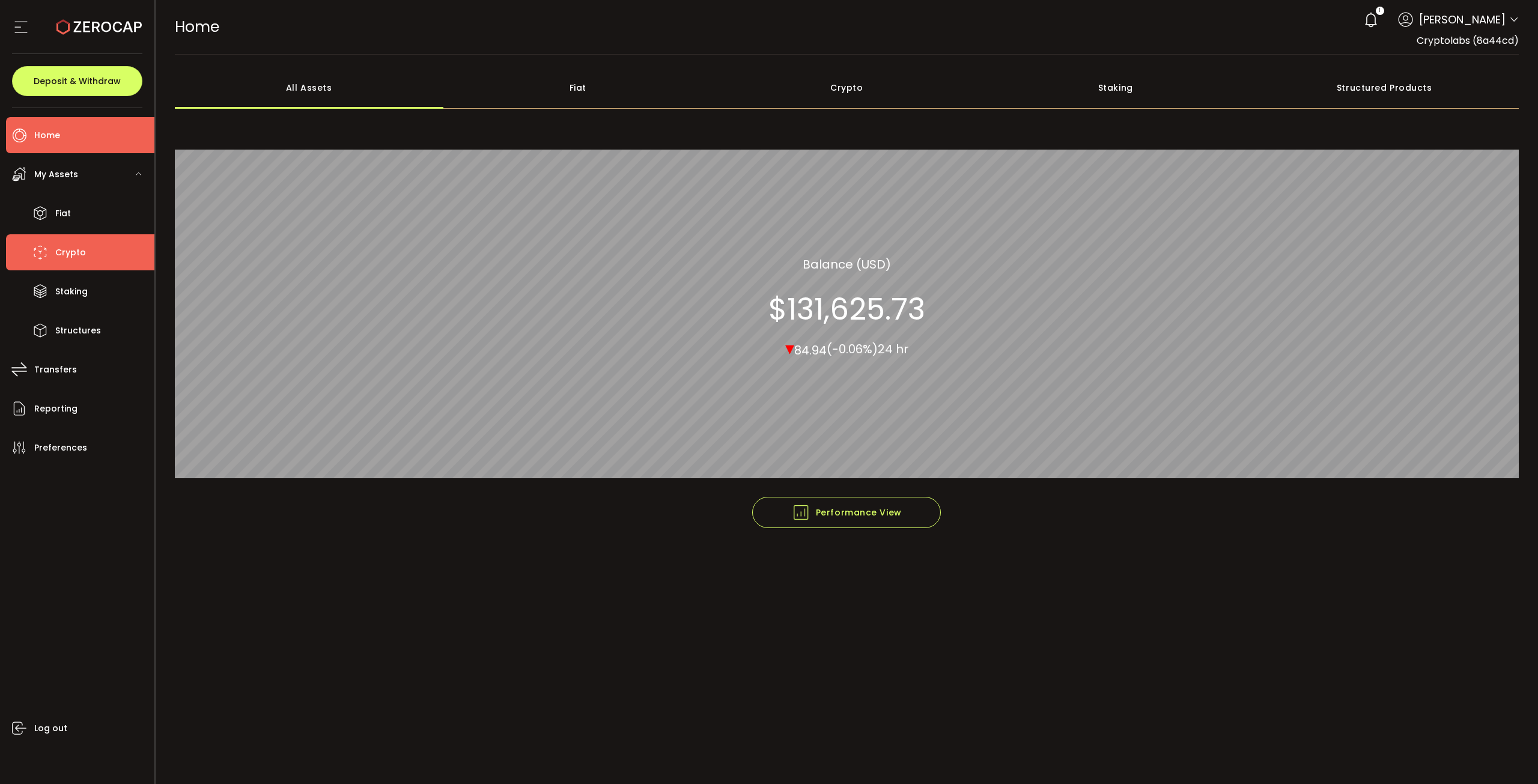
click at [88, 251] on li "Crypto" at bounding box center [81, 252] width 148 height 36
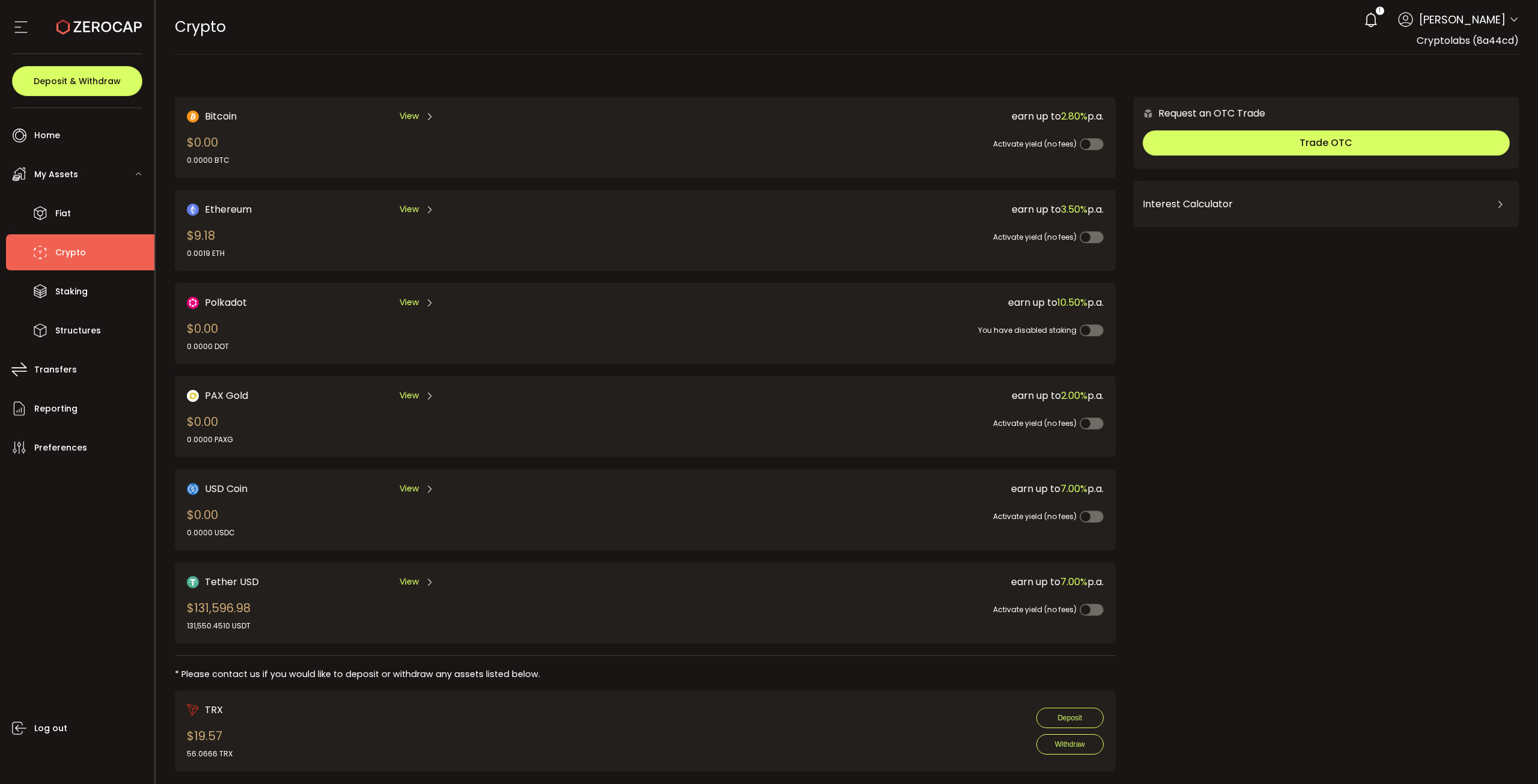
click at [392, 574] on div "Tether USD View" at bounding box center [393, 581] width 413 height 15
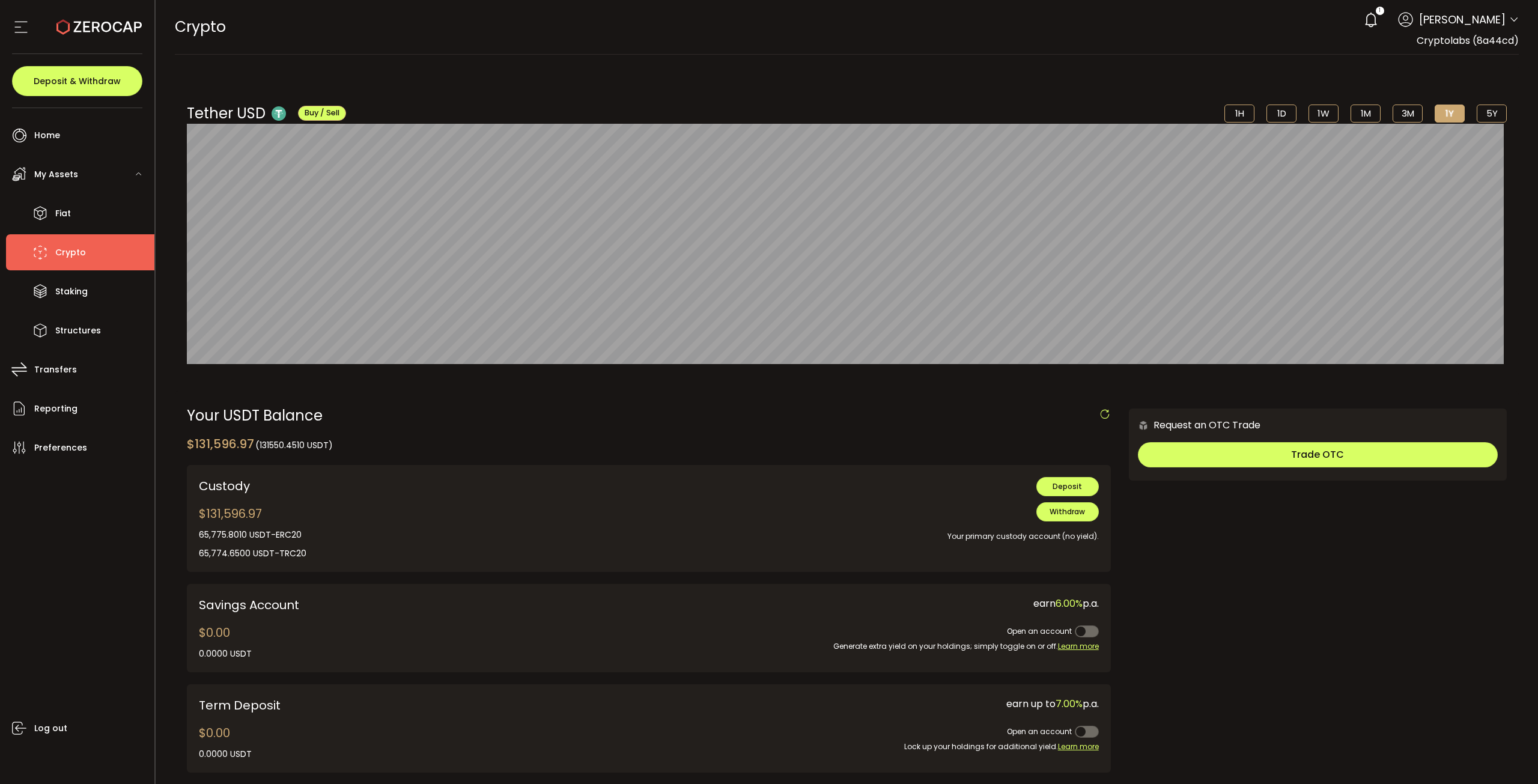
click at [74, 179] on span "My Assets" at bounding box center [56, 174] width 44 height 18
click at [77, 211] on ul "Home Trading My Assets Fiat Crypto Staking Structures Transfers Reporting Prefe…" at bounding box center [77, 445] width 155 height 676
click at [76, 168] on div "My Assets" at bounding box center [81, 174] width 148 height 36
click at [74, 140] on li "Home" at bounding box center [81, 134] width 148 height 36
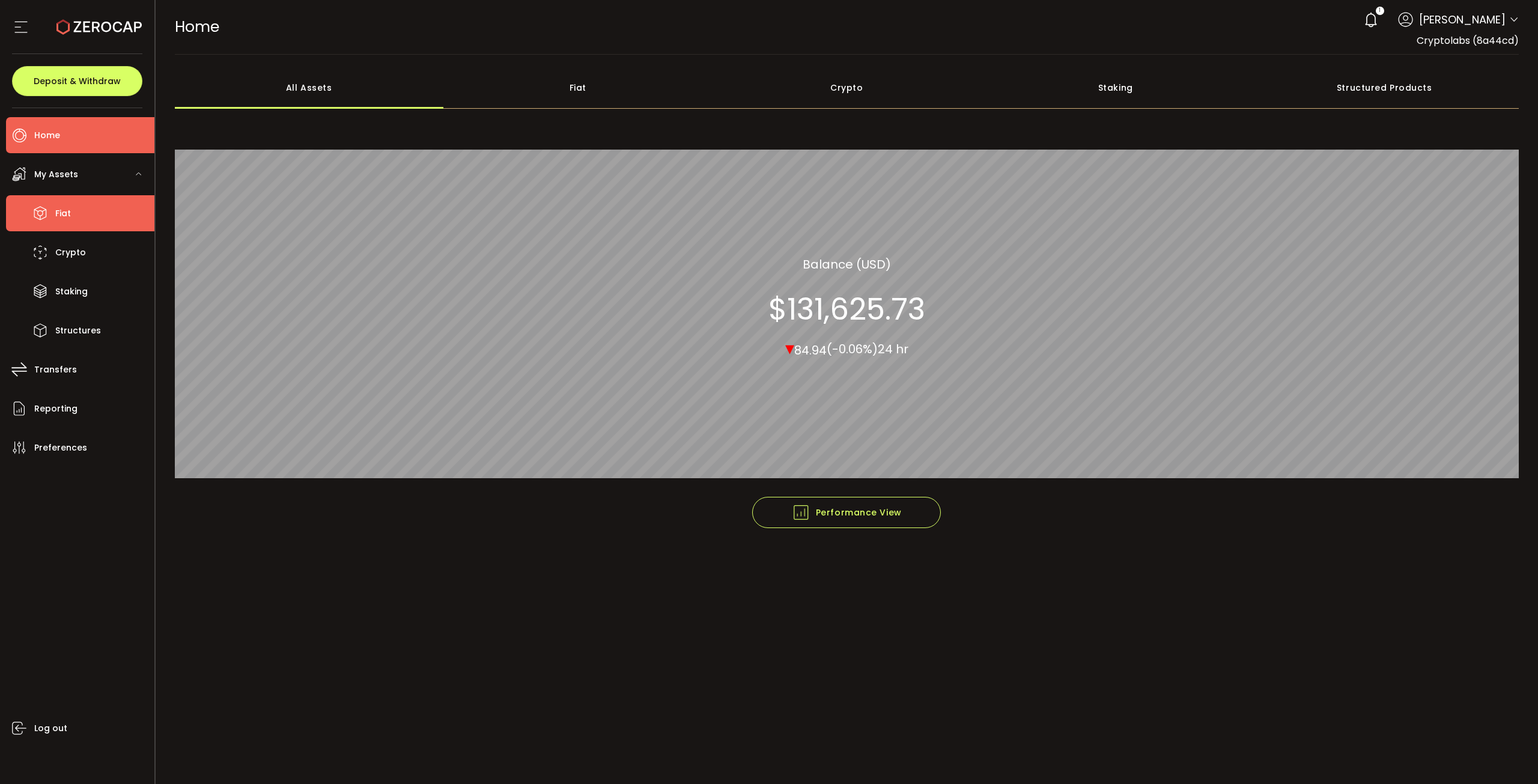
click at [83, 206] on li "Fiat" at bounding box center [81, 213] width 148 height 36
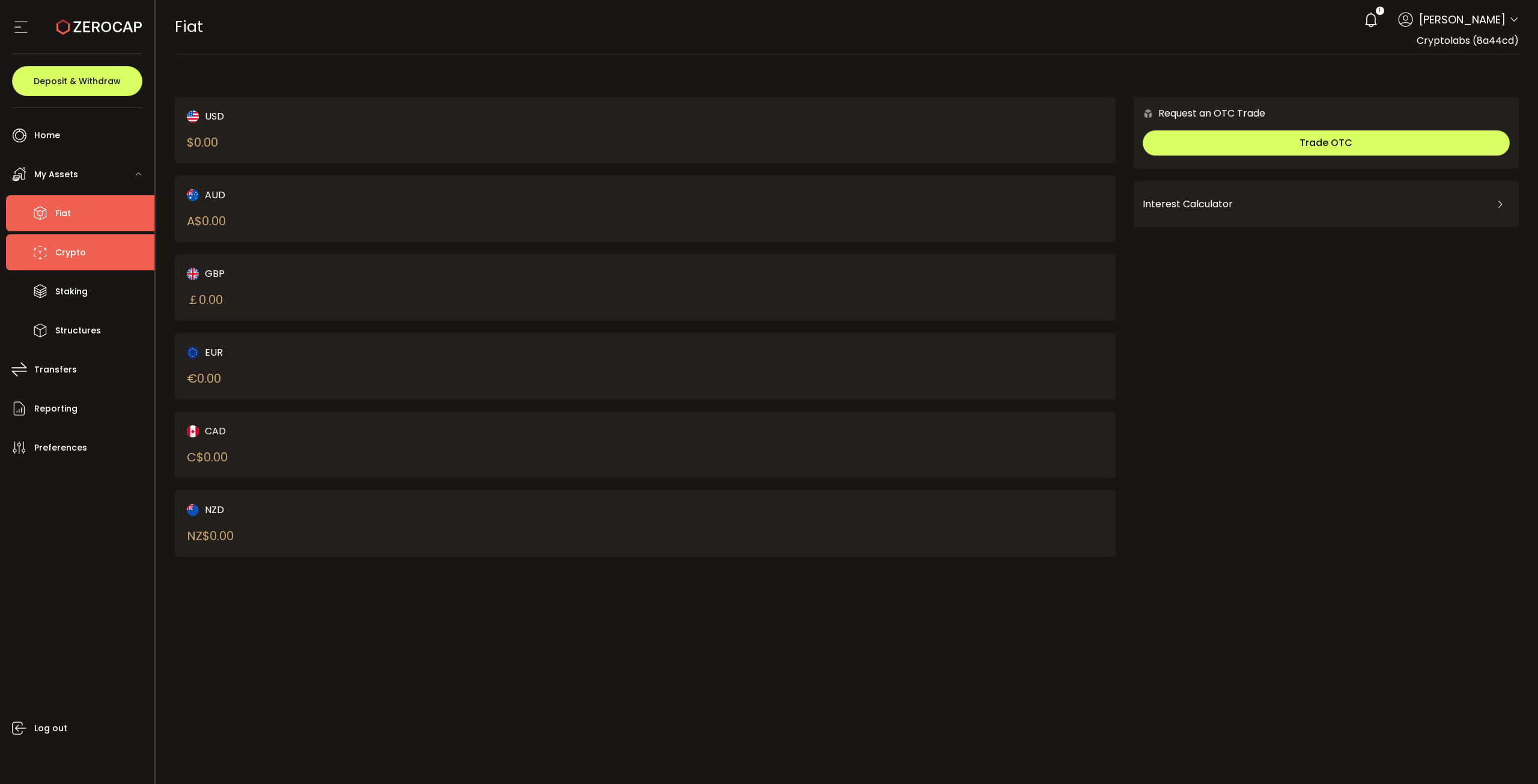
click at [96, 253] on li "Crypto" at bounding box center [81, 252] width 148 height 36
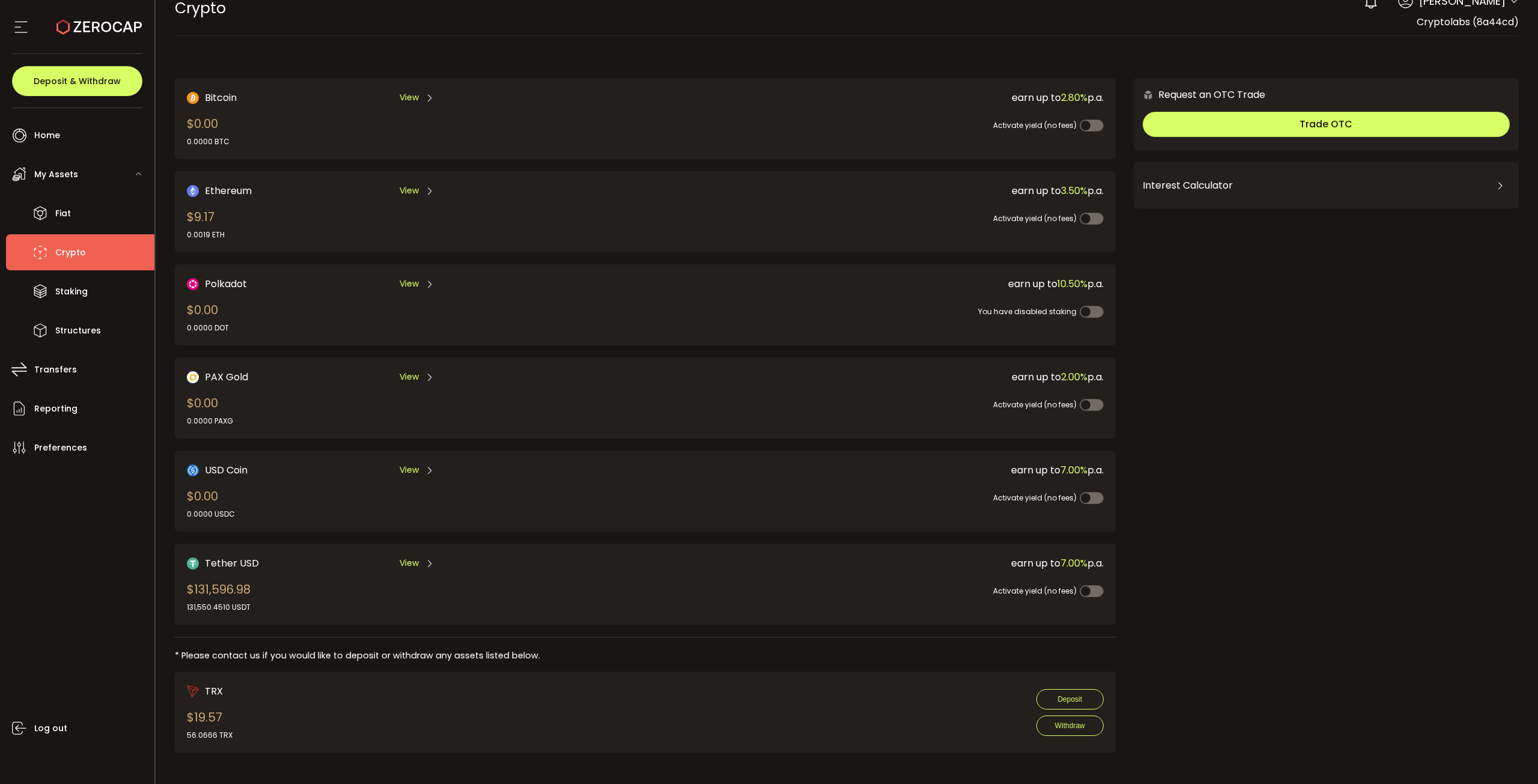
scroll to position [19, 0]
click at [85, 377] on li "Transfers" at bounding box center [81, 369] width 148 height 36
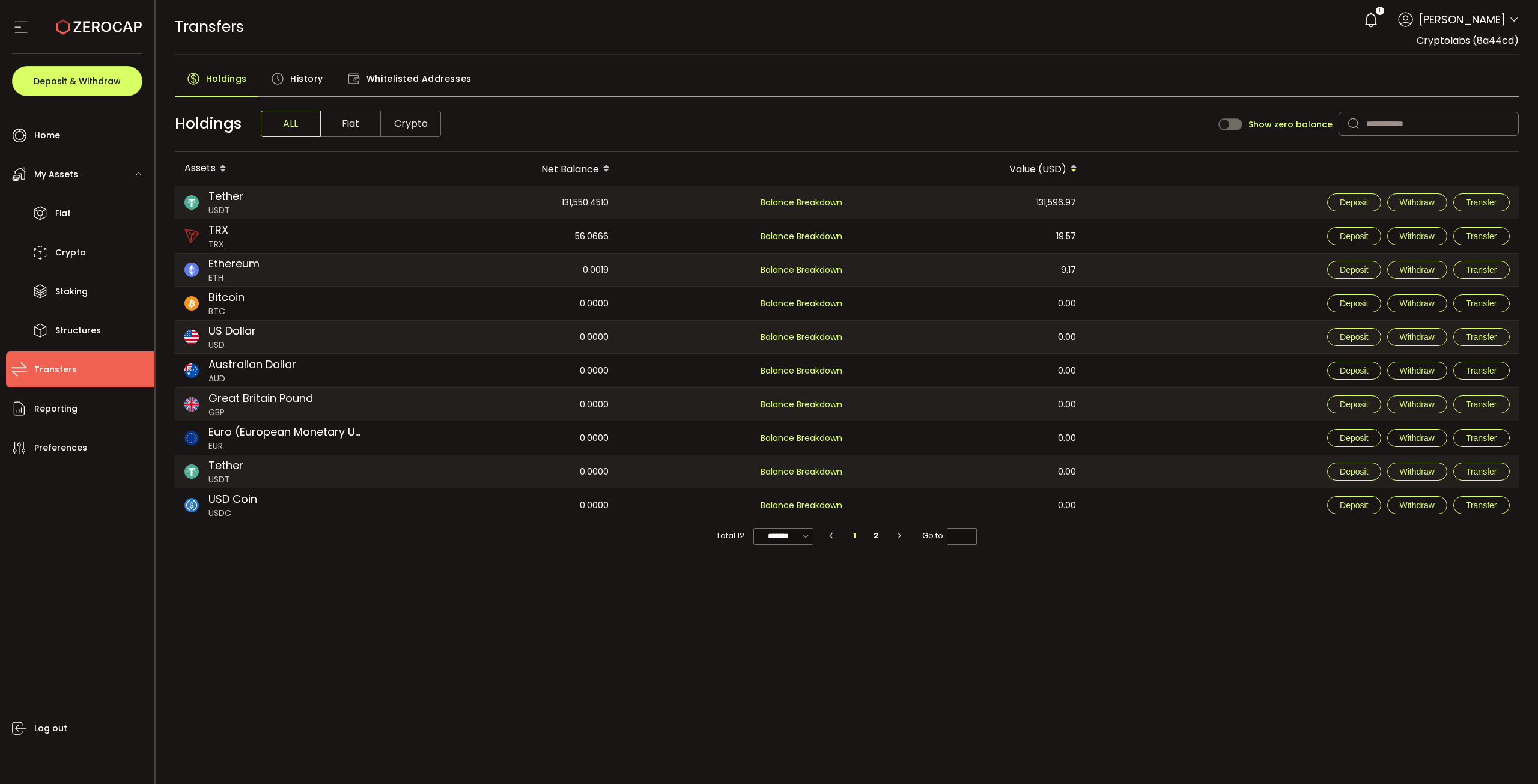
click at [311, 83] on span "History" at bounding box center [306, 78] width 33 height 24
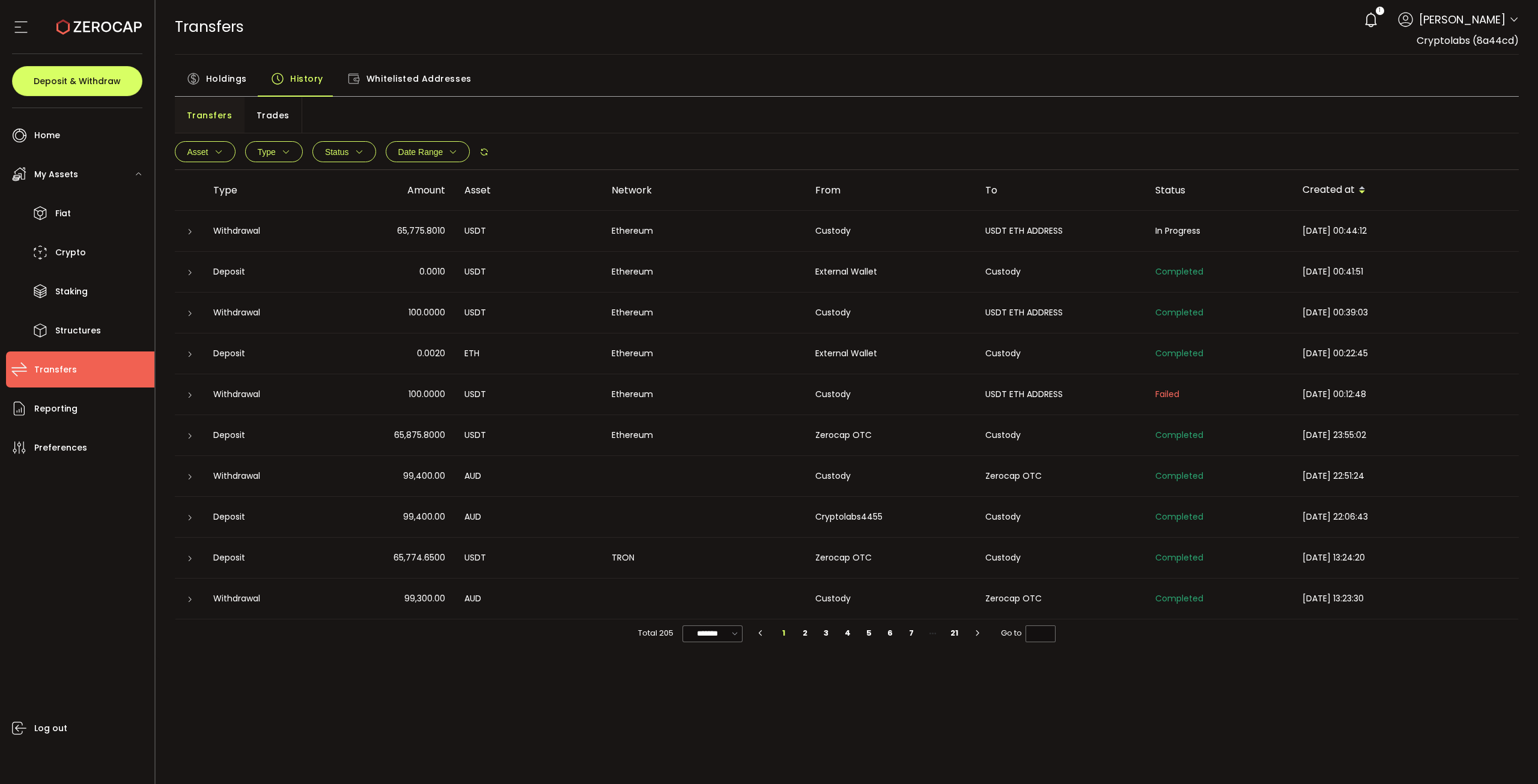
click at [379, 170] on div "Asset BTC ETH USDT-ERC20 USDT-TRC20 USDT-BEP20 USDC PAXG DOT USD AUD GBP EUR CA…" at bounding box center [847, 391] width 1344 height 514
click at [104, 139] on li "Home" at bounding box center [81, 134] width 148 height 36
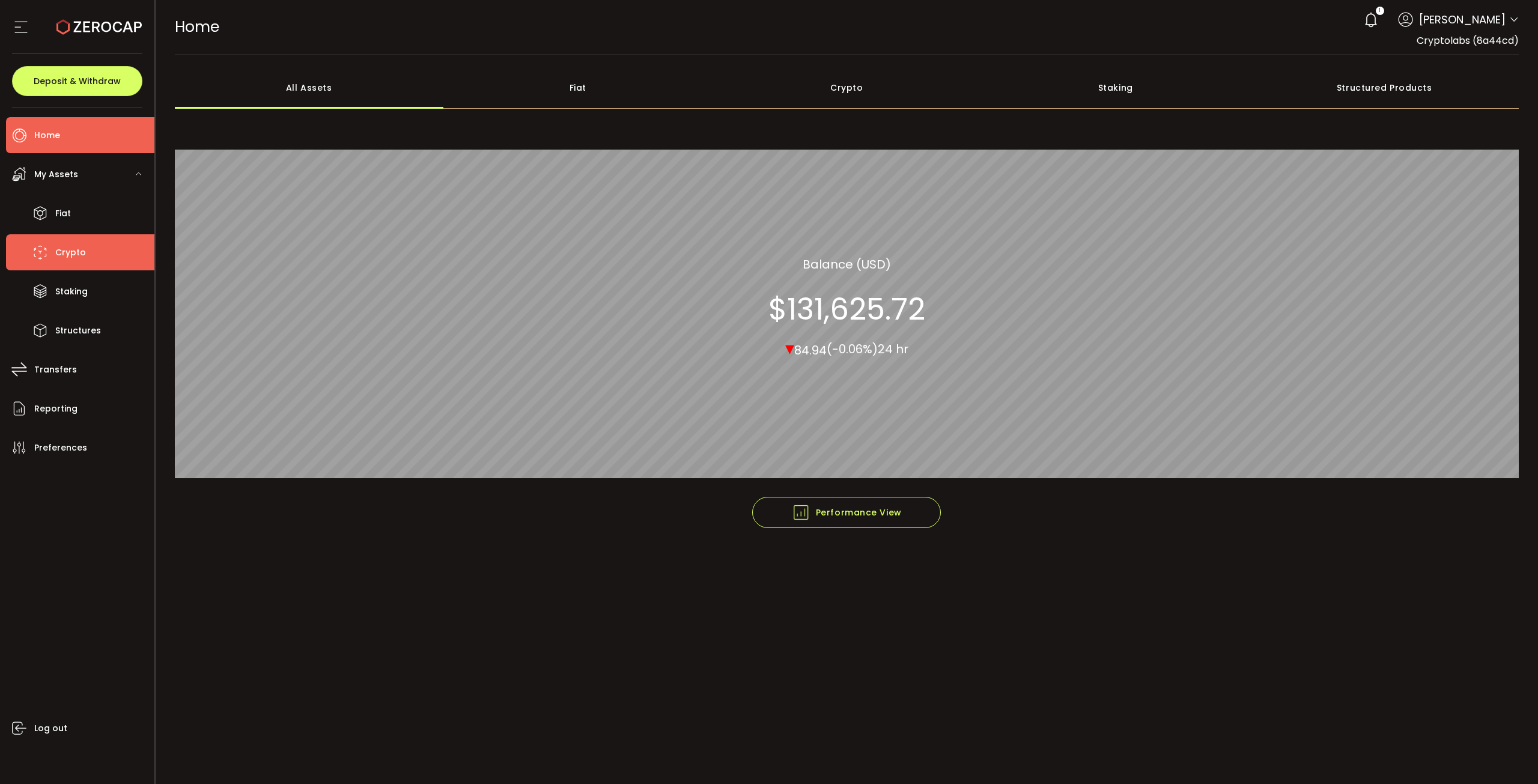
click at [90, 251] on li "Crypto" at bounding box center [81, 252] width 148 height 36
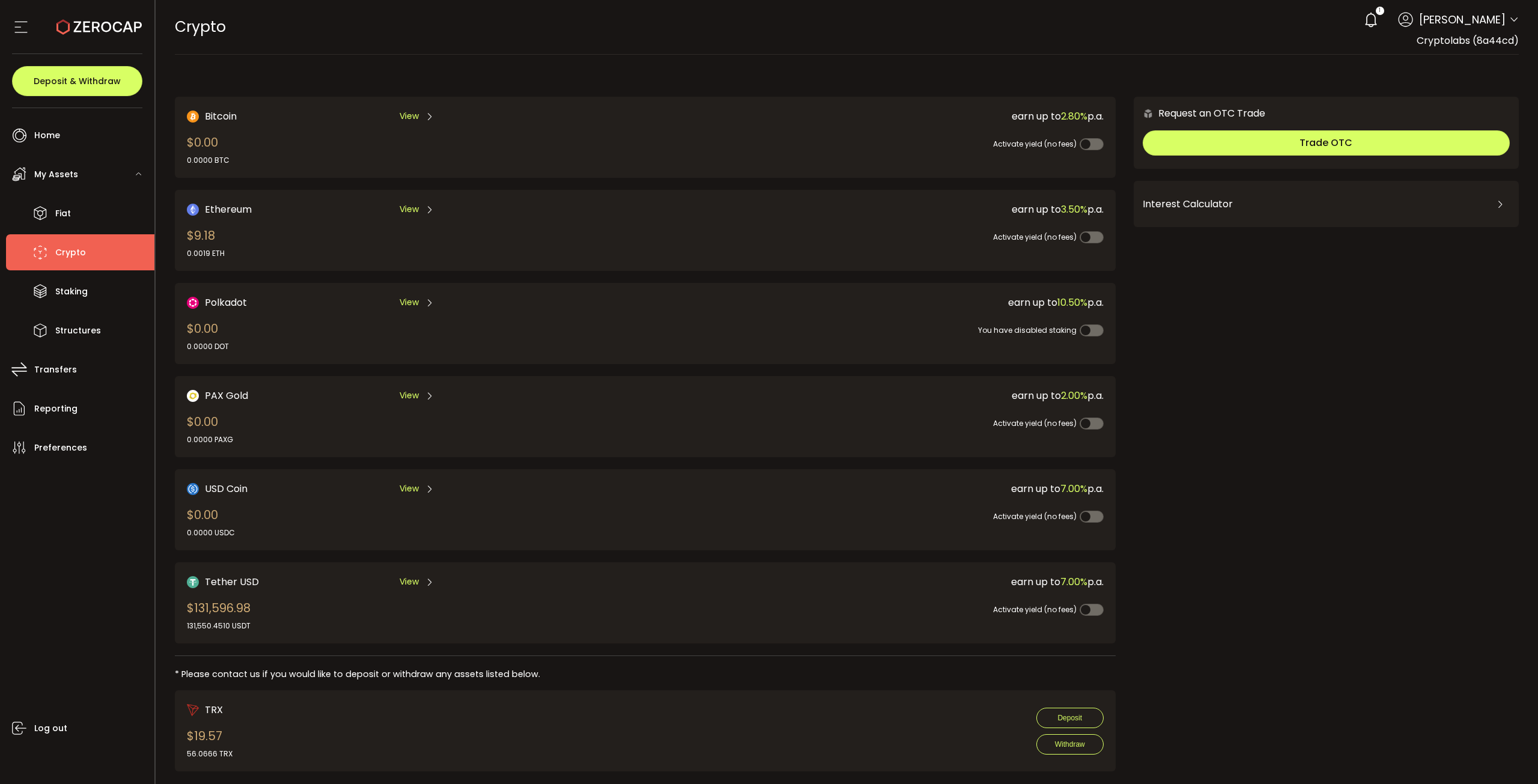
click at [417, 578] on span "View" at bounding box center [409, 582] width 19 height 13
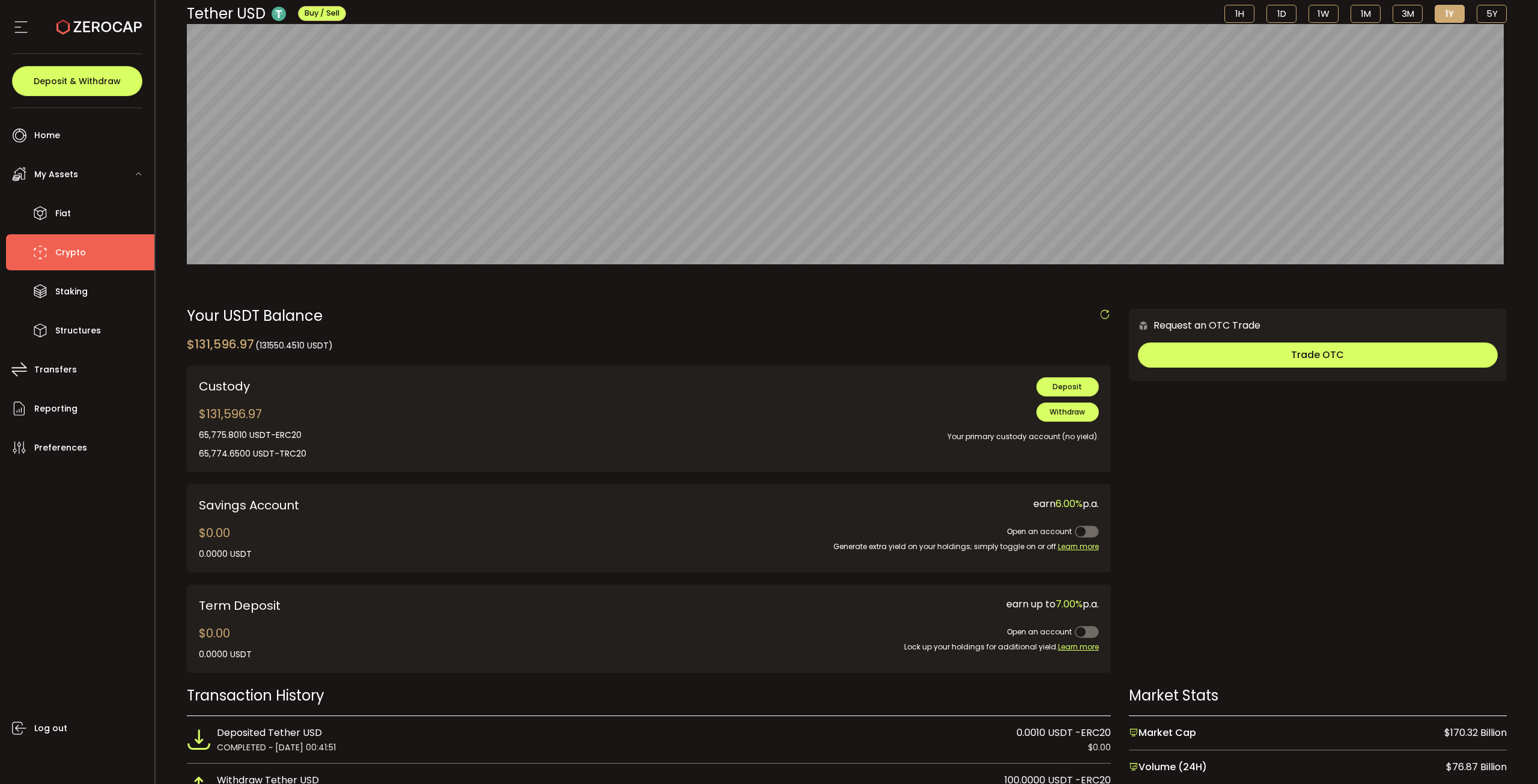
scroll to position [120, 0]
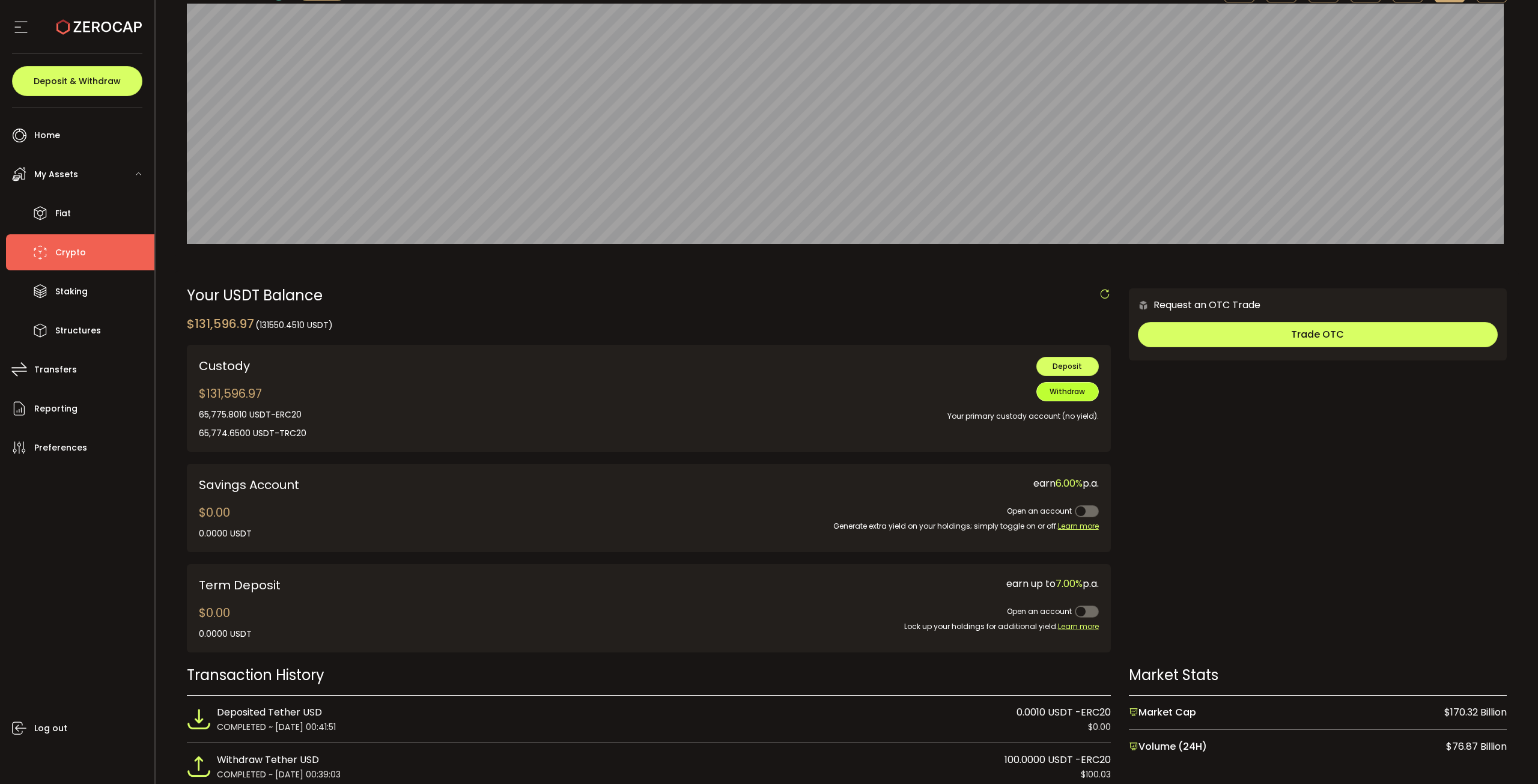
click at [1047, 397] on button "Withdraw" at bounding box center [1067, 391] width 62 height 19
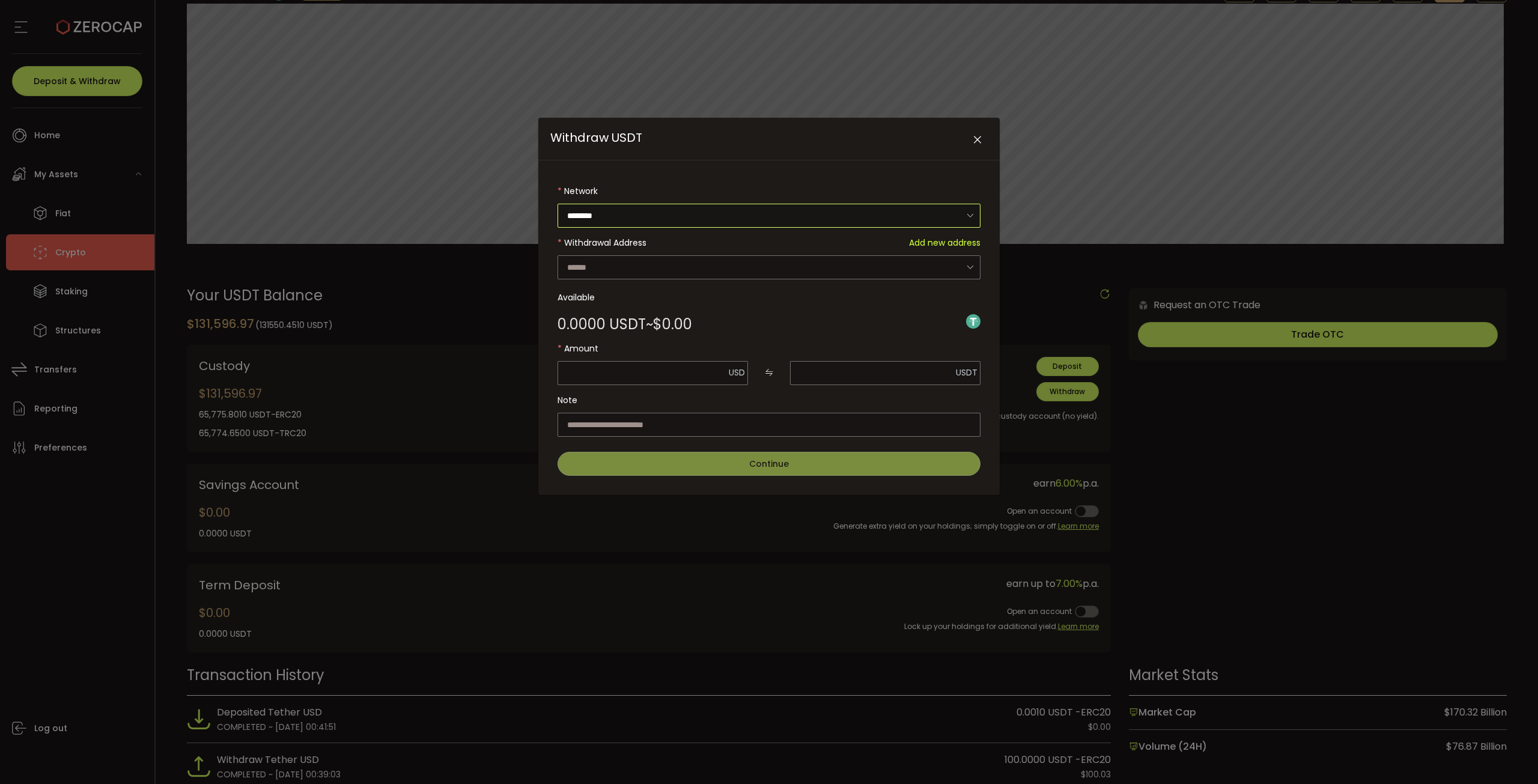
click at [688, 218] on input "********" at bounding box center [769, 216] width 423 height 24
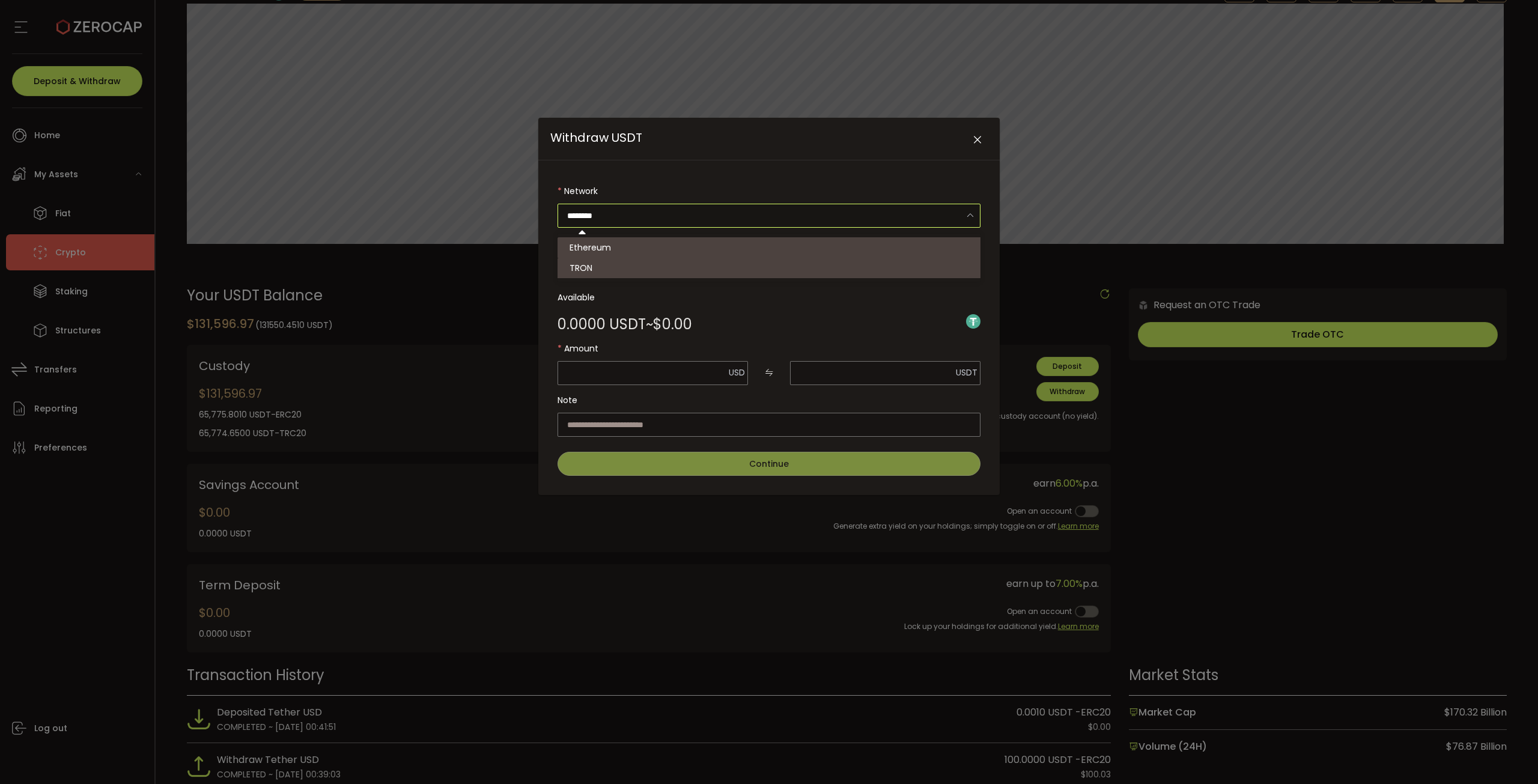
click at [638, 262] on li "TRON" at bounding box center [770, 267] width 426 height 20
type input "****"
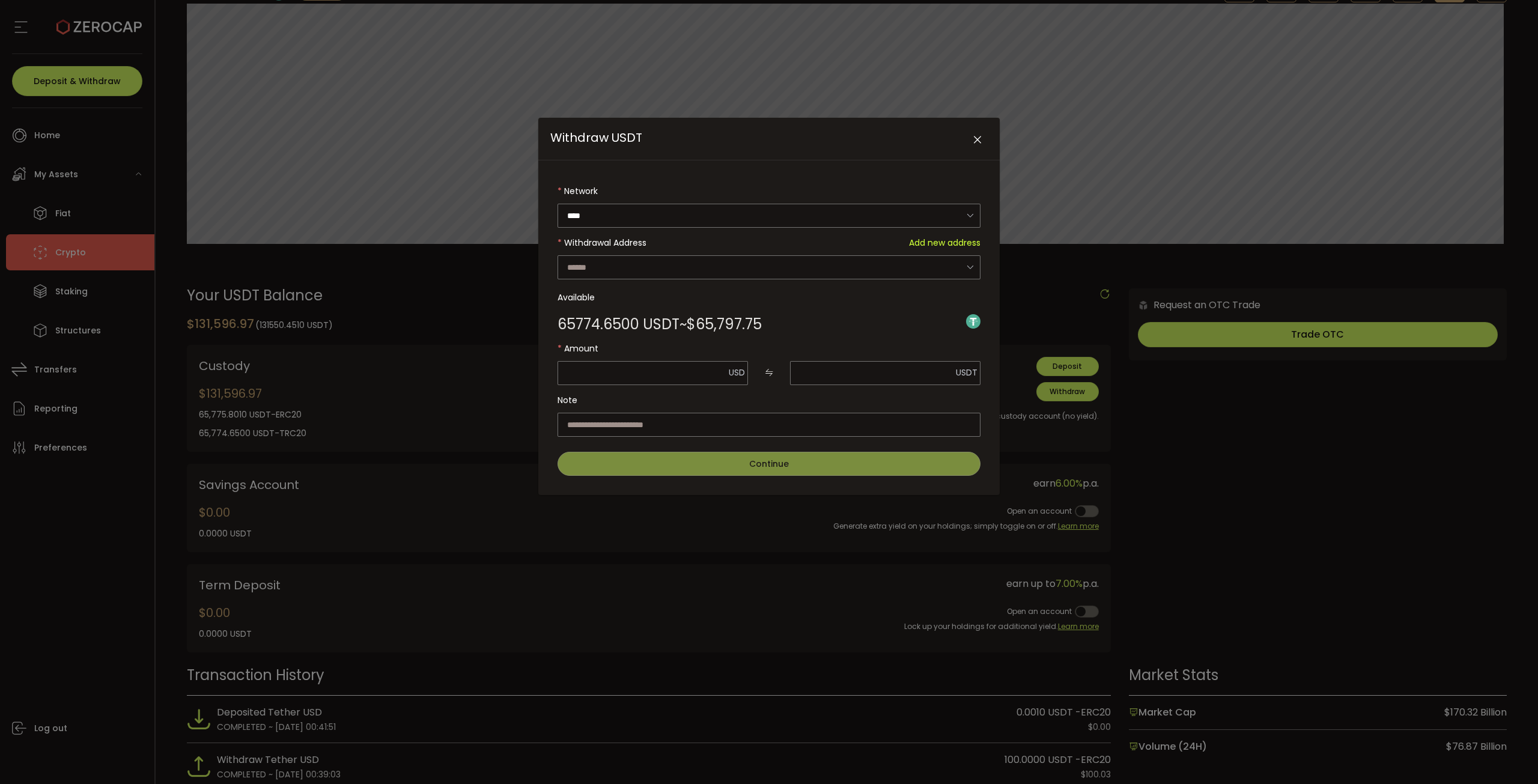
click at [977, 153] on div "Withdraw USDT" at bounding box center [769, 139] width 461 height 43
click at [973, 141] on icon "Close" at bounding box center [977, 139] width 12 height 12
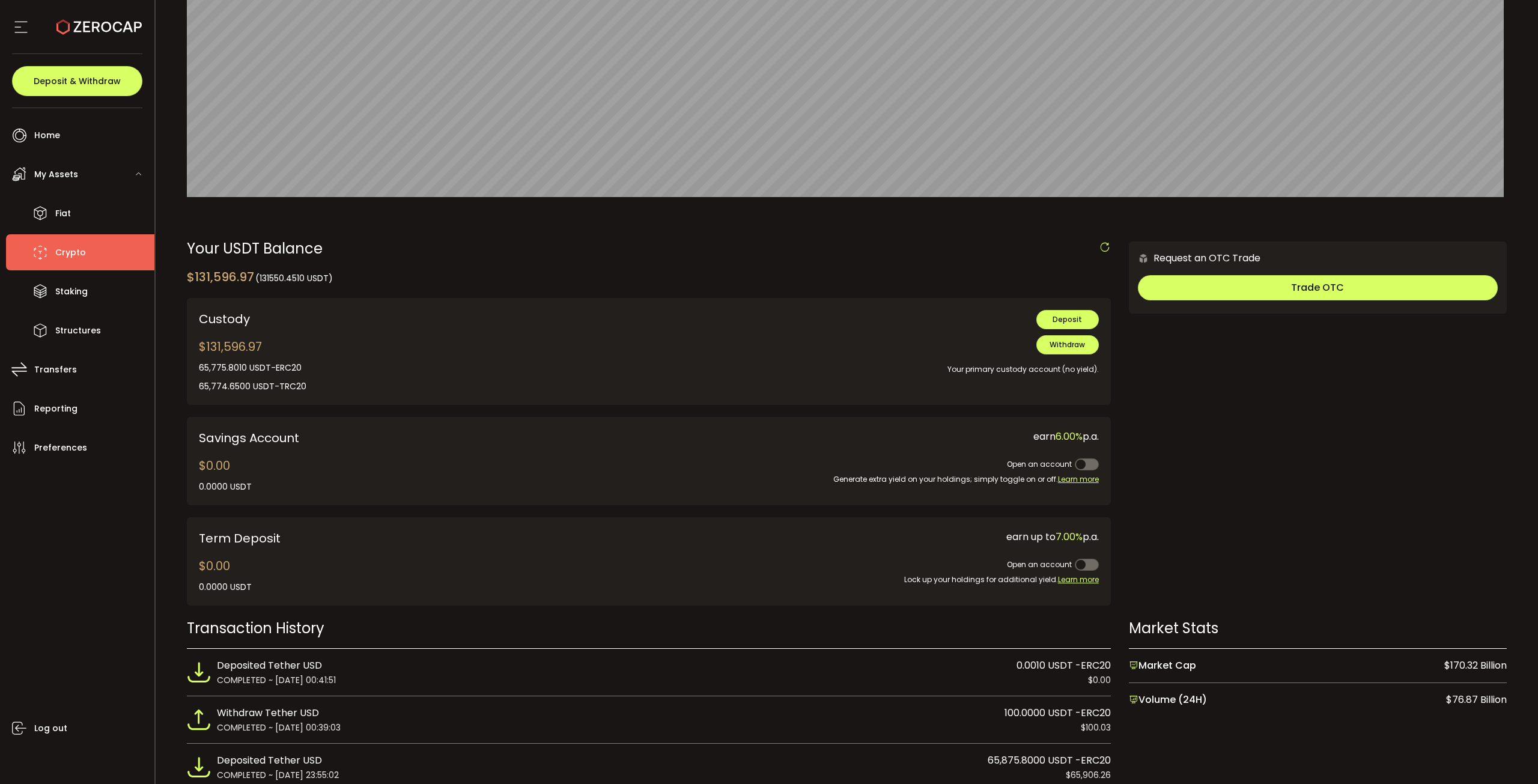
scroll to position [0, 0]
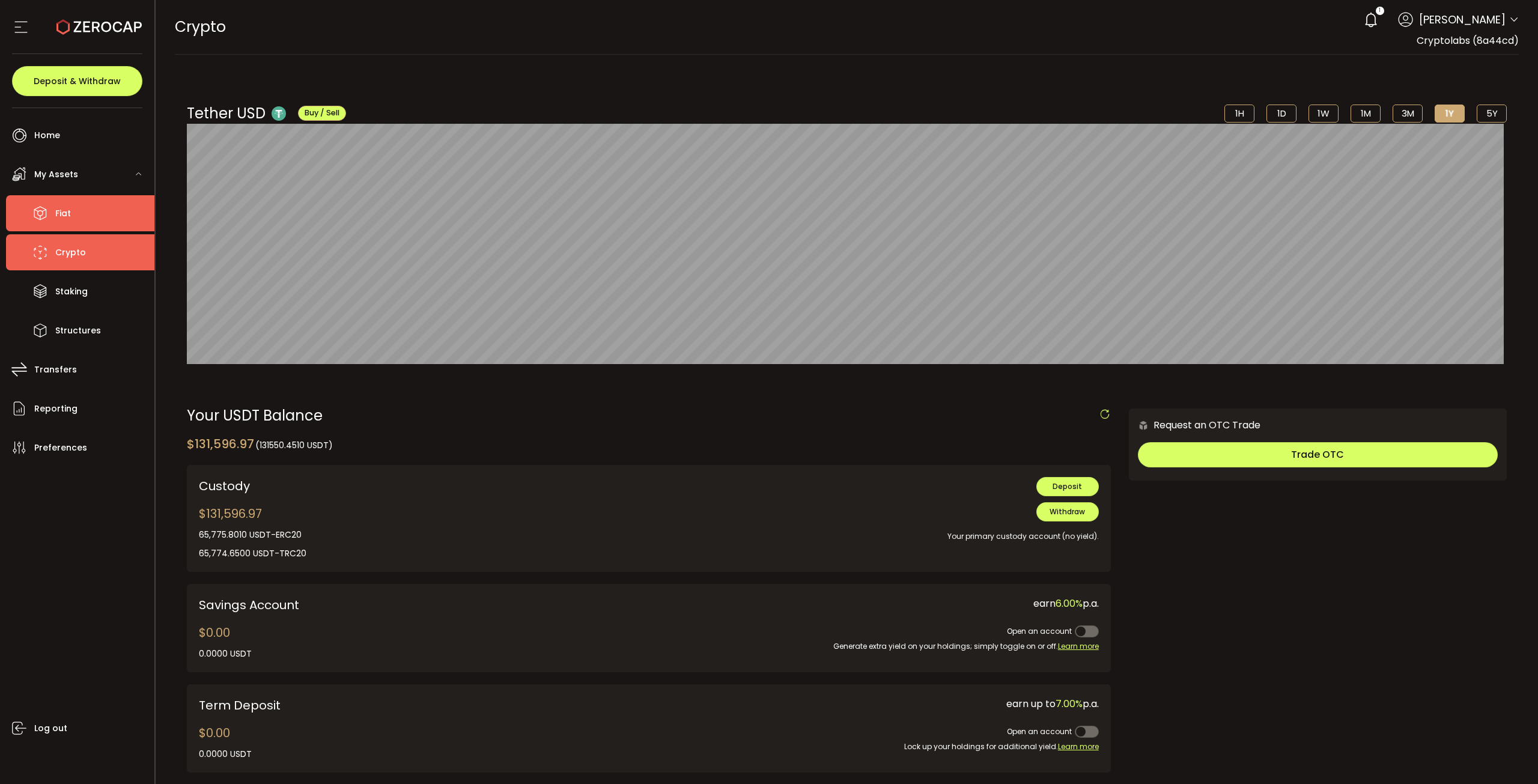
click at [99, 227] on li "Fiat" at bounding box center [81, 213] width 148 height 36
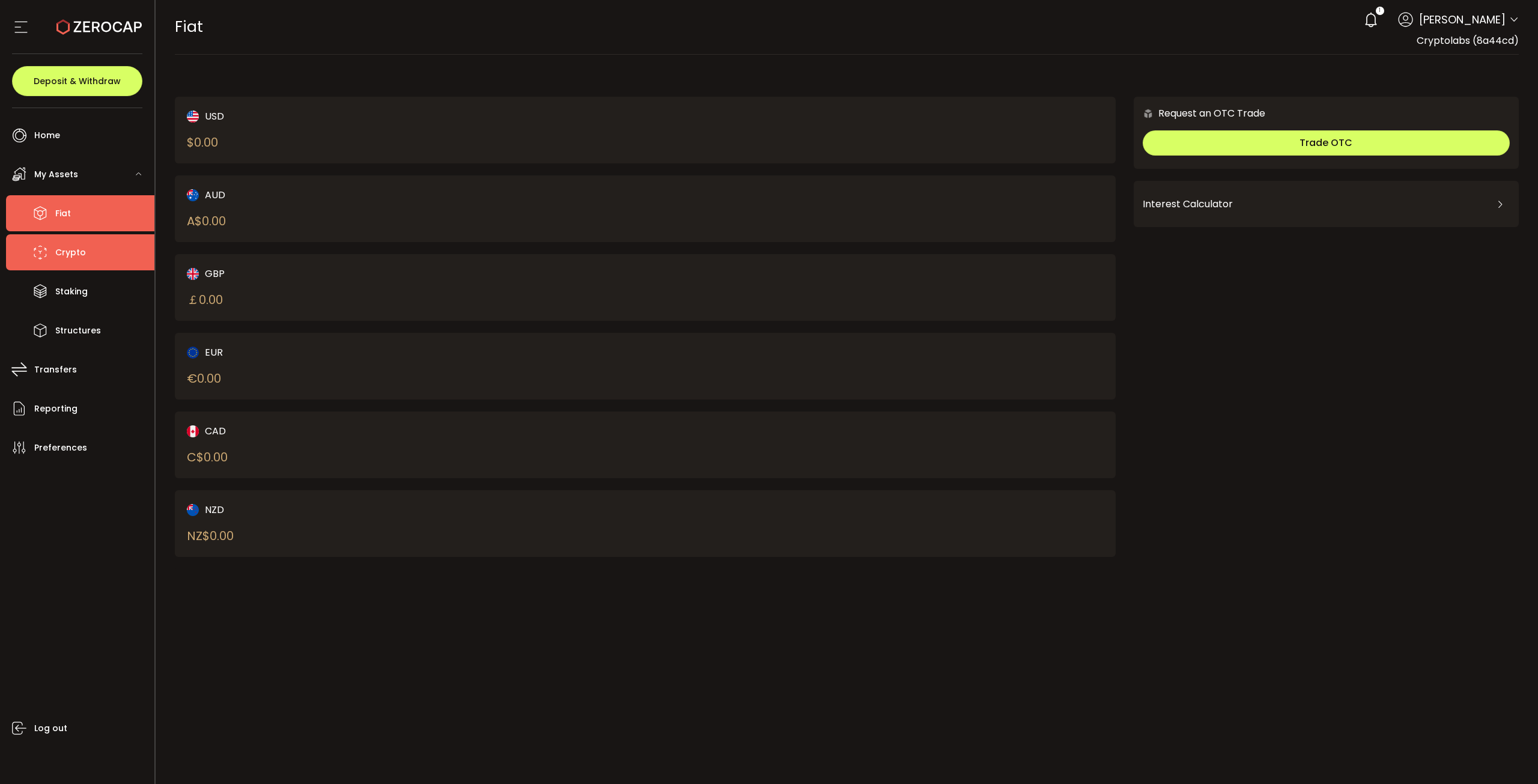
click at [106, 253] on li "Crypto" at bounding box center [81, 252] width 148 height 36
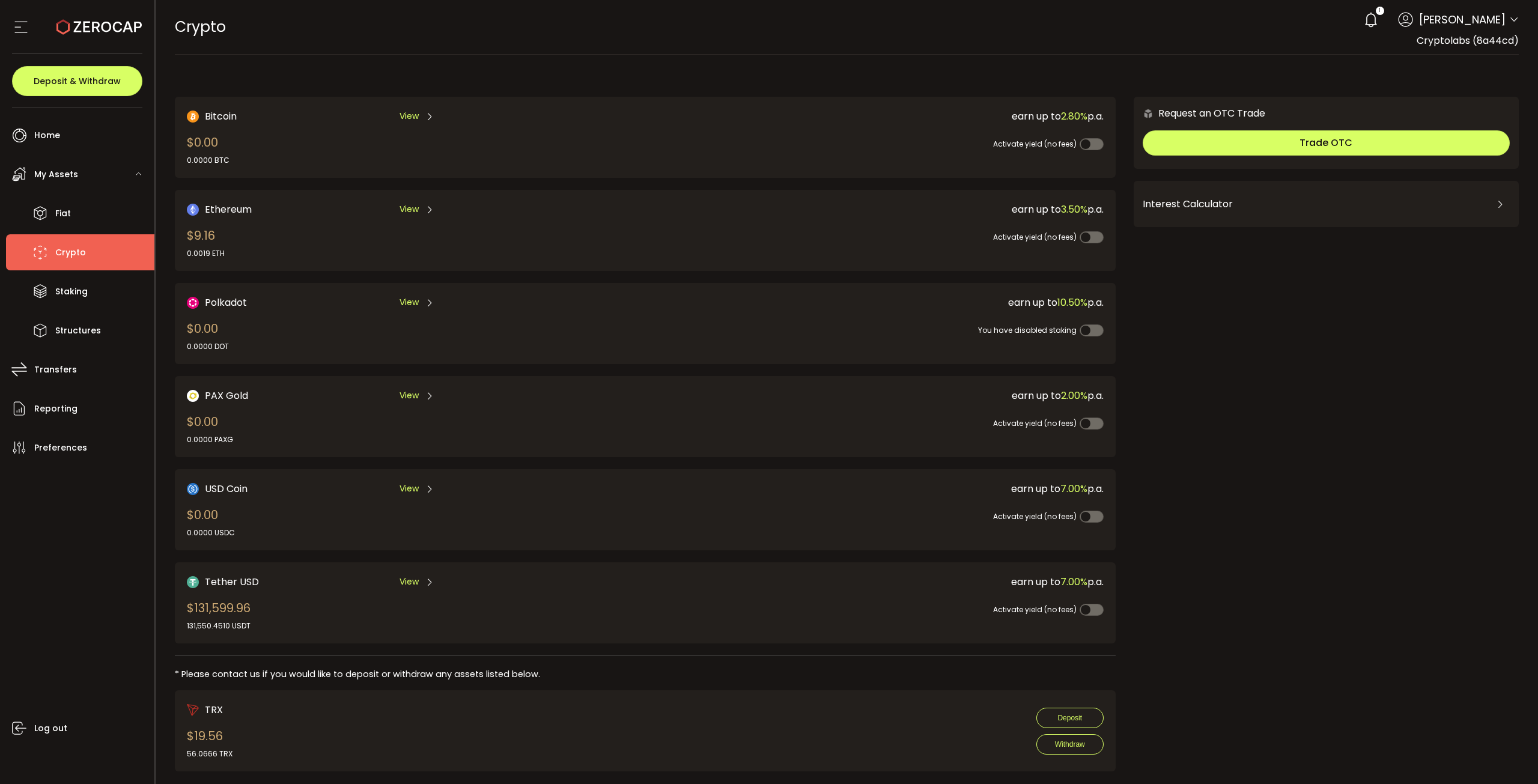
click at [421, 575] on div "View" at bounding box center [417, 581] width 35 height 15
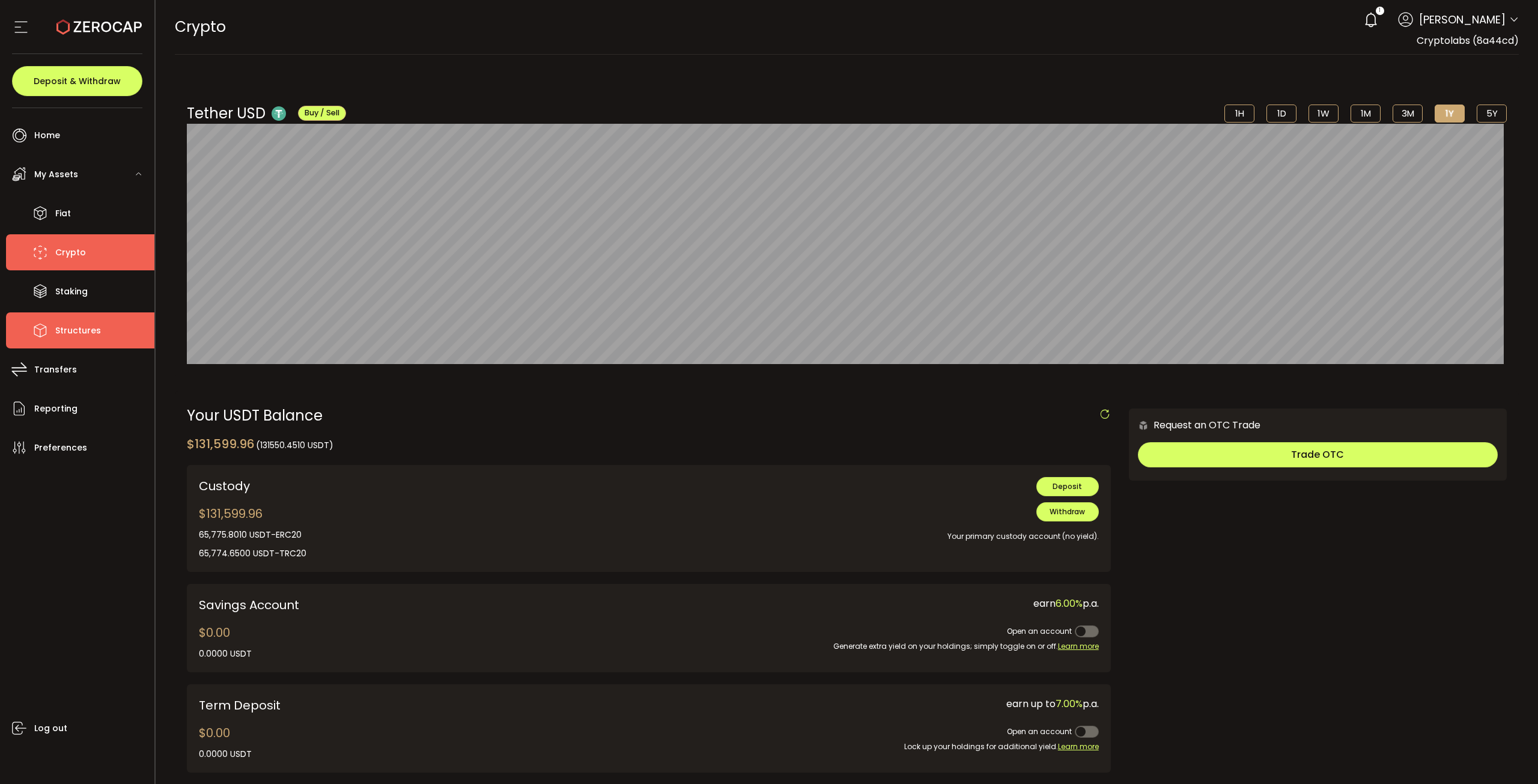
click at [91, 326] on span "Structures" at bounding box center [78, 330] width 46 height 18
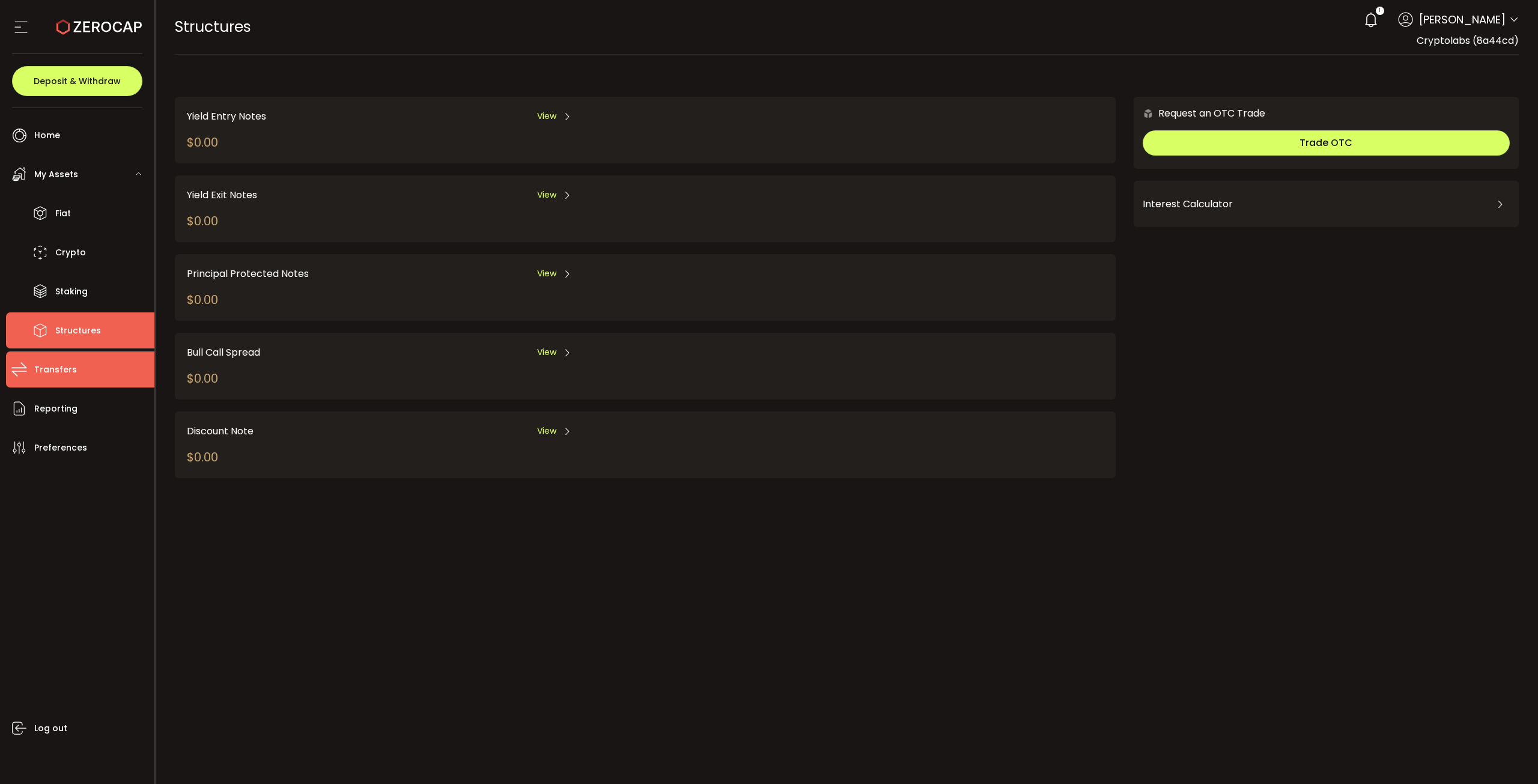
click at [74, 383] on li "Transfers" at bounding box center [81, 369] width 148 height 36
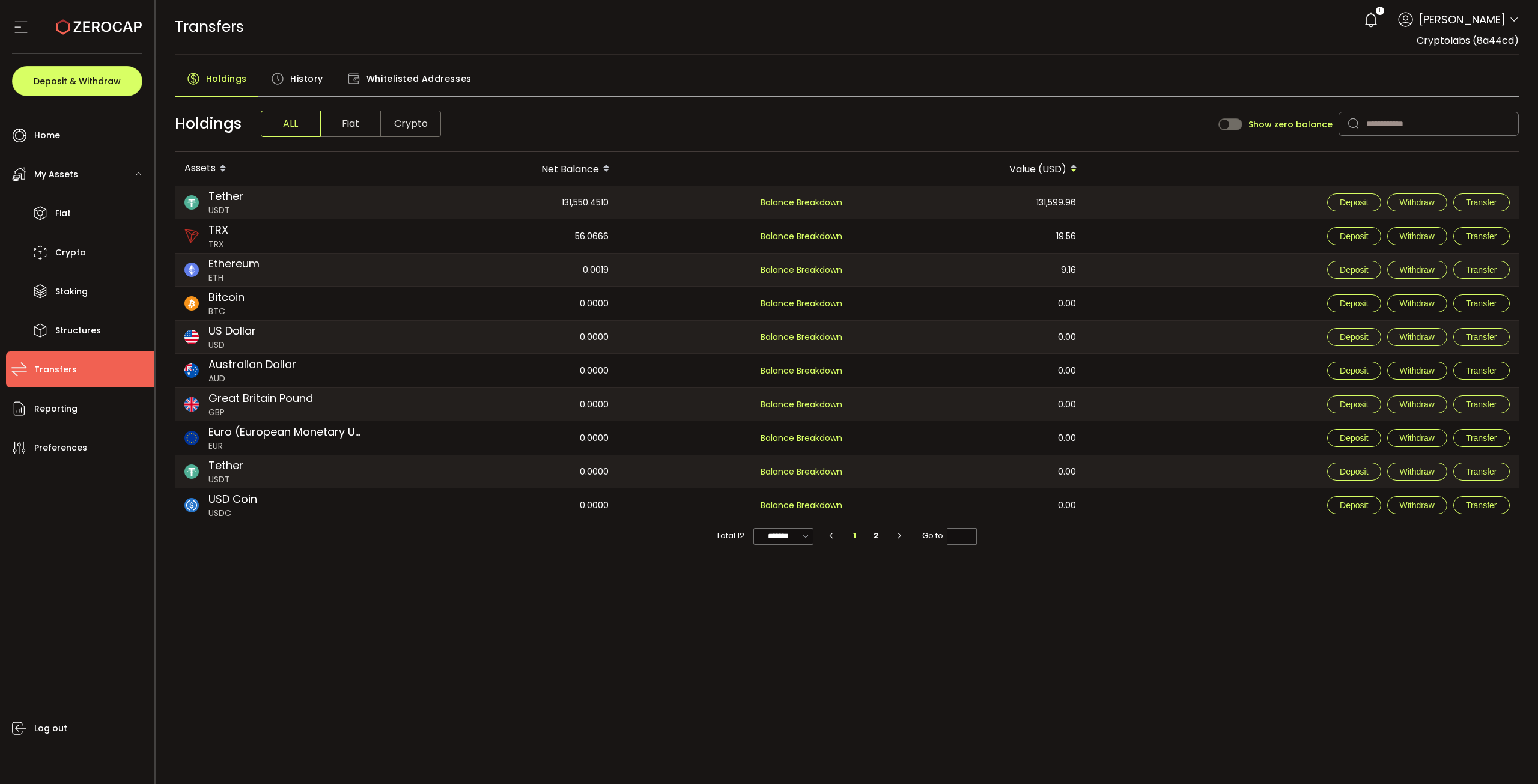
click at [295, 90] on span "History" at bounding box center [306, 78] width 33 height 24
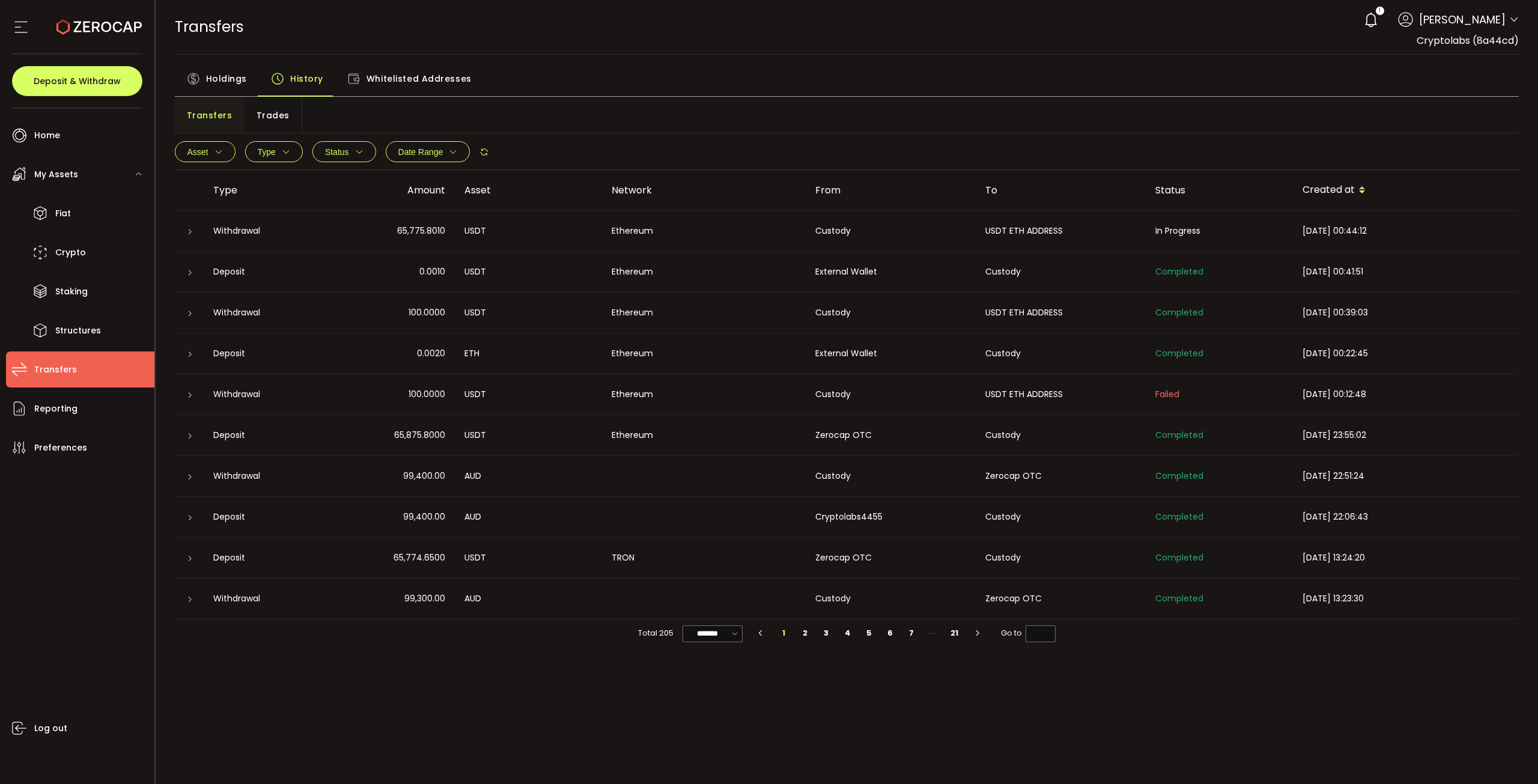
click at [193, 235] on div at bounding box center [189, 231] width 10 height 12
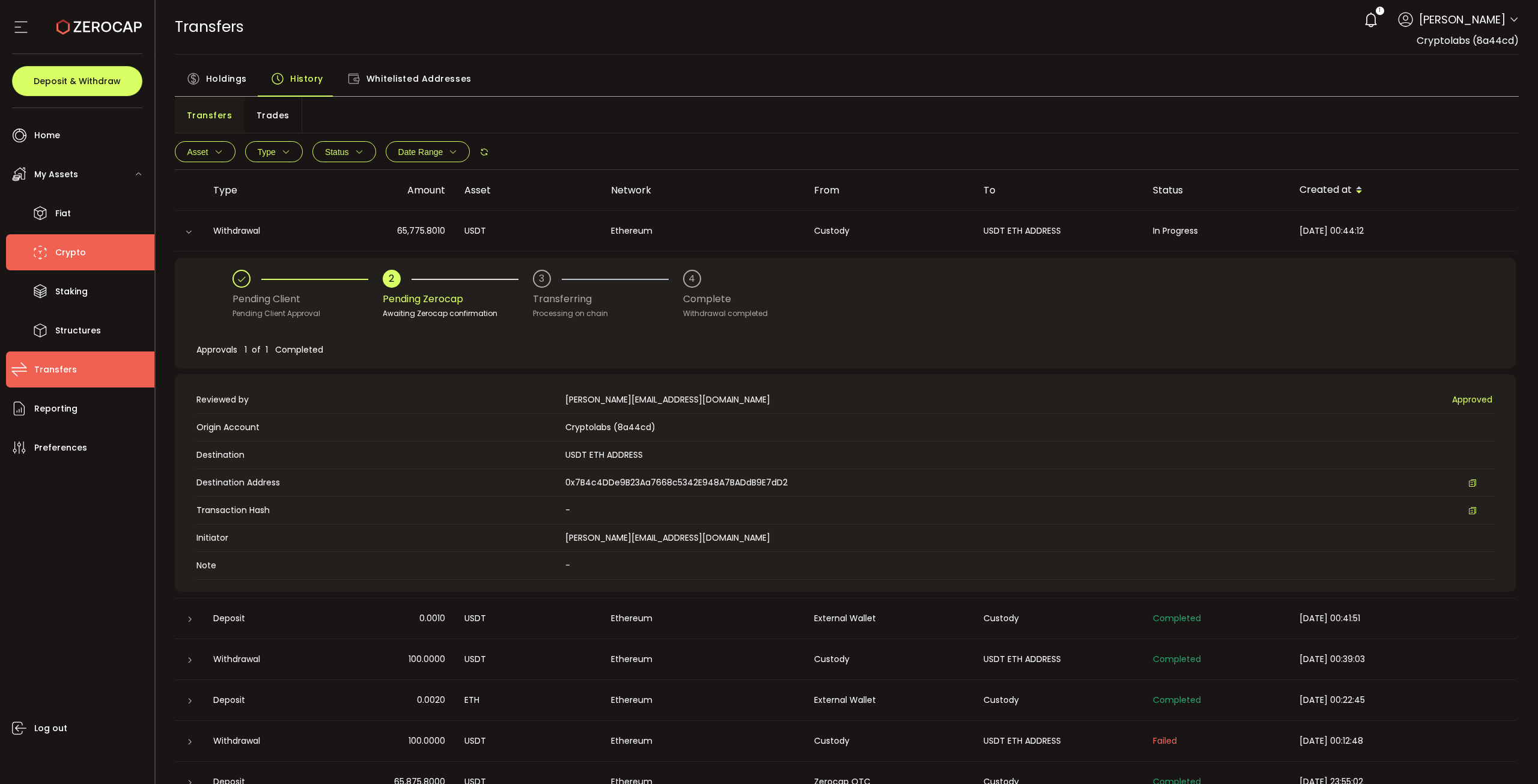
click at [113, 236] on li "Crypto" at bounding box center [81, 252] width 148 height 36
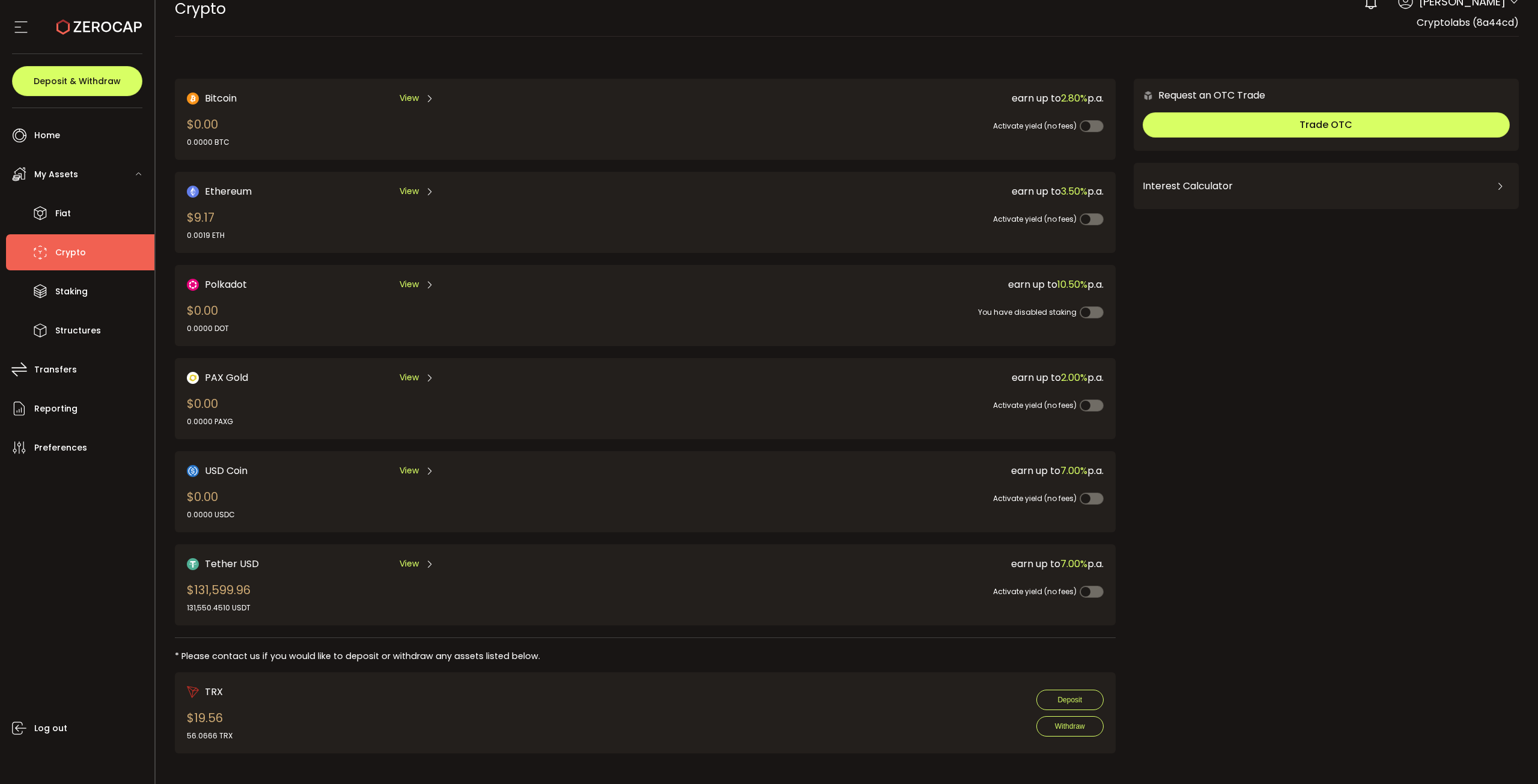
scroll to position [19, 0]
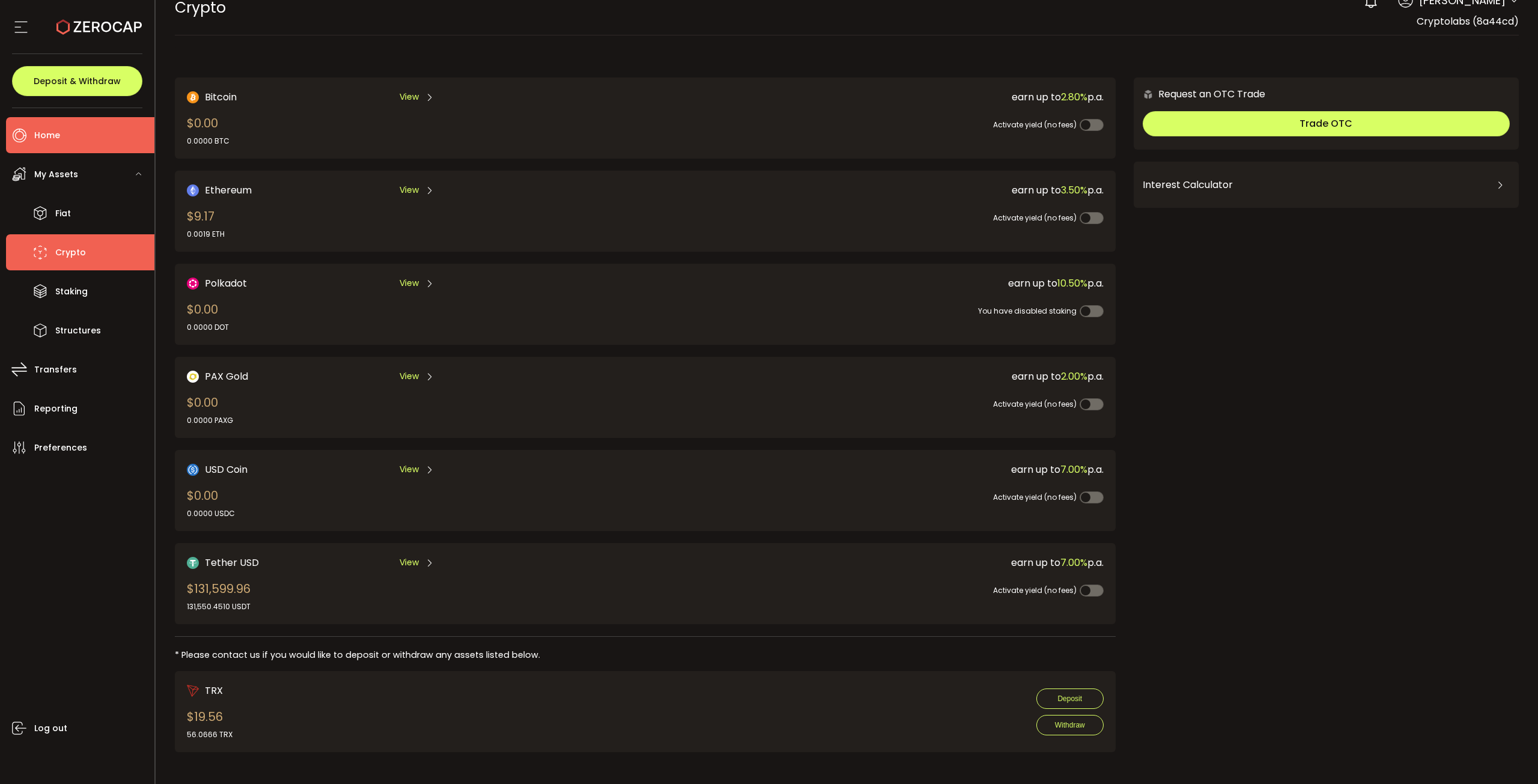
click at [77, 122] on li "Home" at bounding box center [81, 134] width 148 height 36
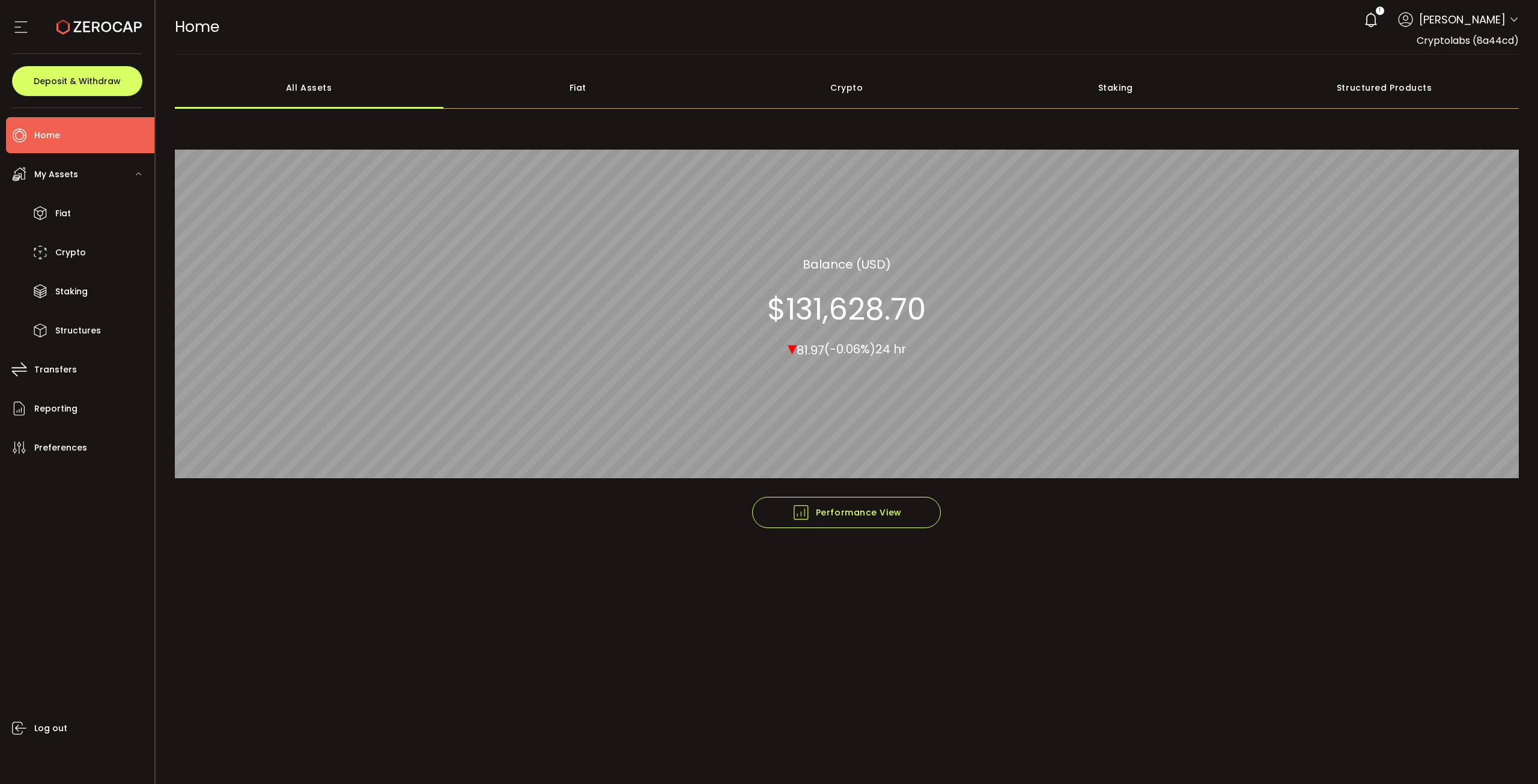
click at [866, 87] on div "Crypto" at bounding box center [847, 88] width 269 height 42
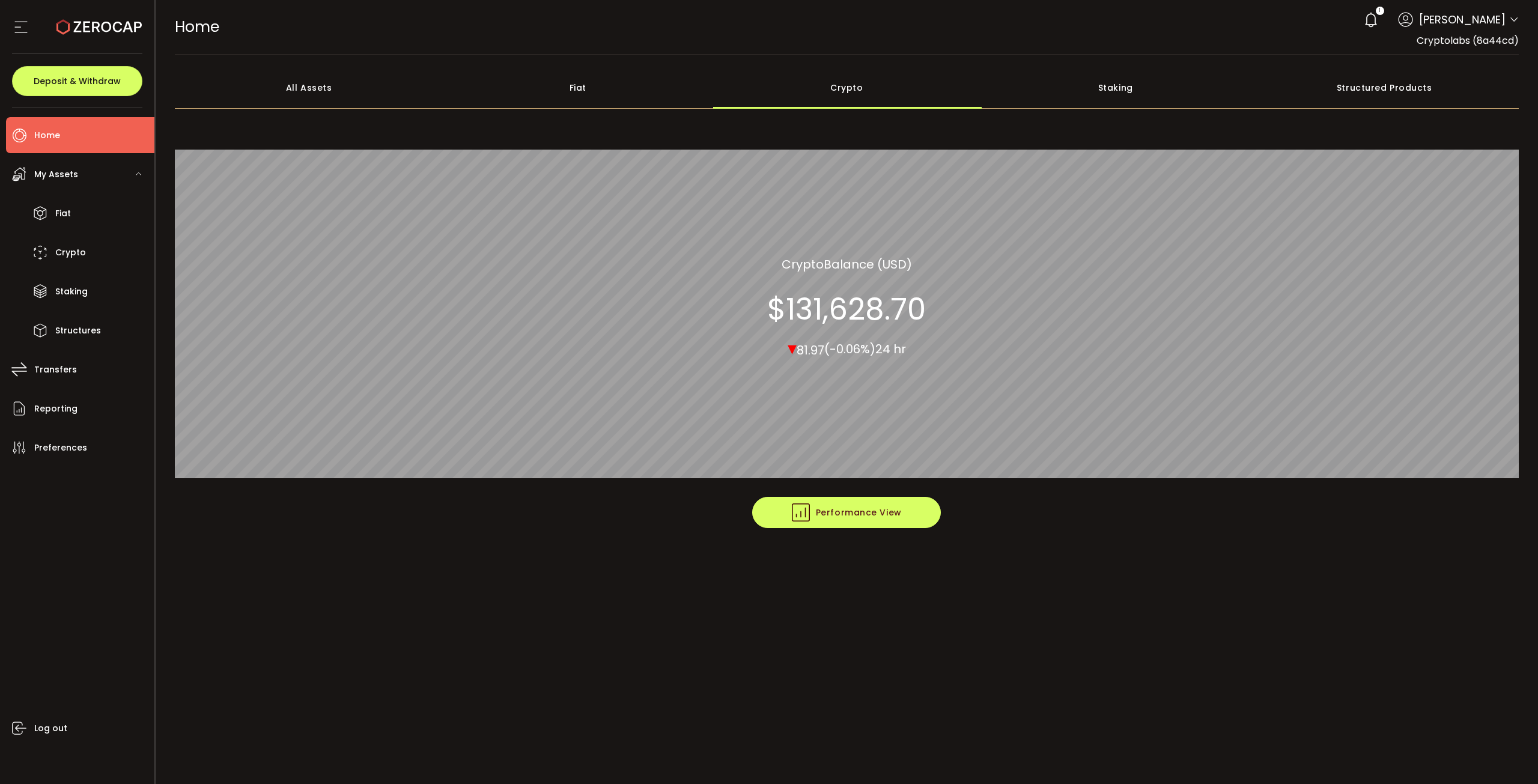
click at [888, 524] on button "Performance View" at bounding box center [846, 512] width 188 height 31
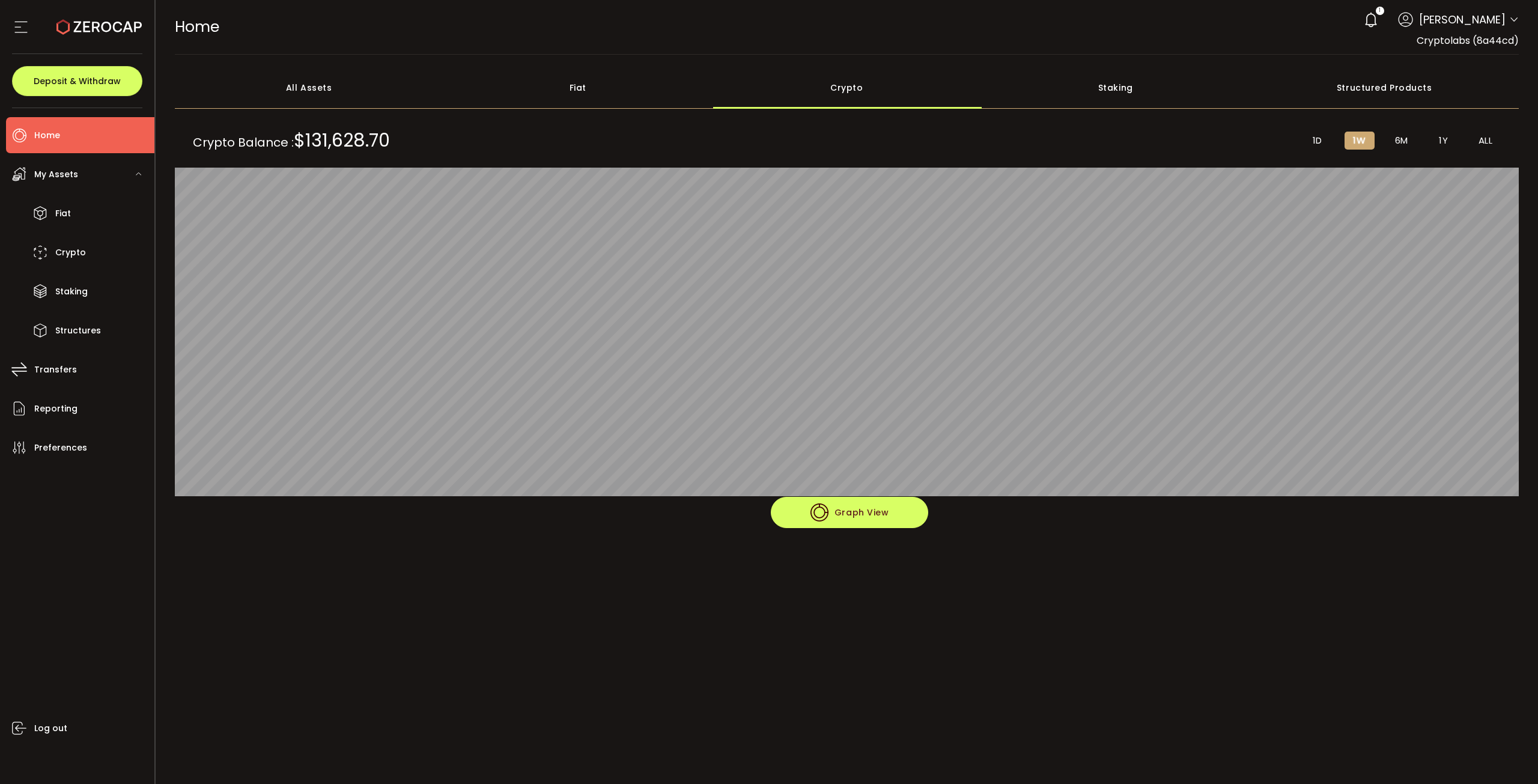
click at [888, 524] on button "Graph View" at bounding box center [849, 512] width 158 height 31
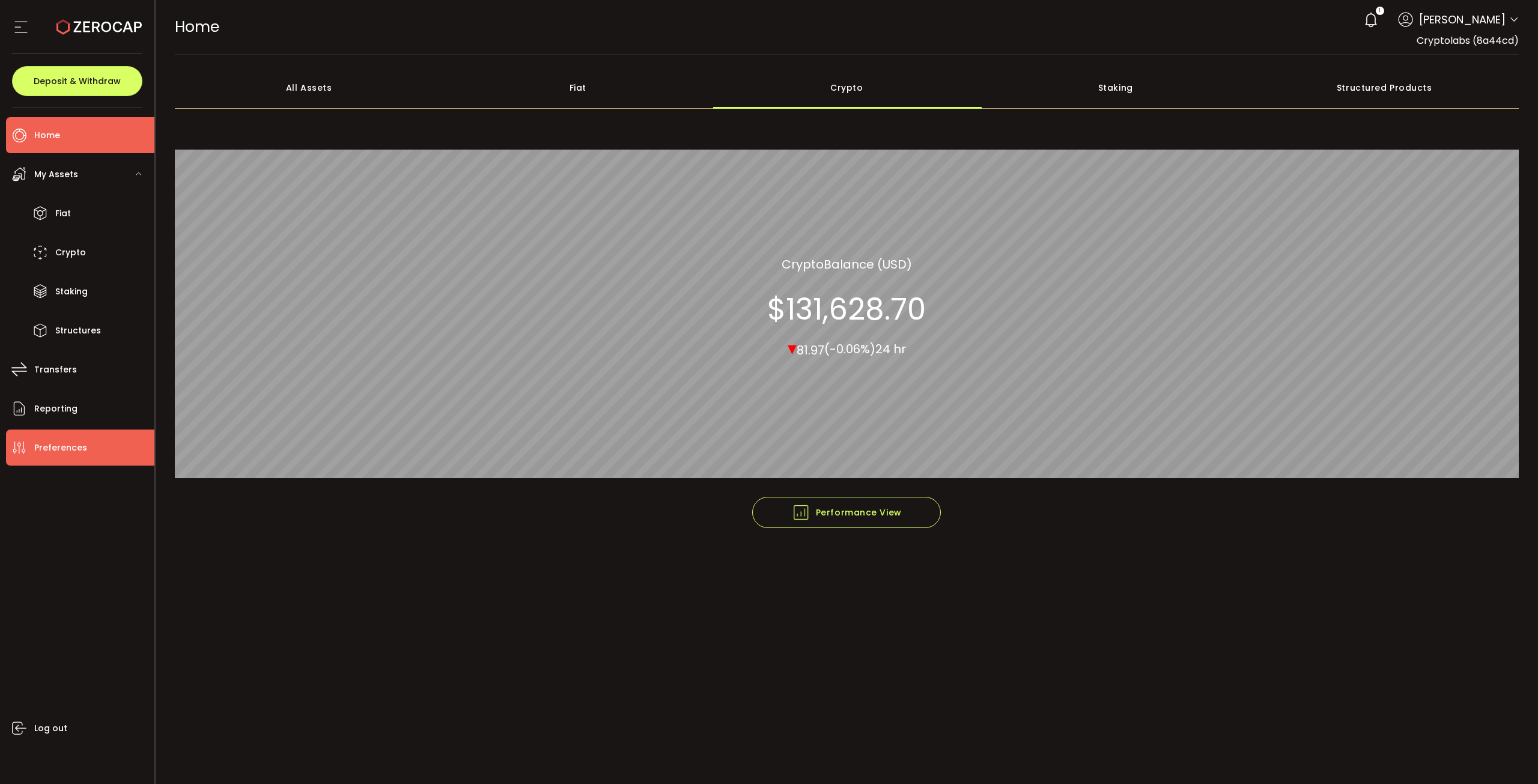
click at [73, 430] on li "Preferences" at bounding box center [81, 447] width 148 height 36
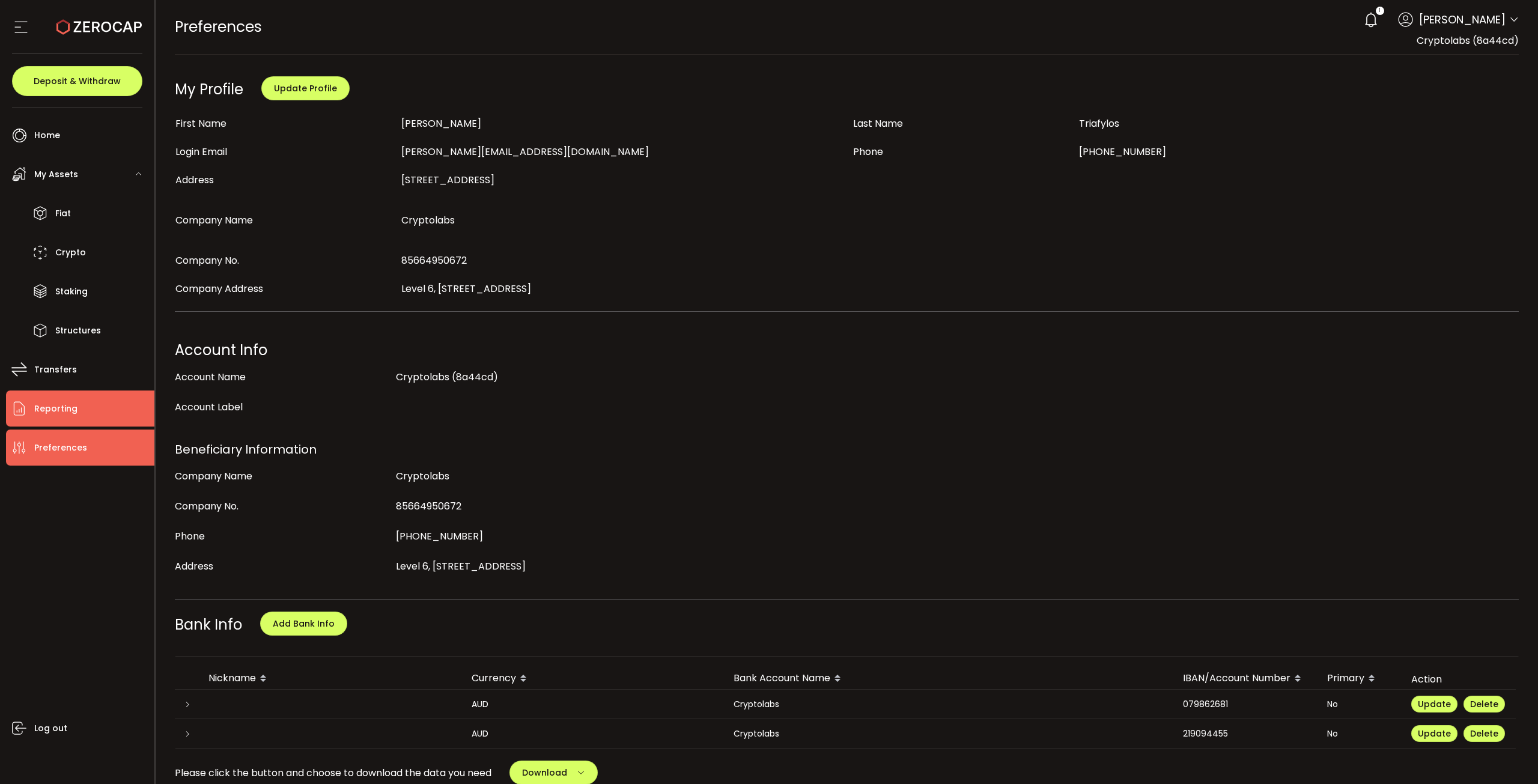
click at [81, 405] on li "Reporting" at bounding box center [81, 408] width 148 height 36
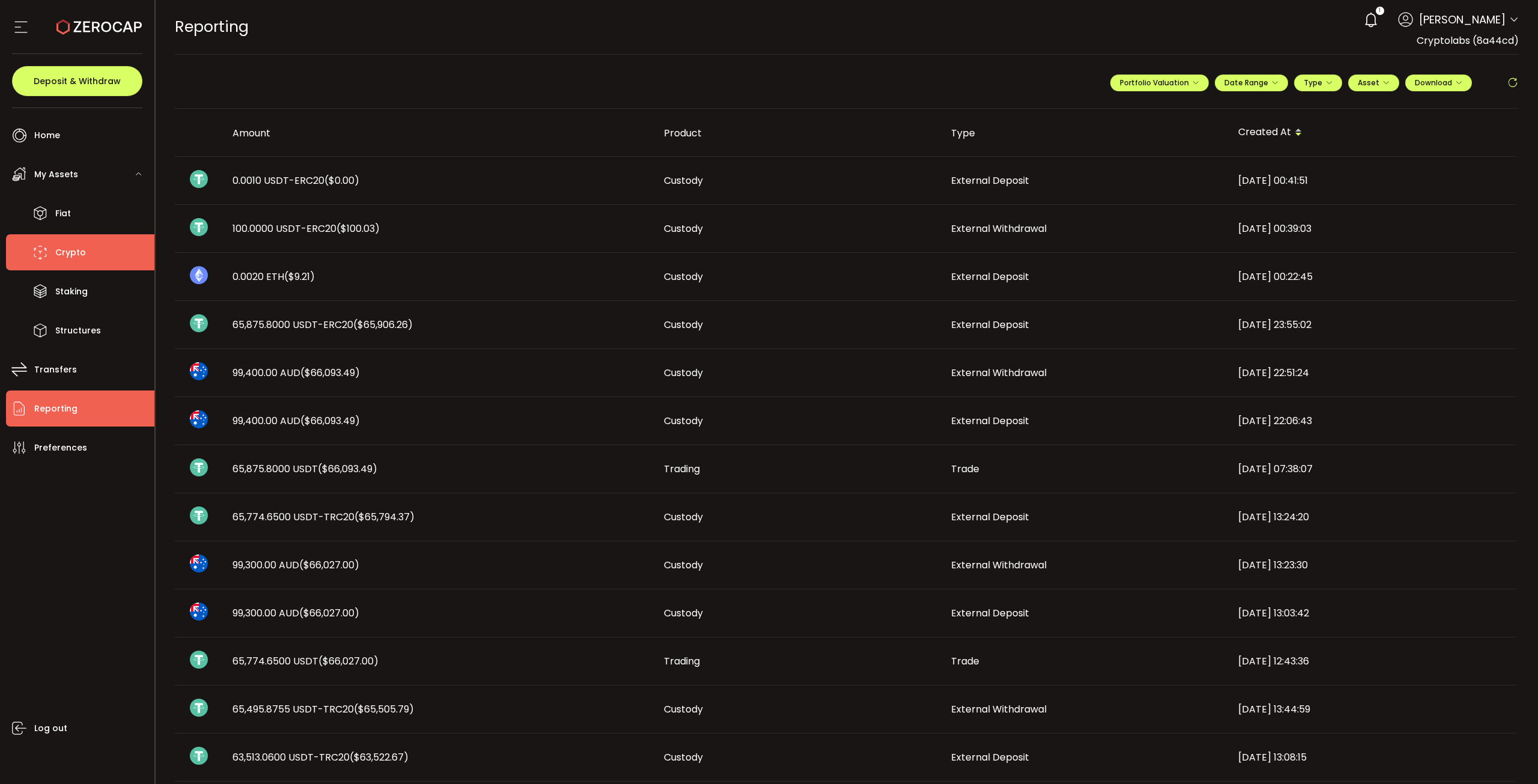
click at [90, 254] on li "Crypto" at bounding box center [81, 252] width 148 height 36
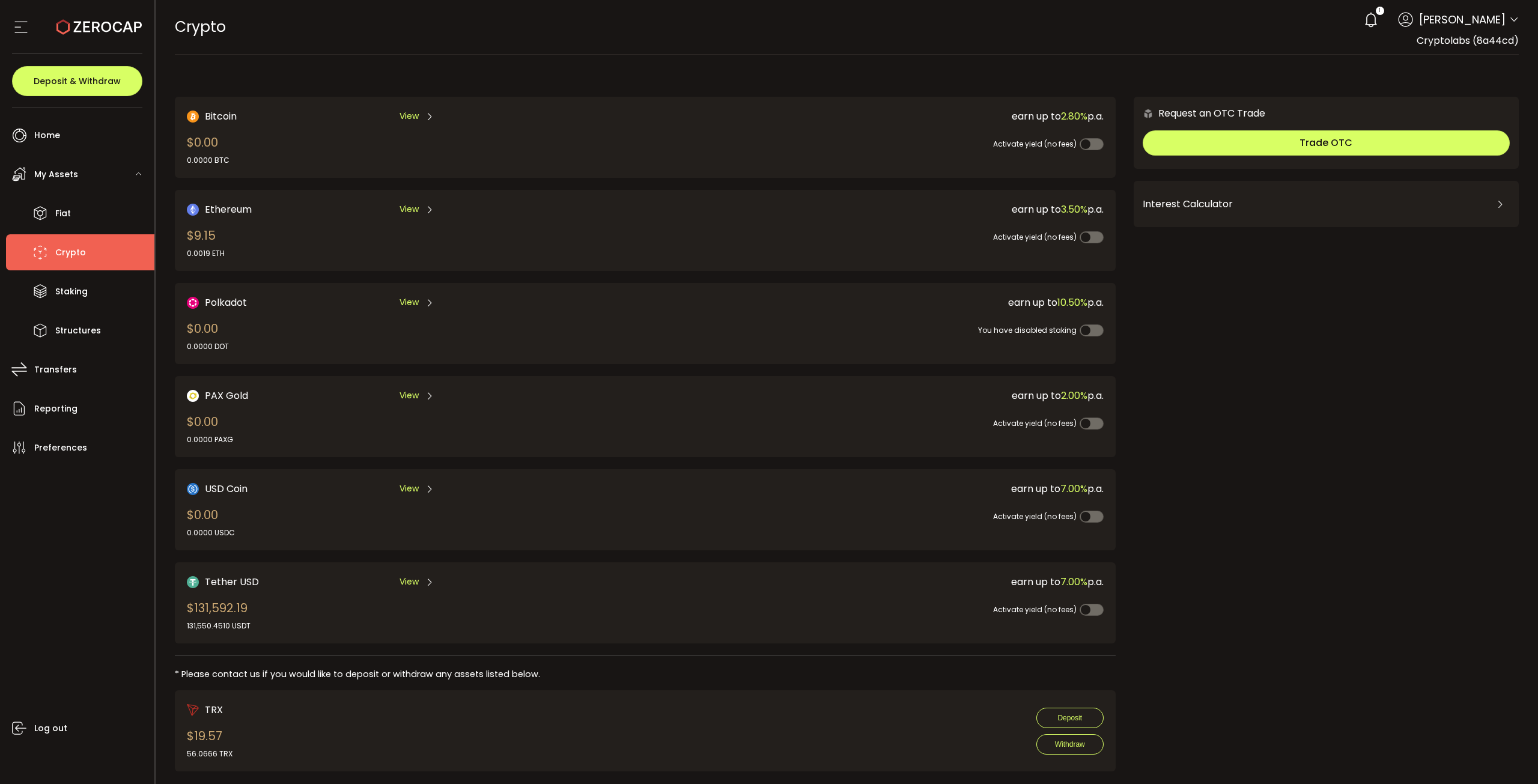
click at [425, 578] on icon at bounding box center [430, 582] width 10 height 10
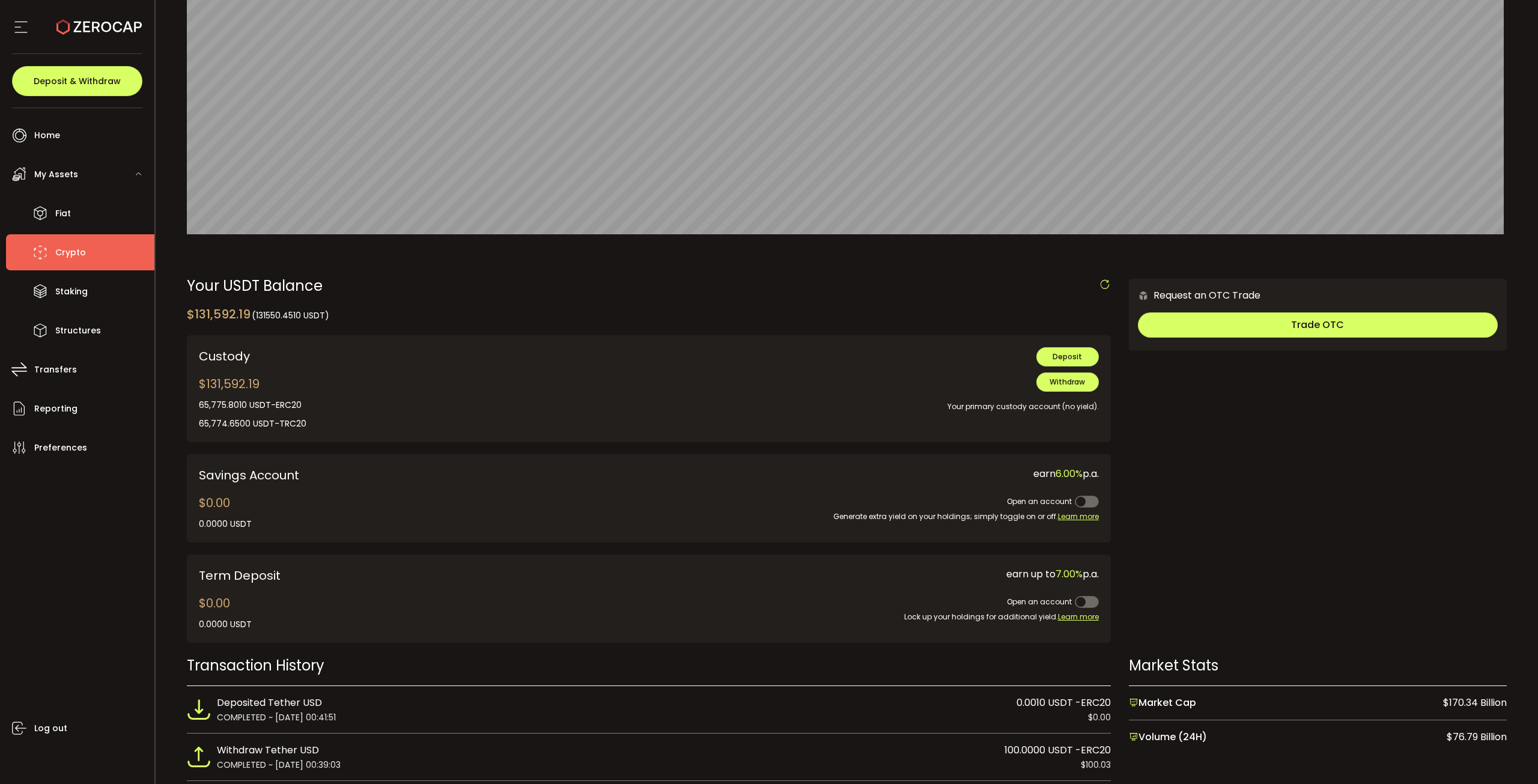
scroll to position [360, 0]
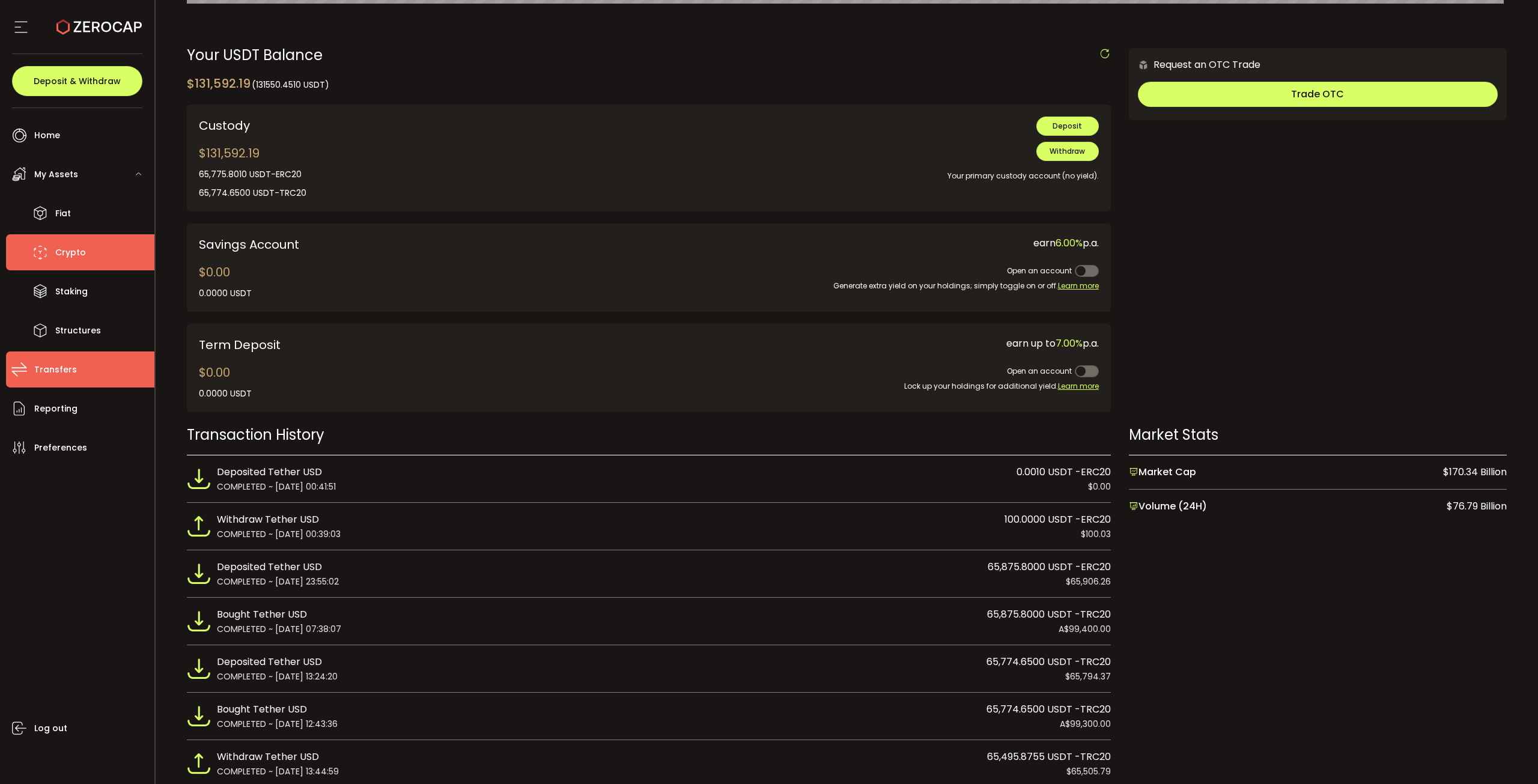
click at [83, 366] on li "Transfers" at bounding box center [81, 369] width 148 height 36
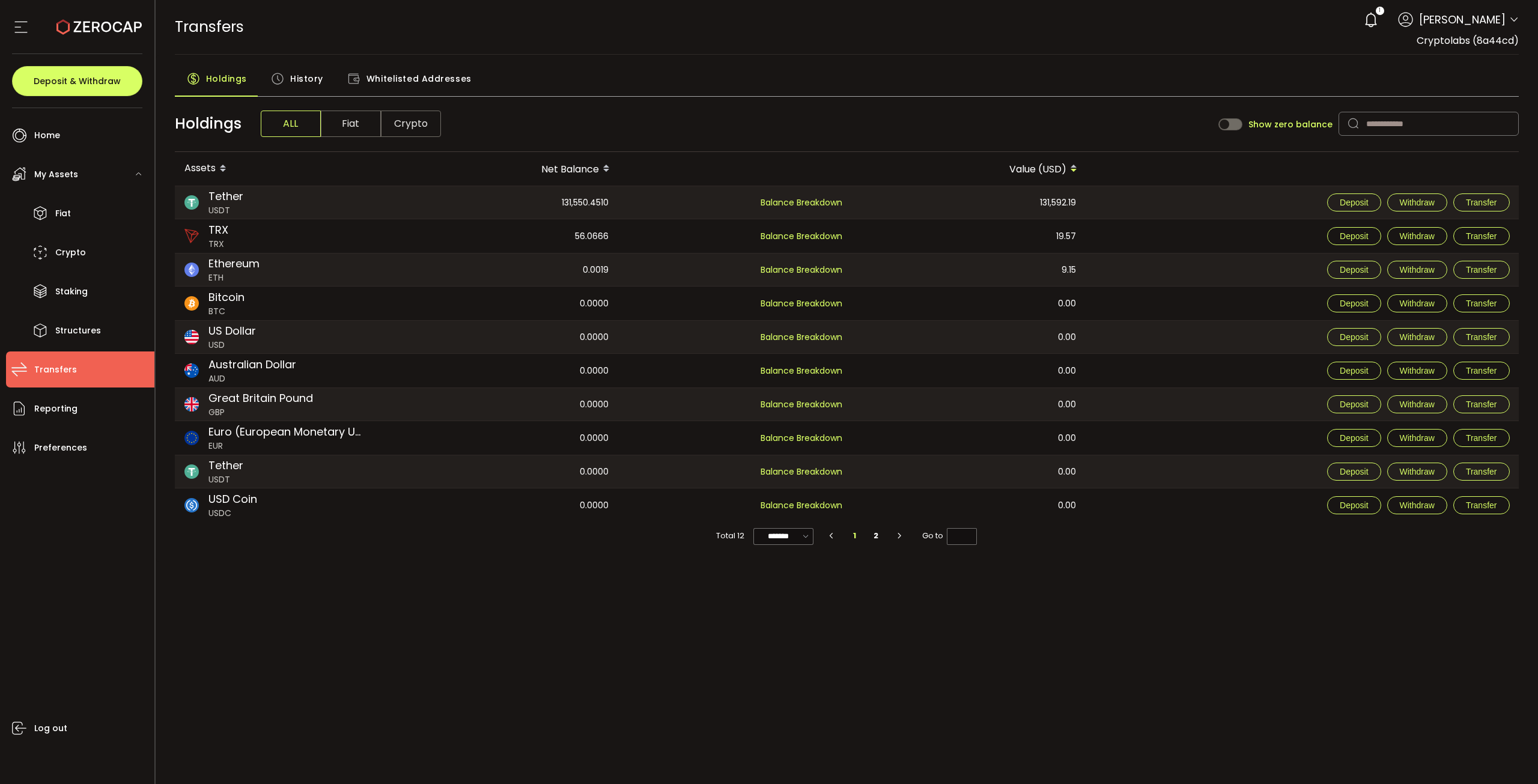
click at [298, 79] on span "History" at bounding box center [306, 78] width 33 height 24
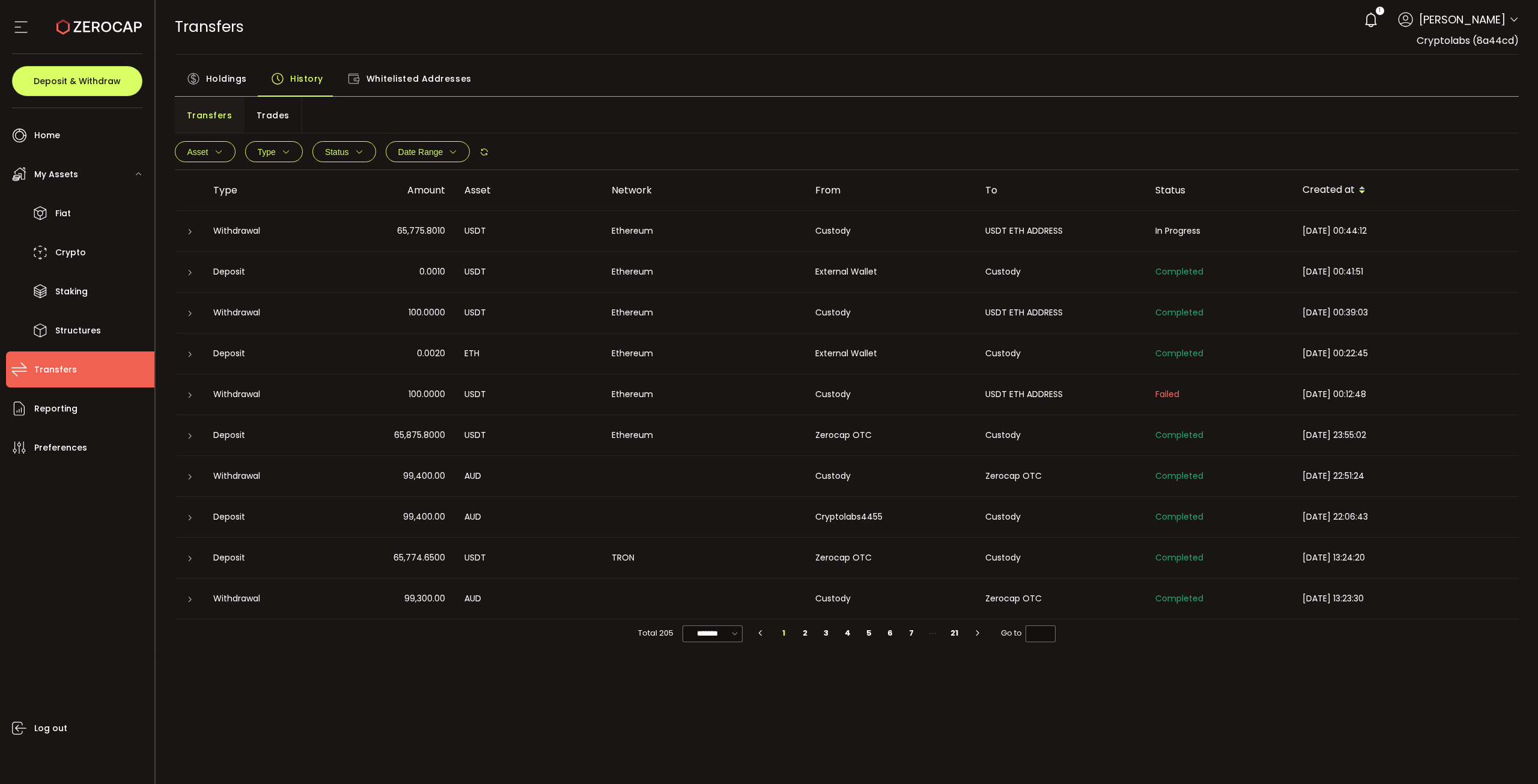
click at [187, 234] on icon at bounding box center [190, 232] width 7 height 7
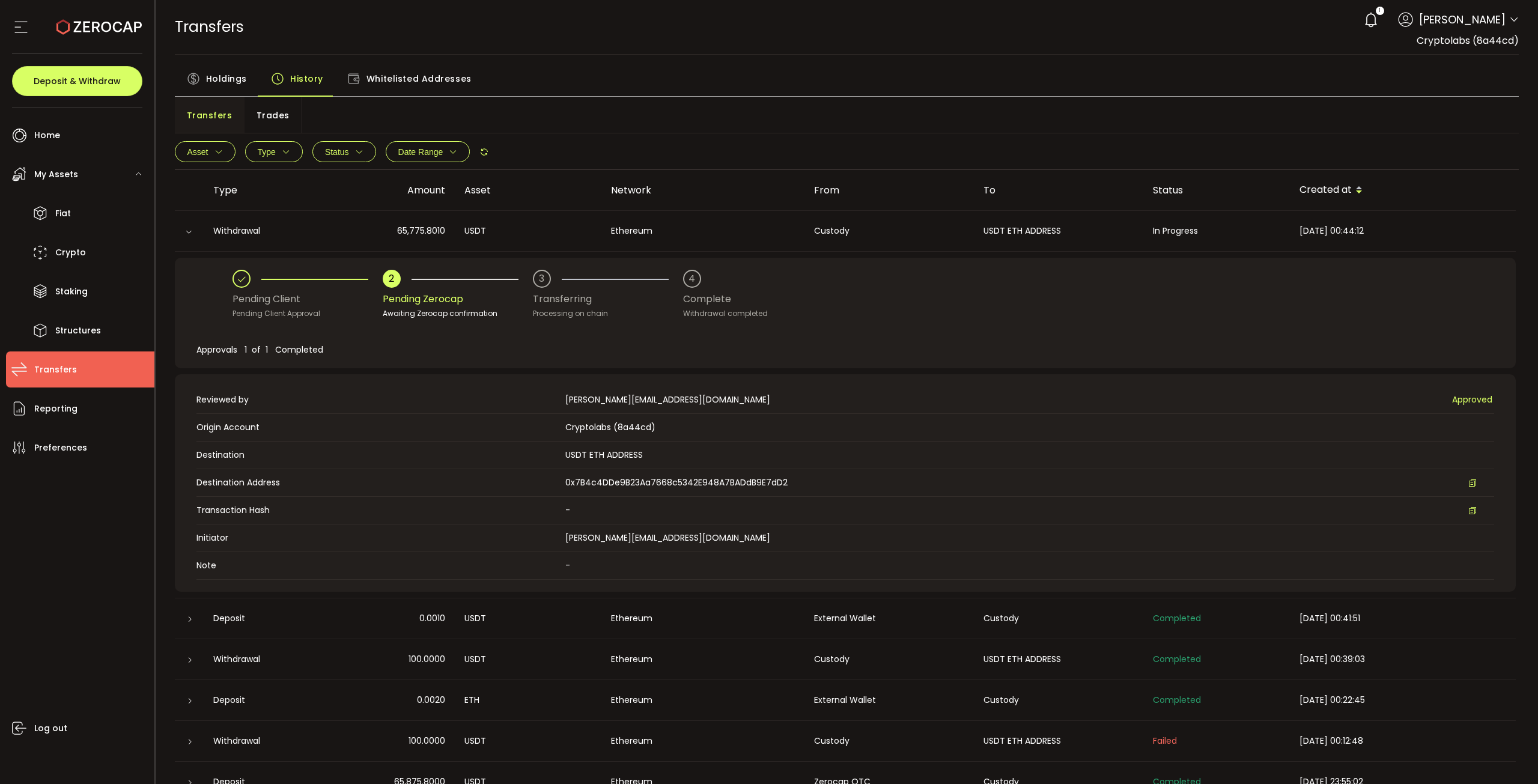
drag, startPoint x: 187, startPoint y: 234, endPoint x: 607, endPoint y: 338, distance: 432.7
click at [607, 338] on div "Approvals 1 of 1 Completed" at bounding box center [845, 350] width 1297 height 36
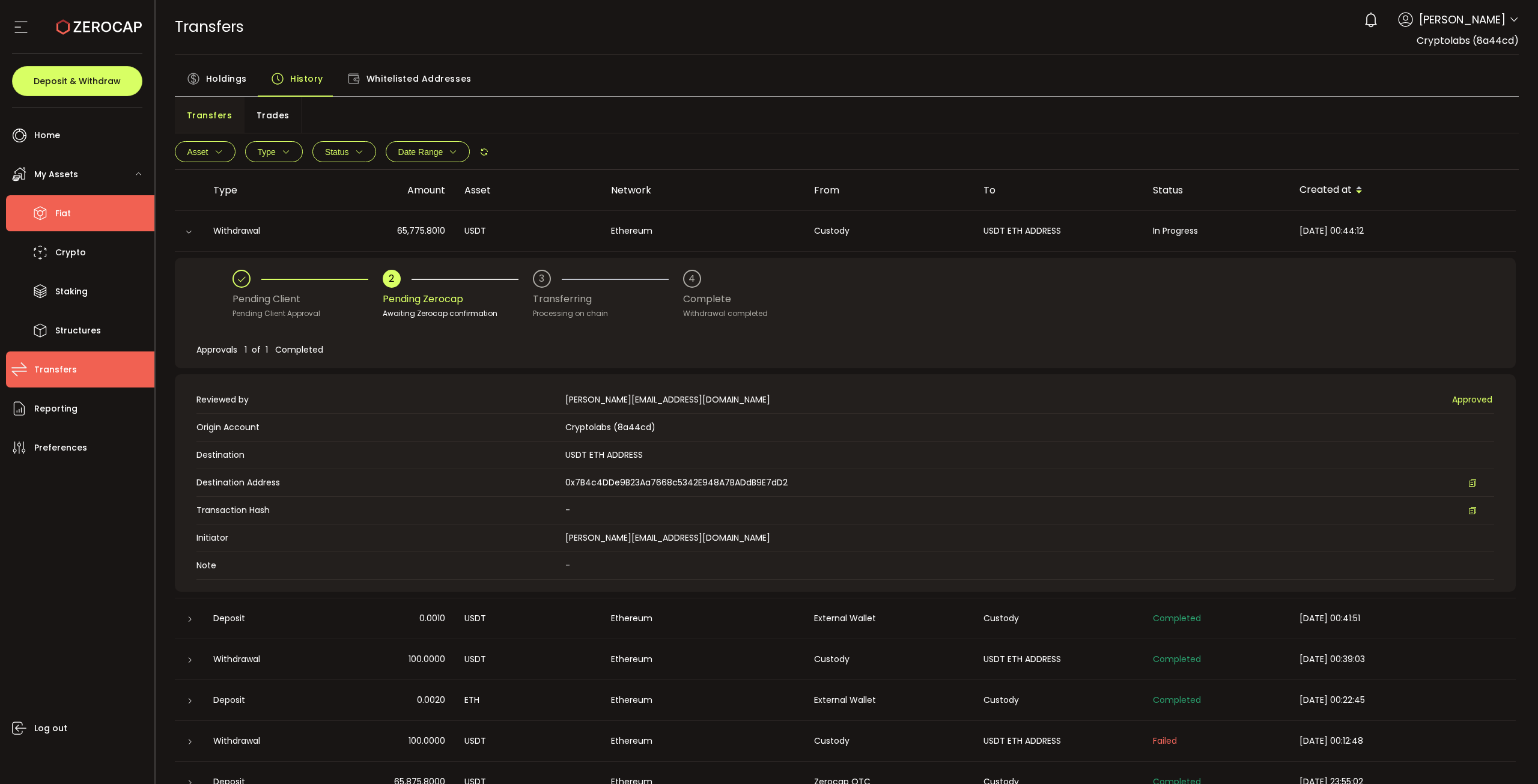
click at [133, 197] on li "Fiat" at bounding box center [81, 213] width 148 height 36
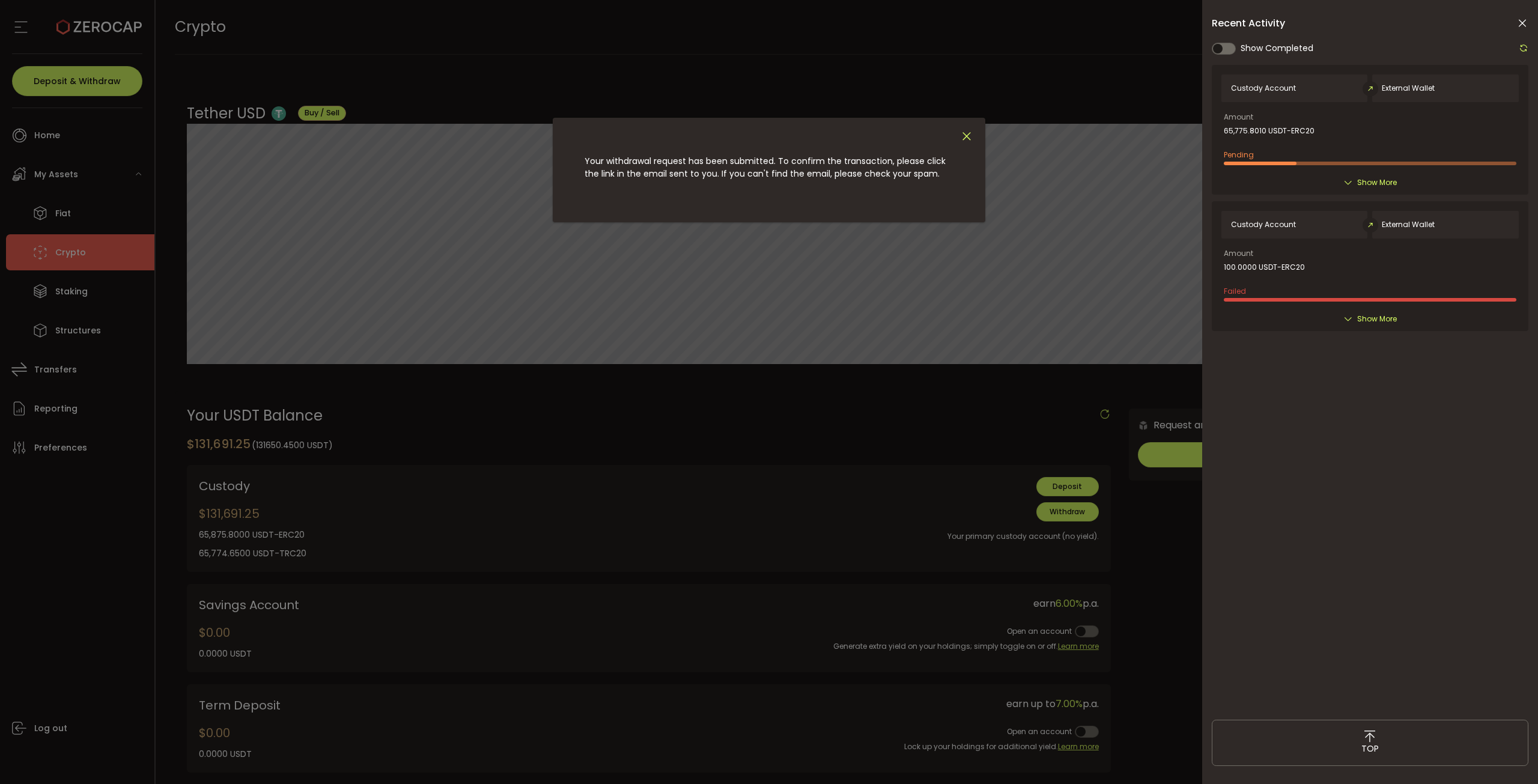
click at [970, 137] on icon "Close" at bounding box center [966, 136] width 13 height 13
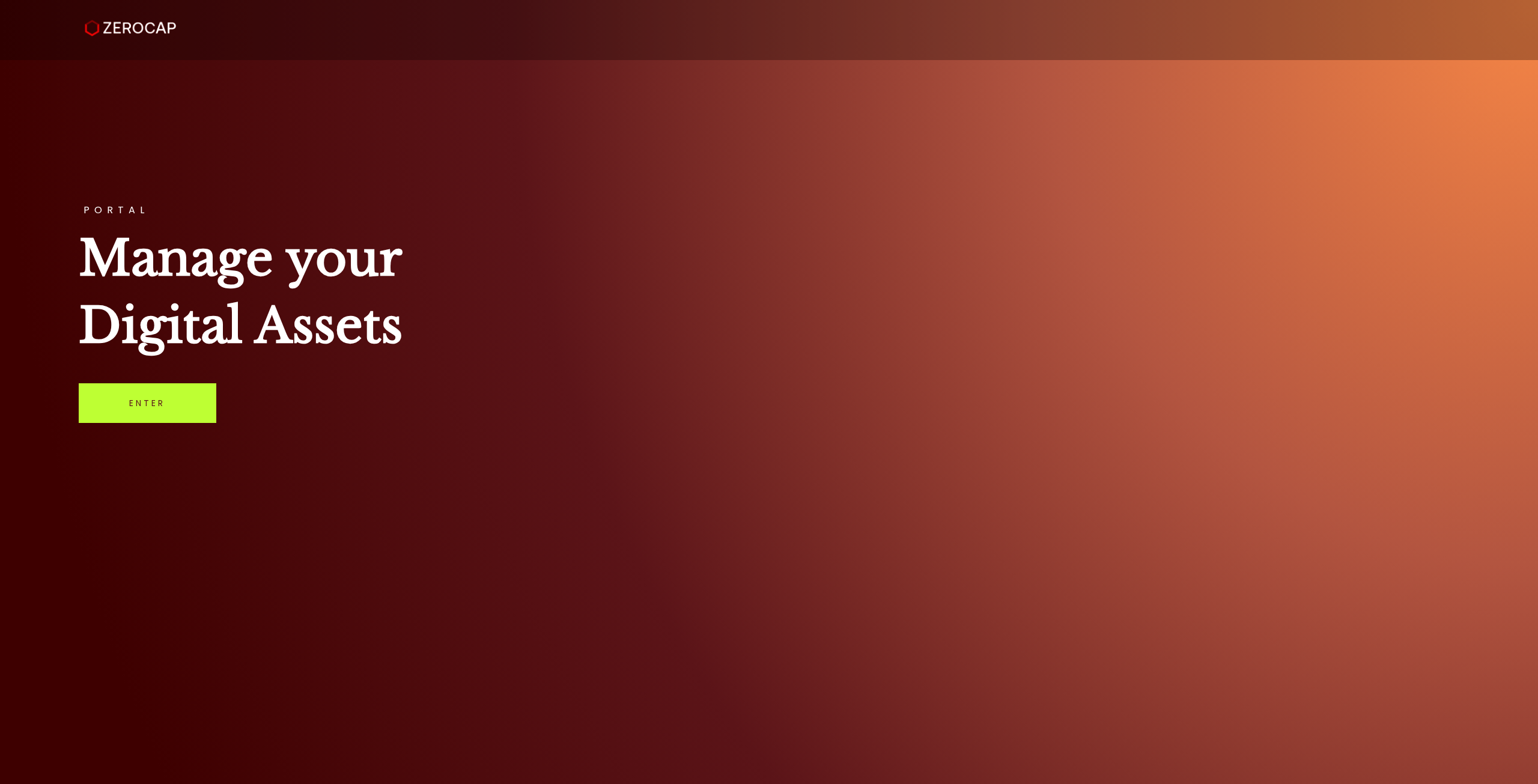
click at [163, 393] on link "Enter" at bounding box center [147, 402] width 138 height 40
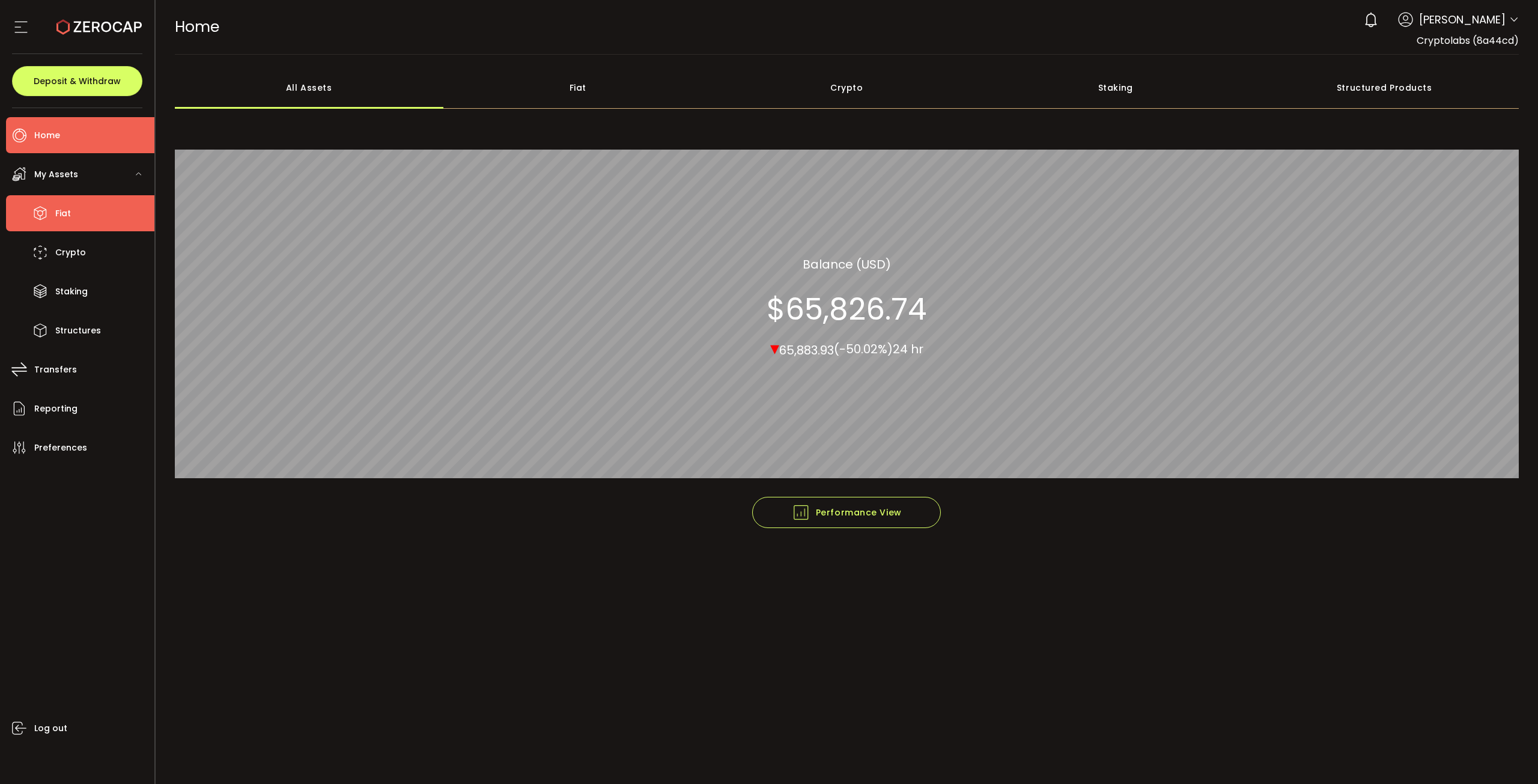
click at [82, 223] on li "Fiat" at bounding box center [81, 213] width 148 height 36
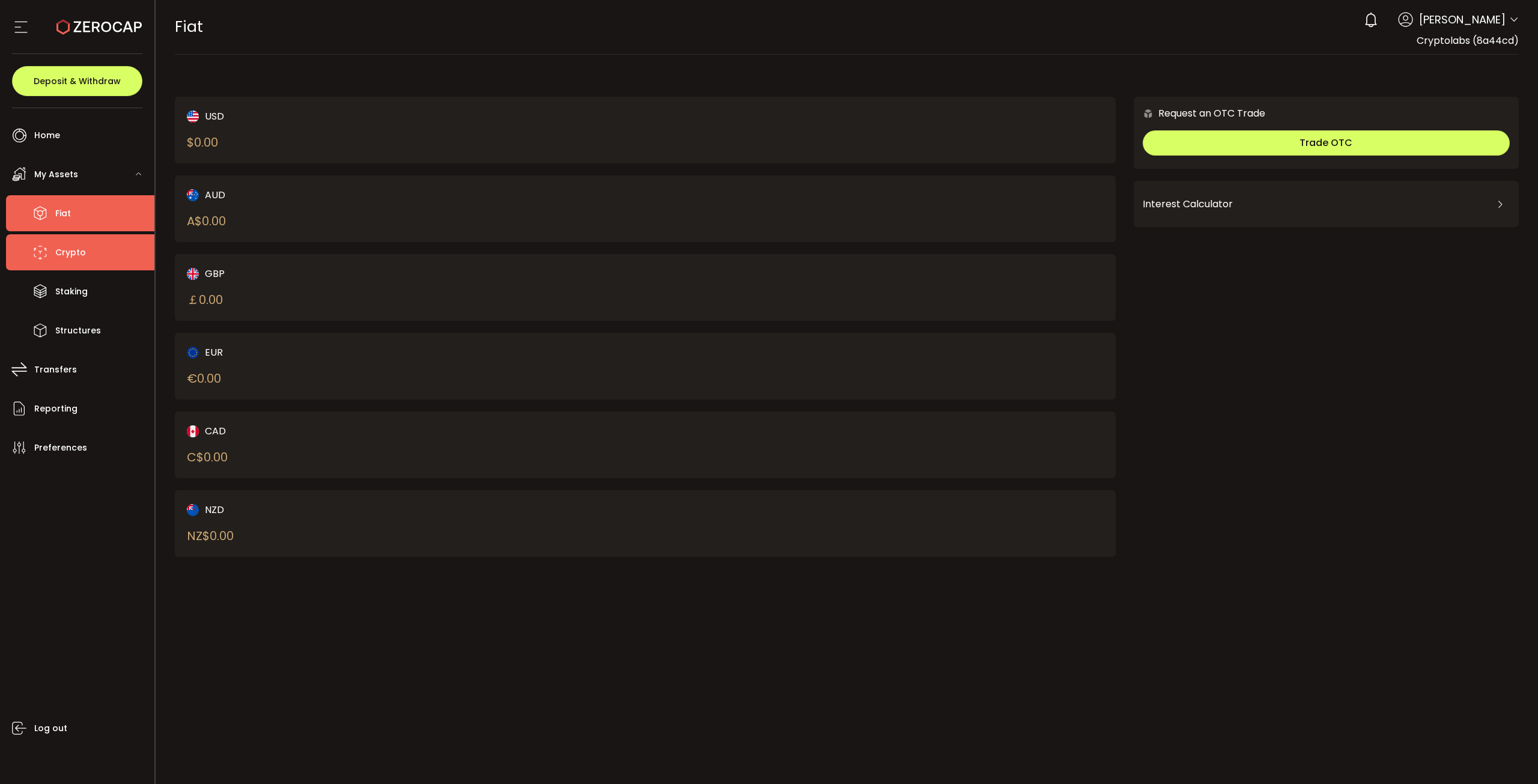
click at [68, 253] on span "Crypto" at bounding box center [71, 252] width 31 height 18
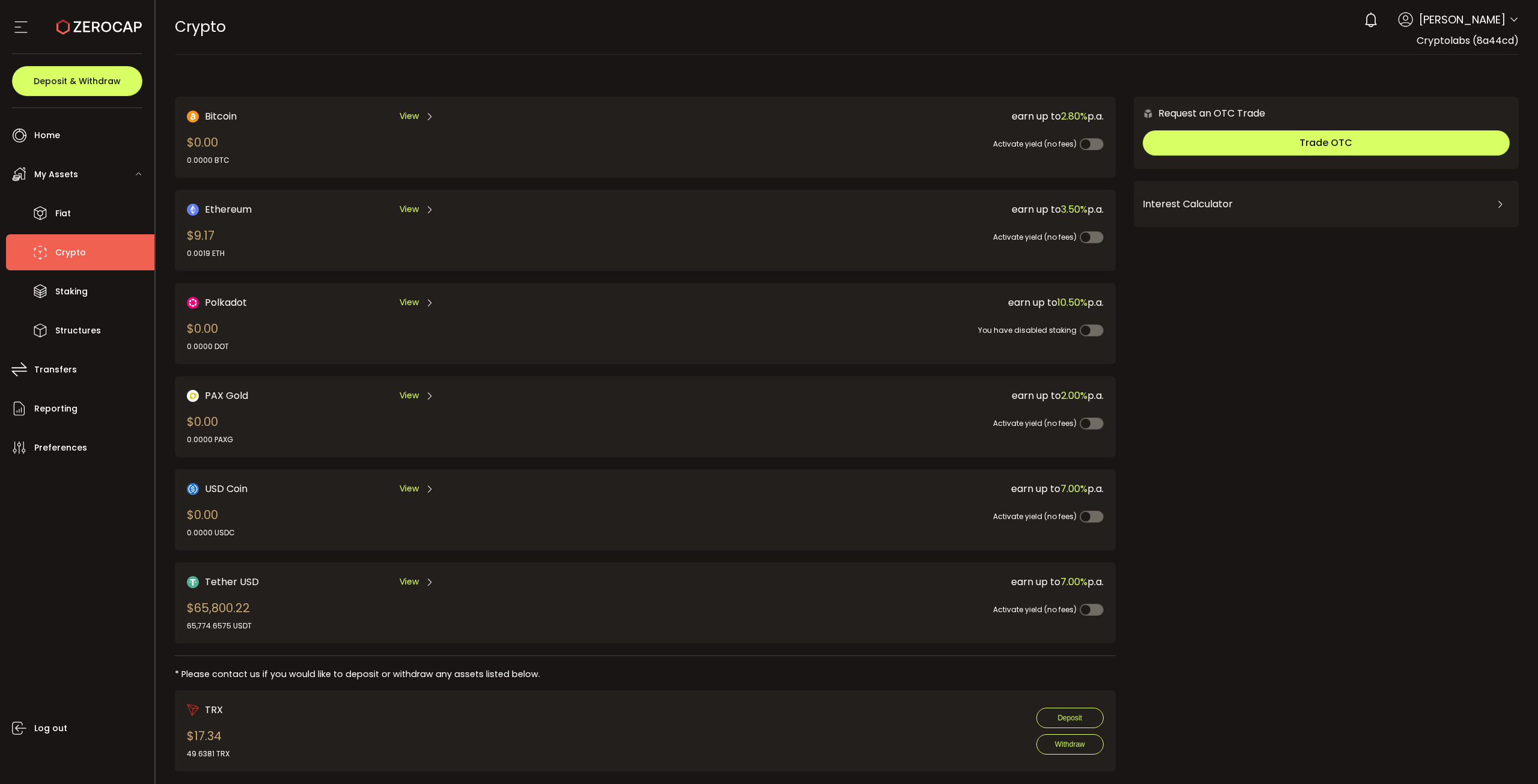
click at [400, 575] on span "View" at bounding box center [409, 582] width 19 height 13
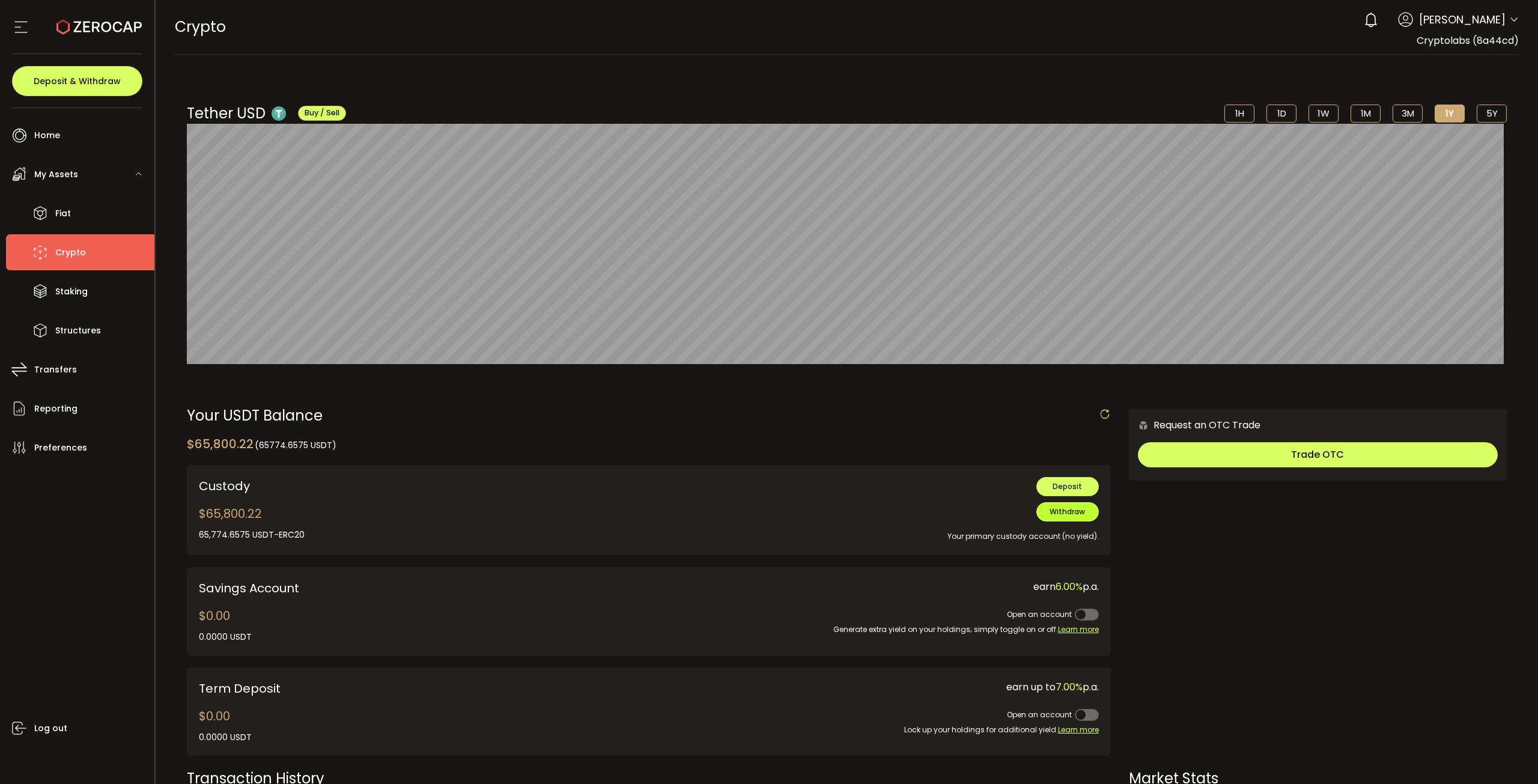
click at [1055, 509] on span "Withdraw" at bounding box center [1067, 511] width 36 height 10
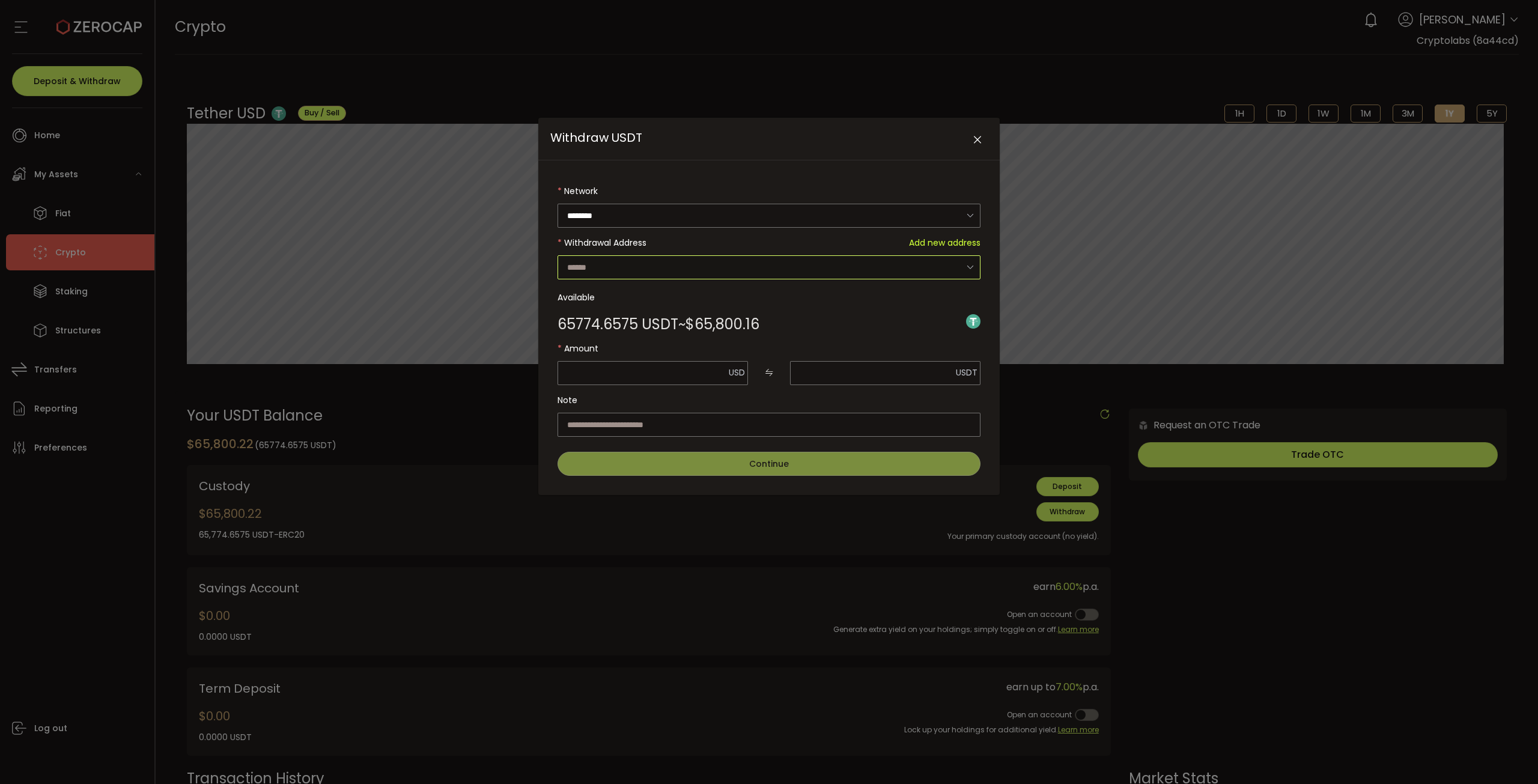
click at [742, 257] on input "Withdraw USDT" at bounding box center [769, 267] width 423 height 24
click at [690, 312] on span "0x7B4c4DDe9B23Aa7668c5342E948A7BADdB9E7dD2" at bounding box center [680, 311] width 222 height 12
type input "**********"
click at [652, 370] on input "Withdraw USDT" at bounding box center [652, 373] width 190 height 24
click at [743, 368] on button "Send Max" at bounding box center [725, 372] width 39 height 13
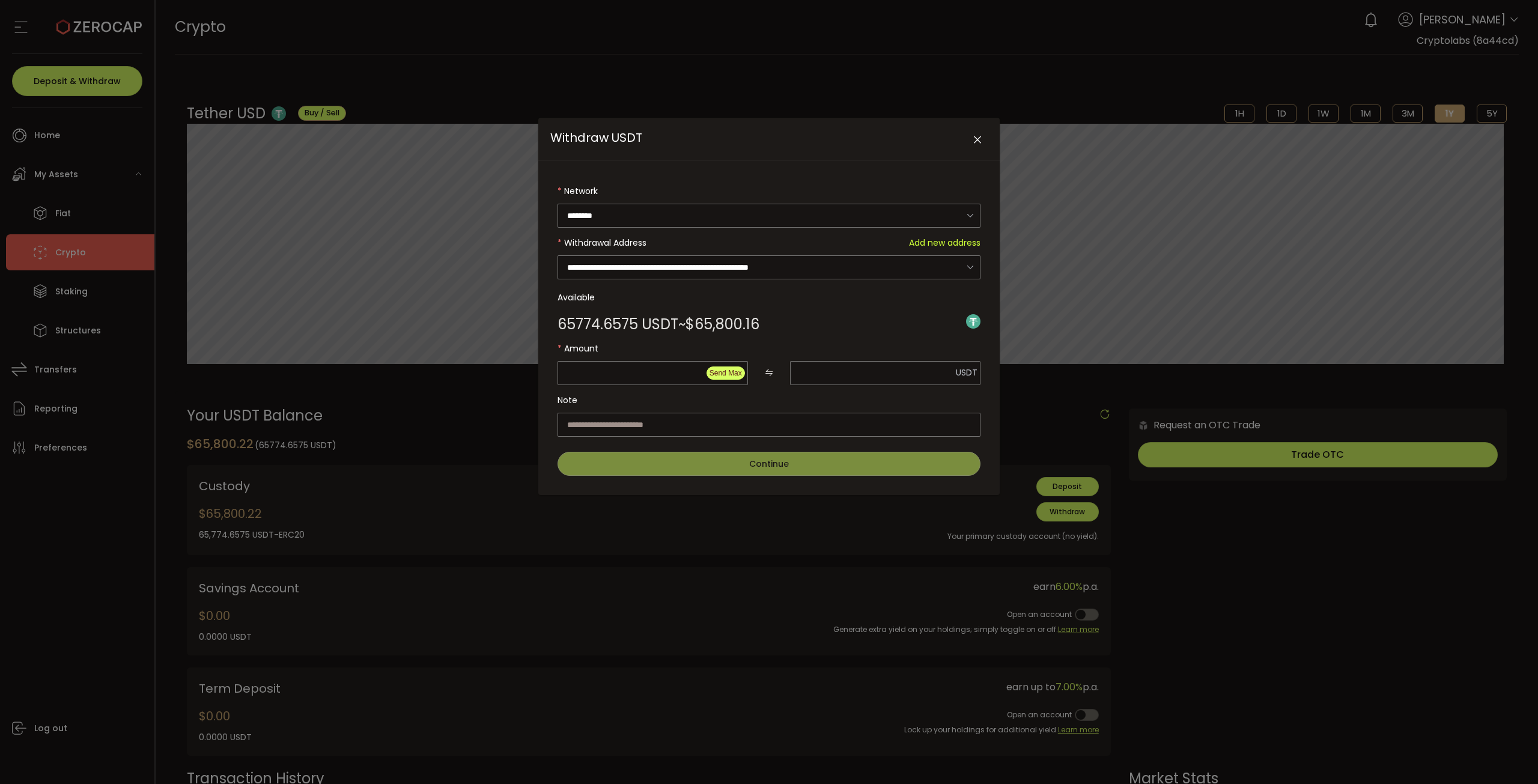
type input "********"
type input "**********"
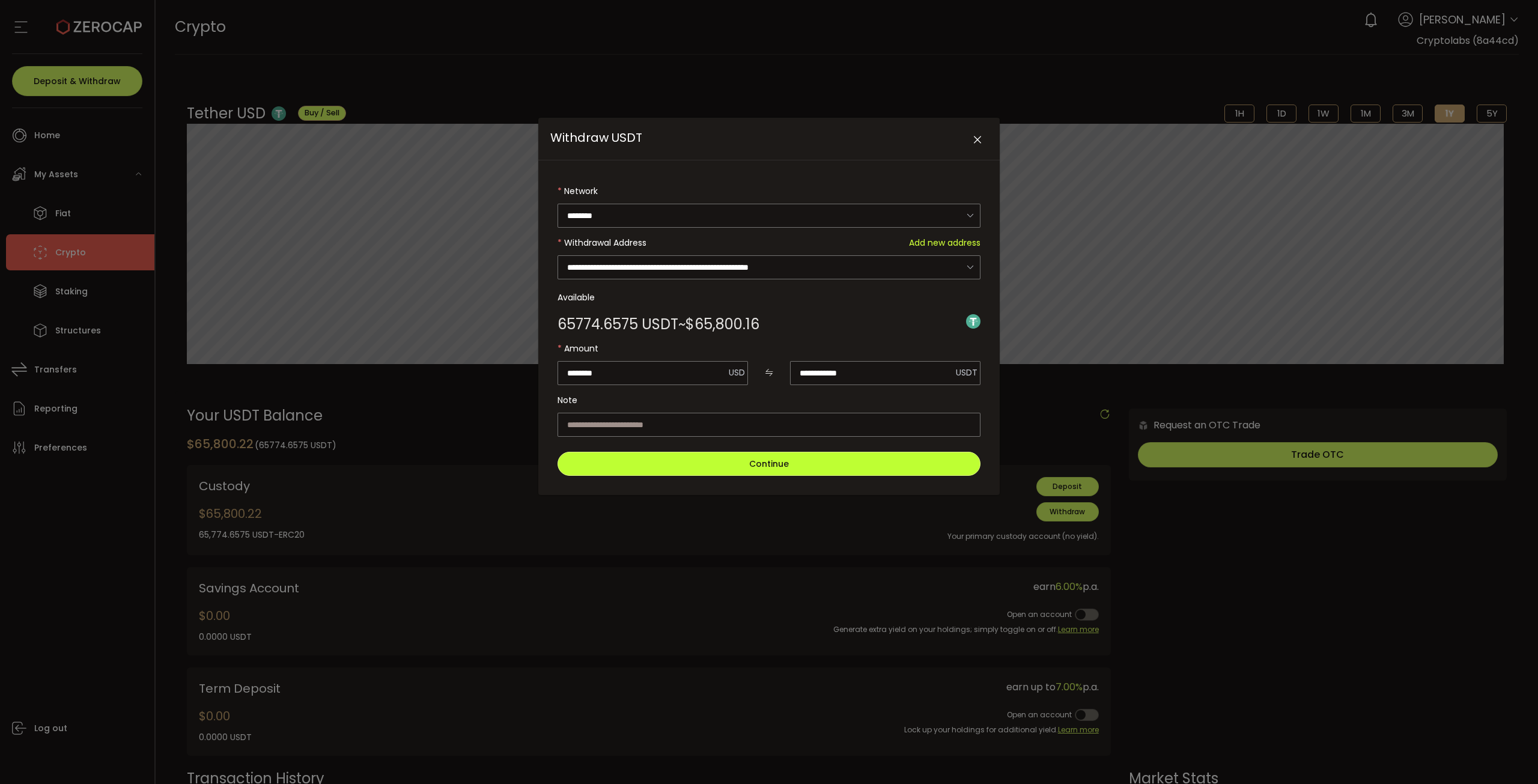
drag, startPoint x: 731, startPoint y: 461, endPoint x: 650, endPoint y: 450, distance: 81.7
click at [650, 451] on button "Continue" at bounding box center [769, 463] width 423 height 24
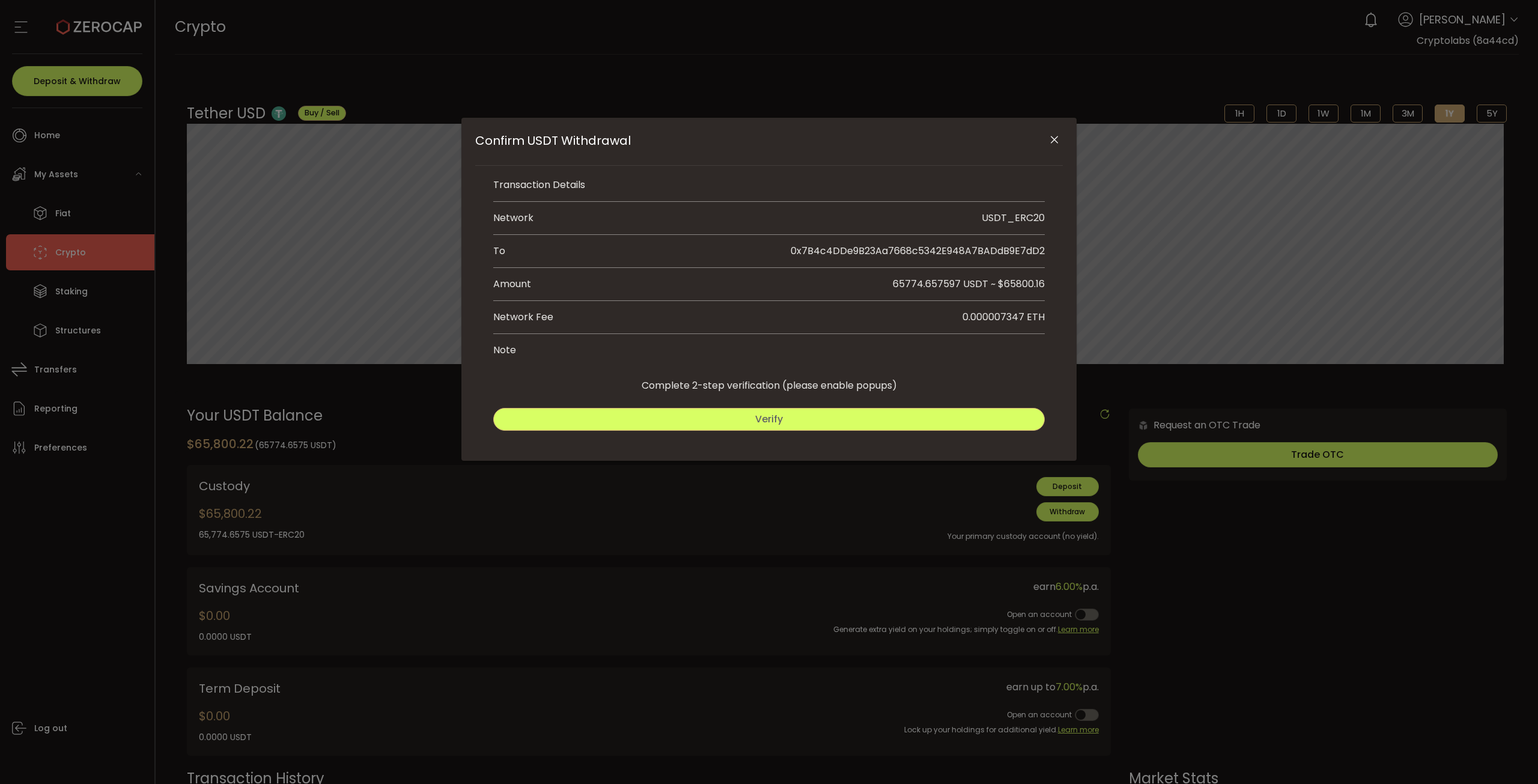
click at [861, 416] on button "Verify" at bounding box center [769, 419] width 552 height 23
click at [908, 413] on span "Submit" at bounding box center [909, 419] width 35 height 14
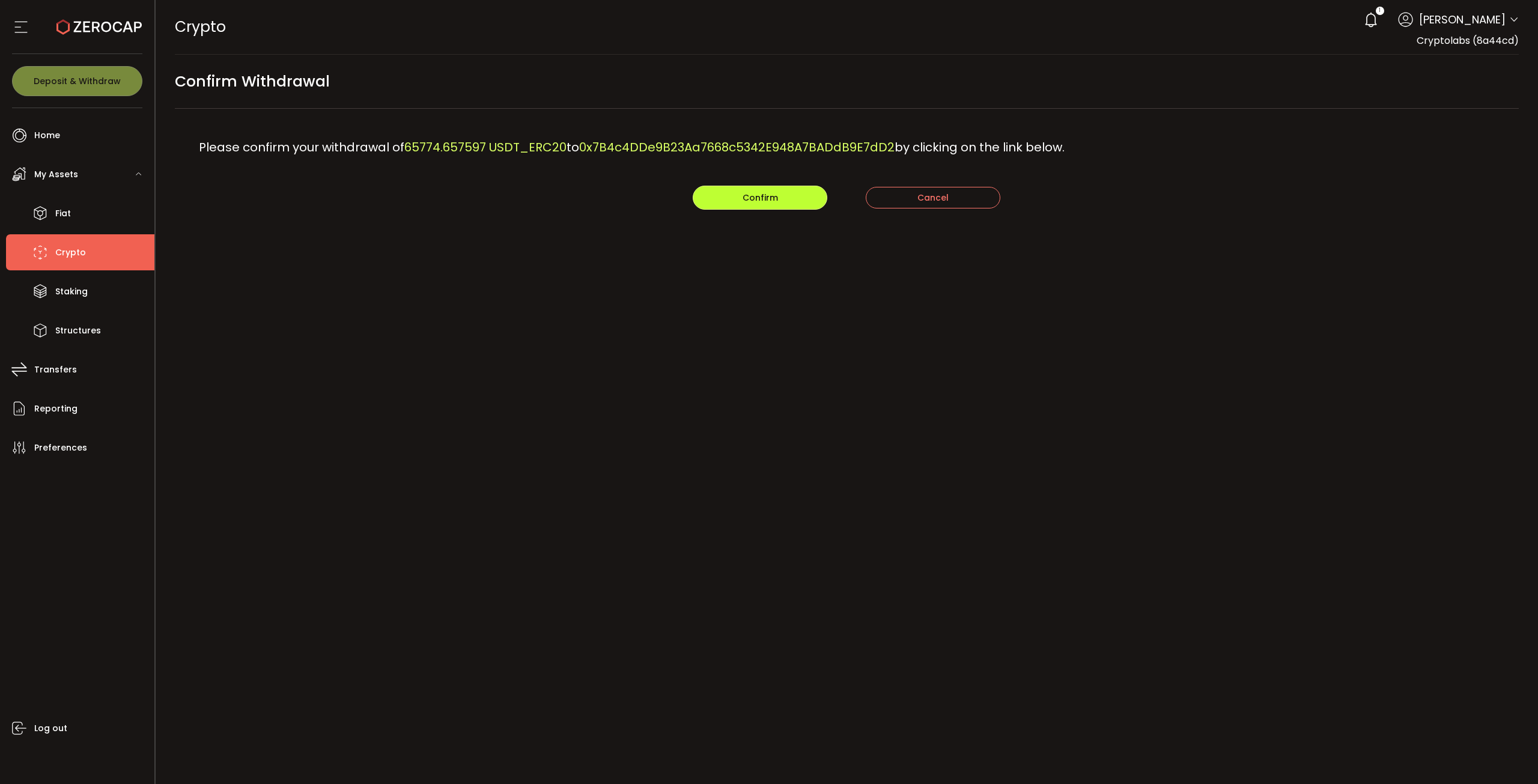
click at [798, 196] on button "Confirm" at bounding box center [760, 197] width 134 height 24
